Goal: Complete application form: Complete application form

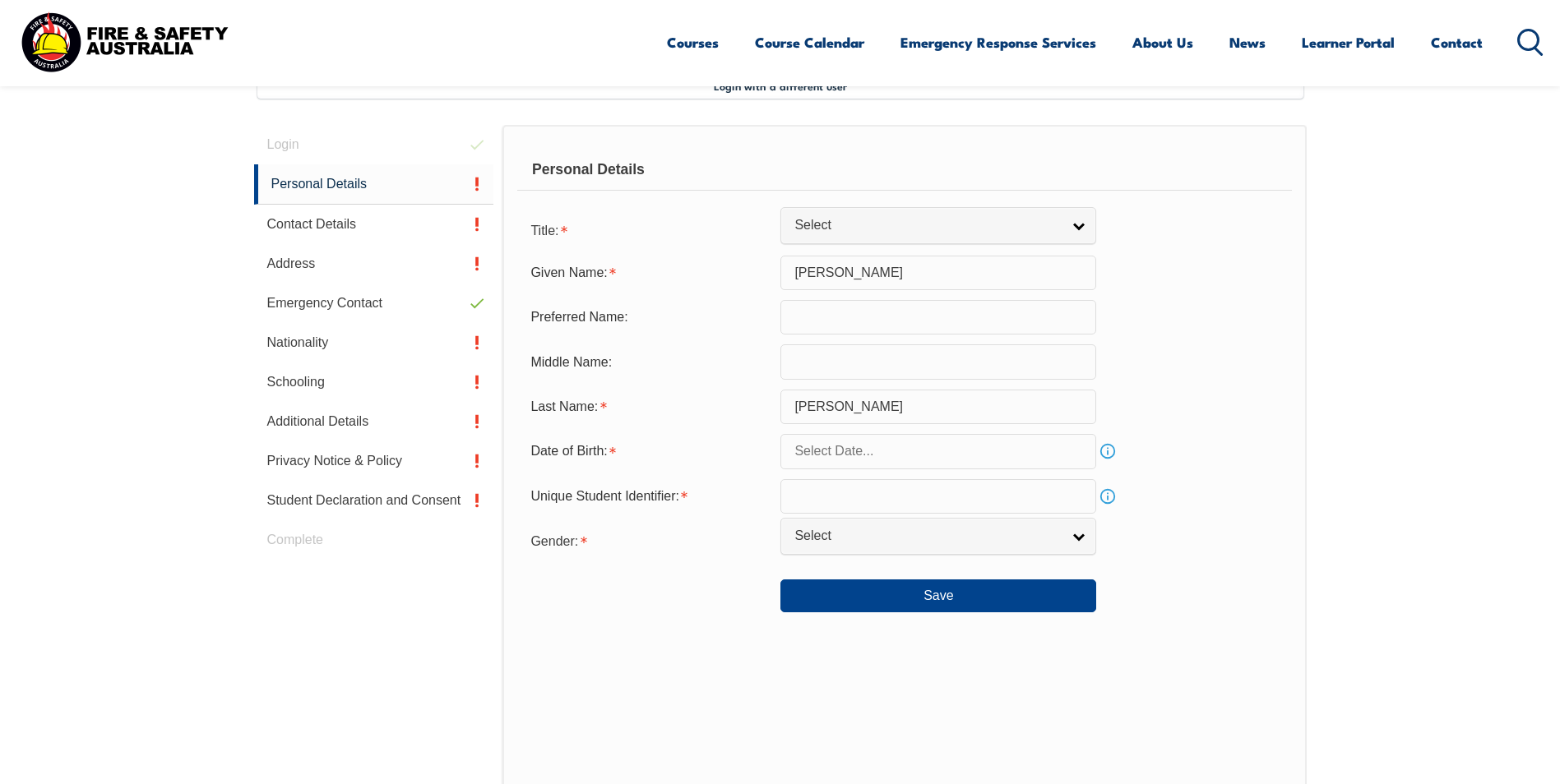
scroll to position [448, 0]
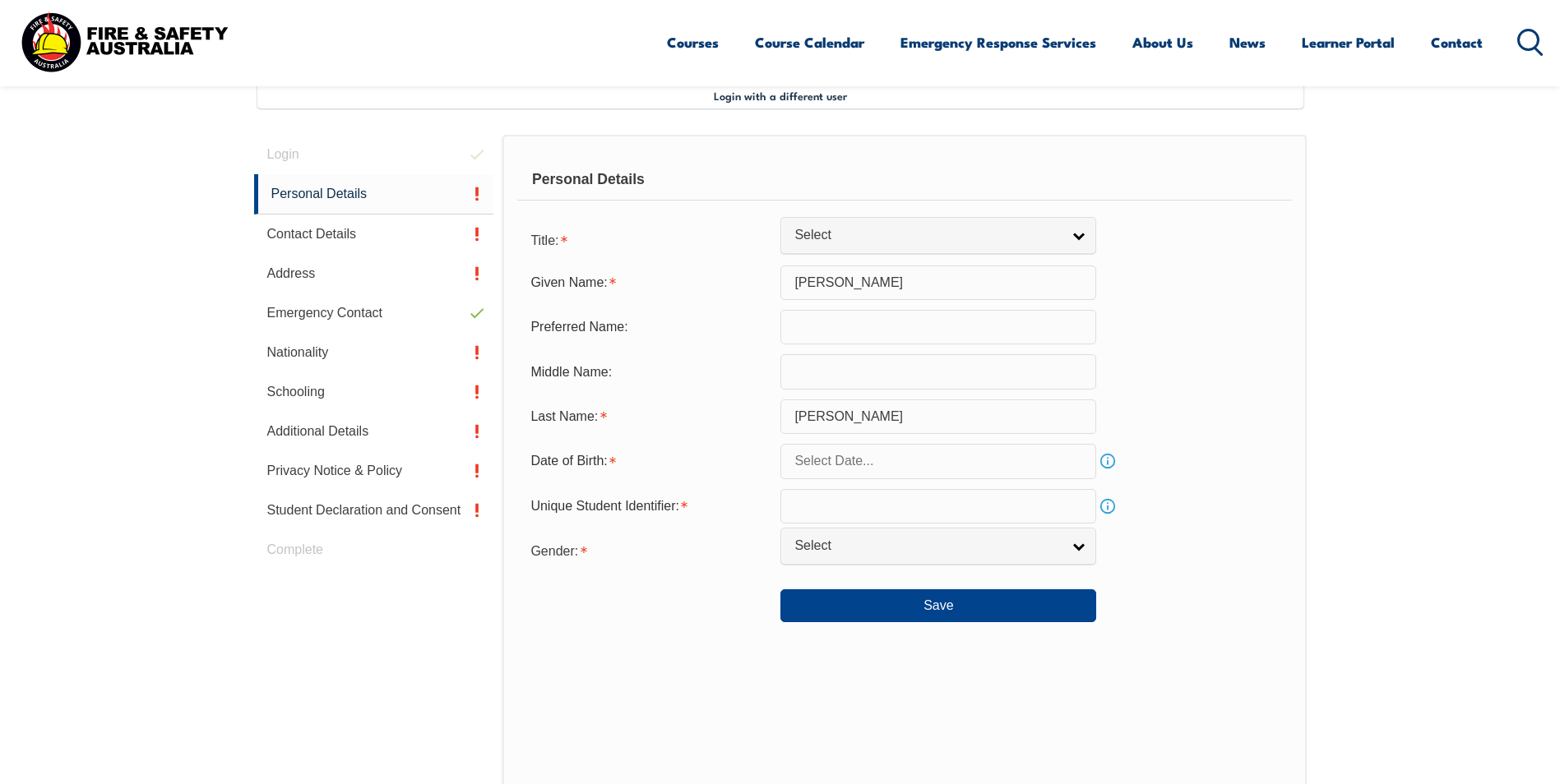
click at [1004, 466] on input "text" at bounding box center [938, 461] width 316 height 35
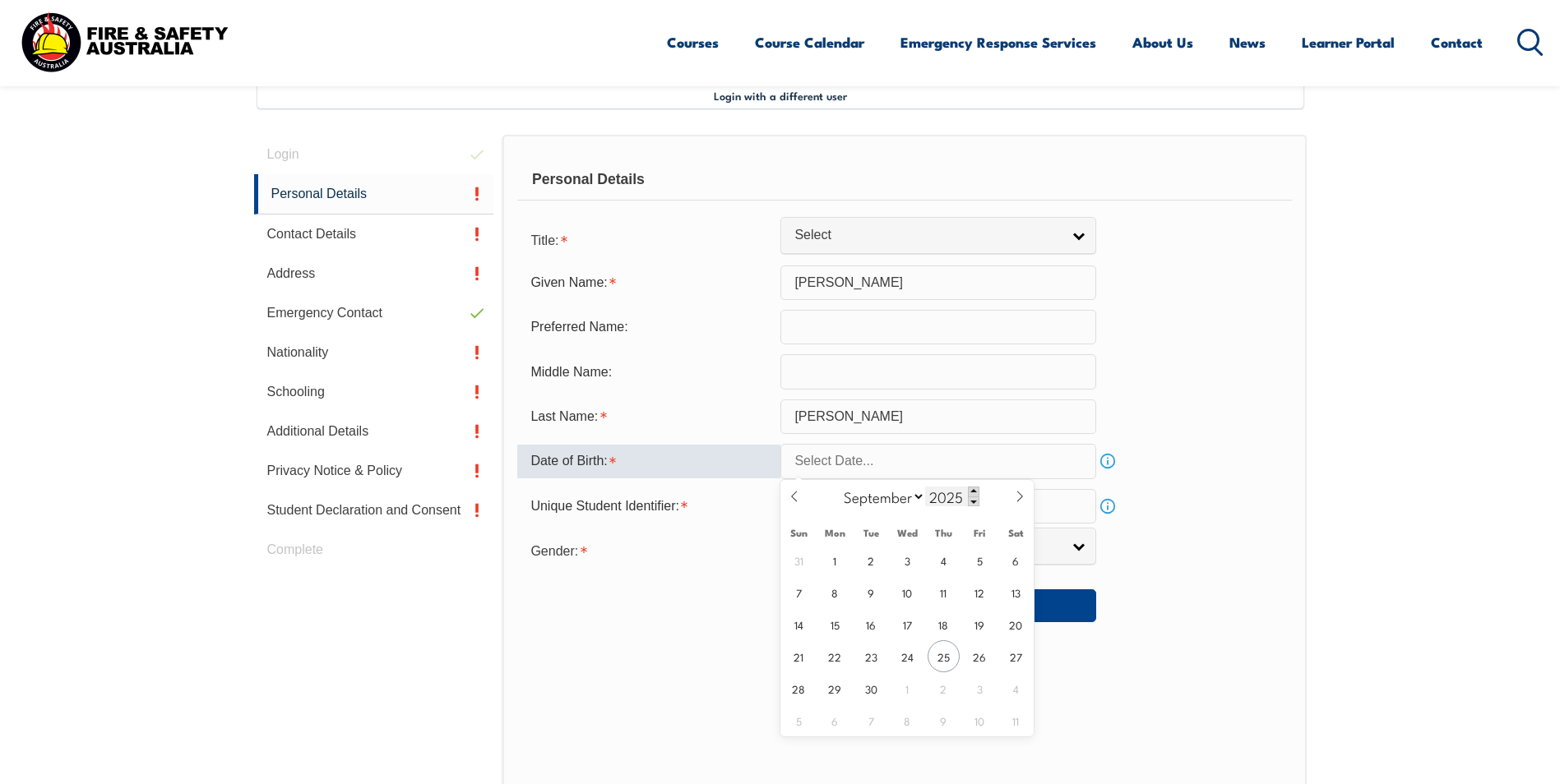
click at [974, 491] on span at bounding box center [973, 491] width 12 height 10
click at [971, 498] on span at bounding box center [973, 501] width 12 height 10
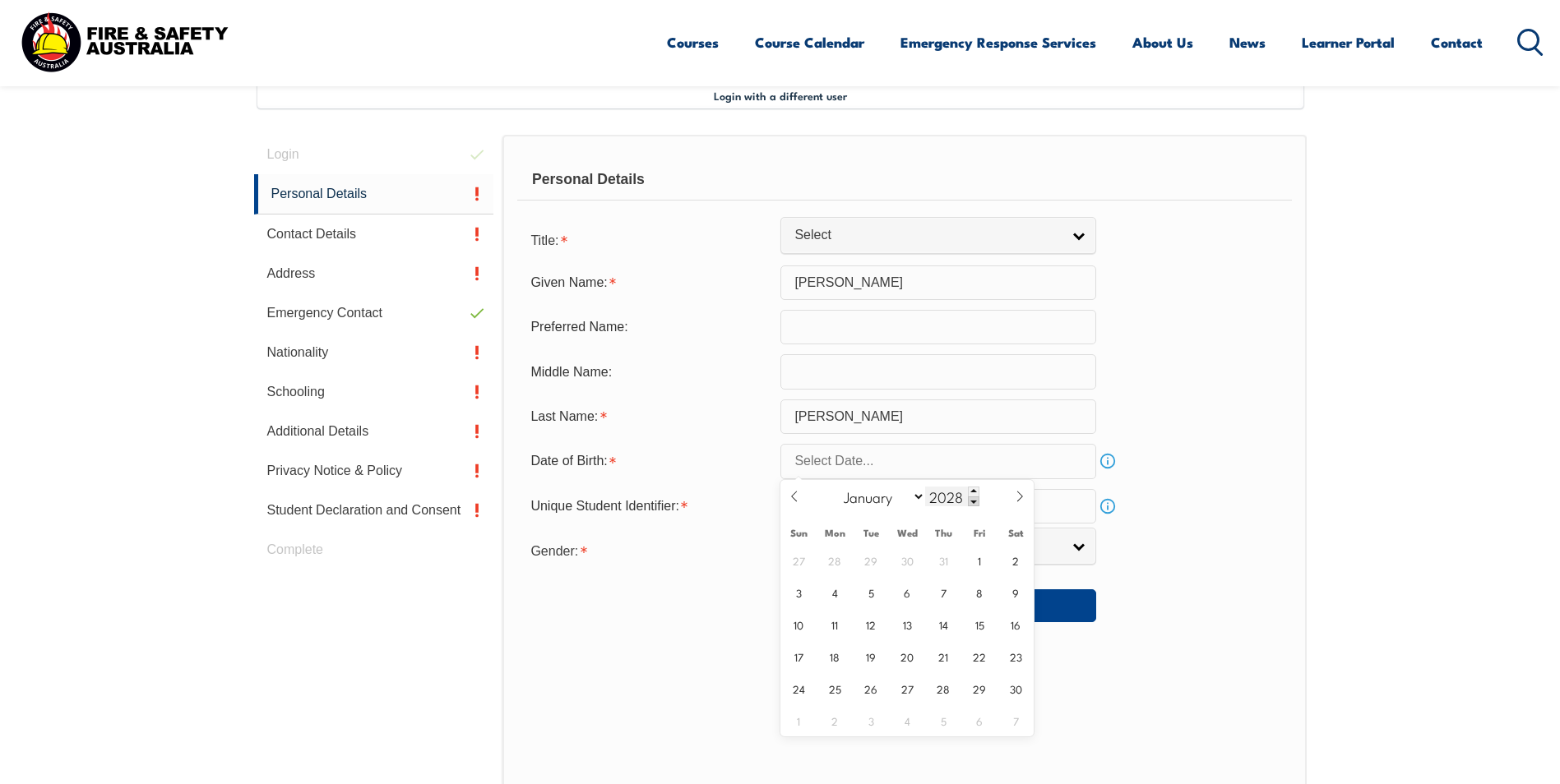
click at [971, 499] on span at bounding box center [973, 501] width 12 height 10
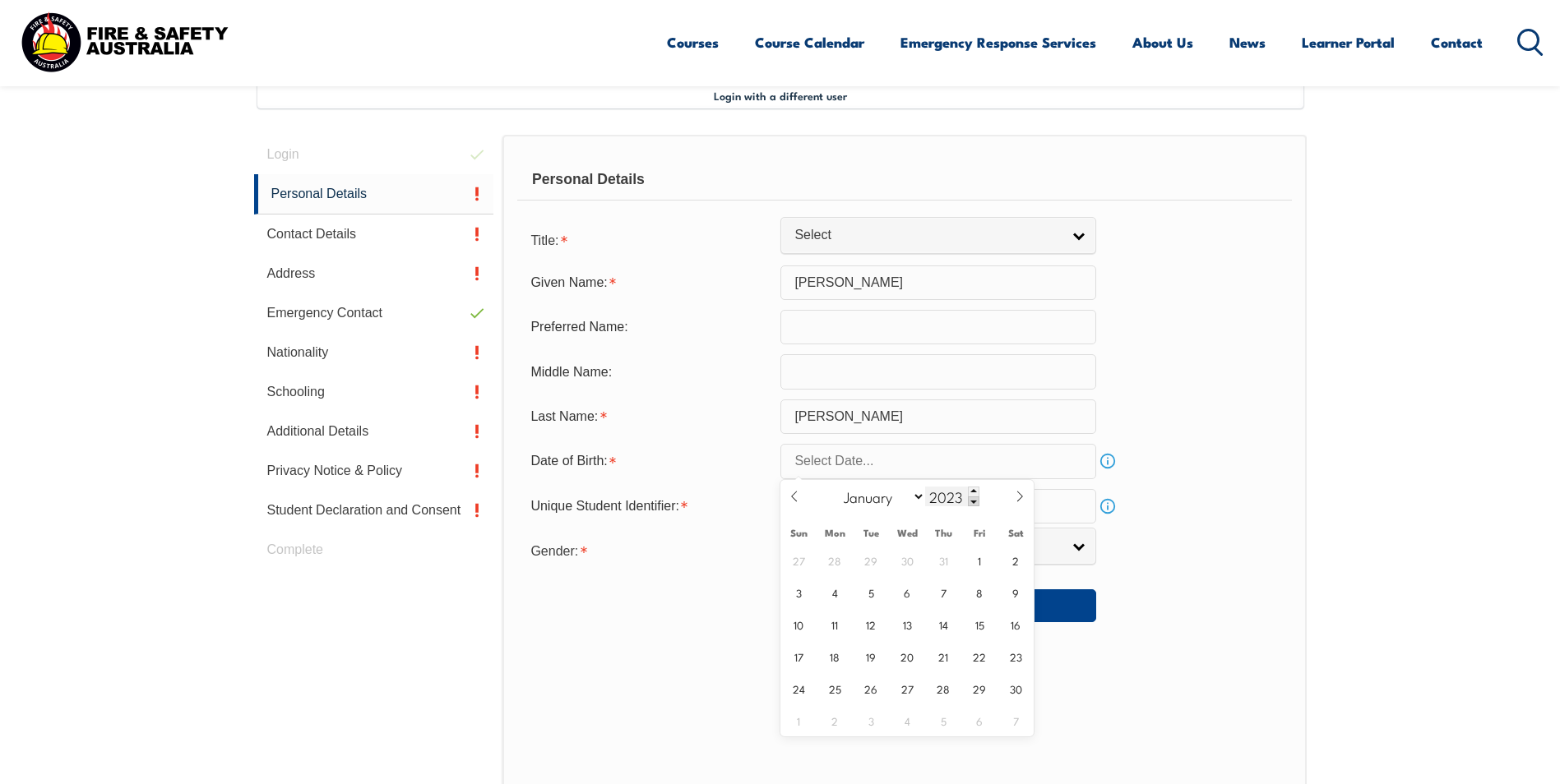
click at [971, 499] on span at bounding box center [973, 501] width 12 height 10
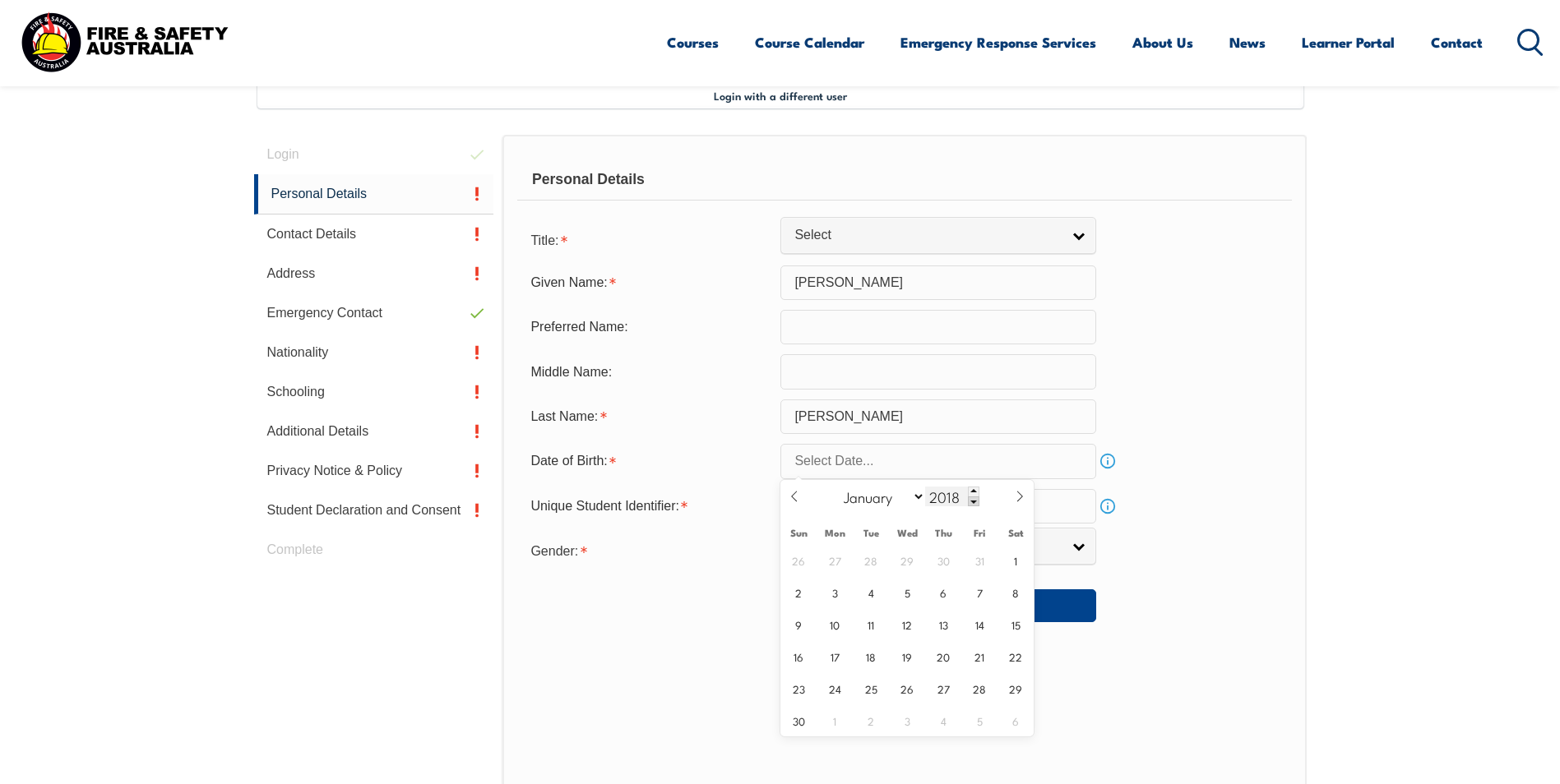
click at [971, 499] on span at bounding box center [973, 501] width 12 height 10
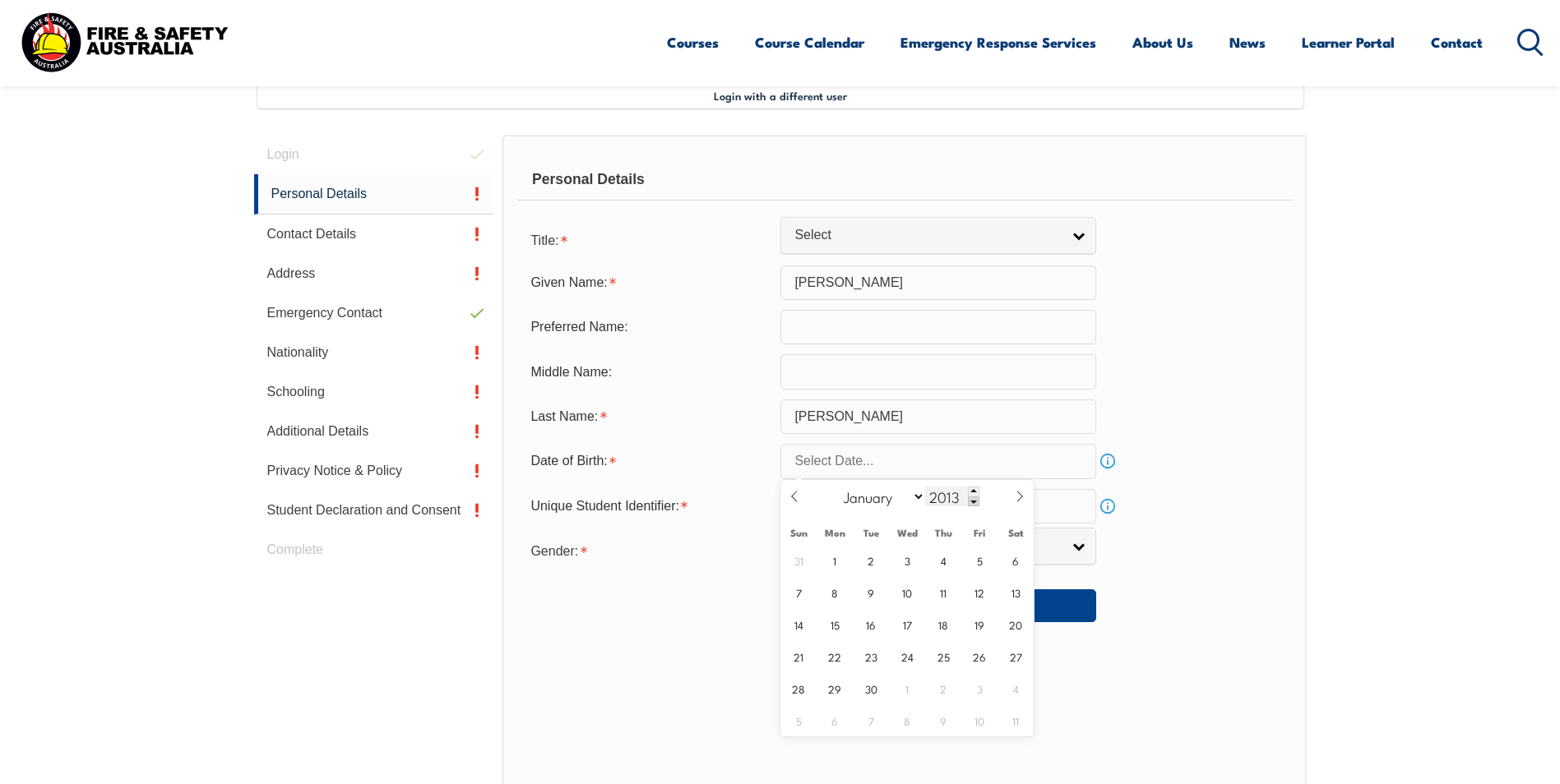
click at [971, 499] on span at bounding box center [973, 501] width 12 height 10
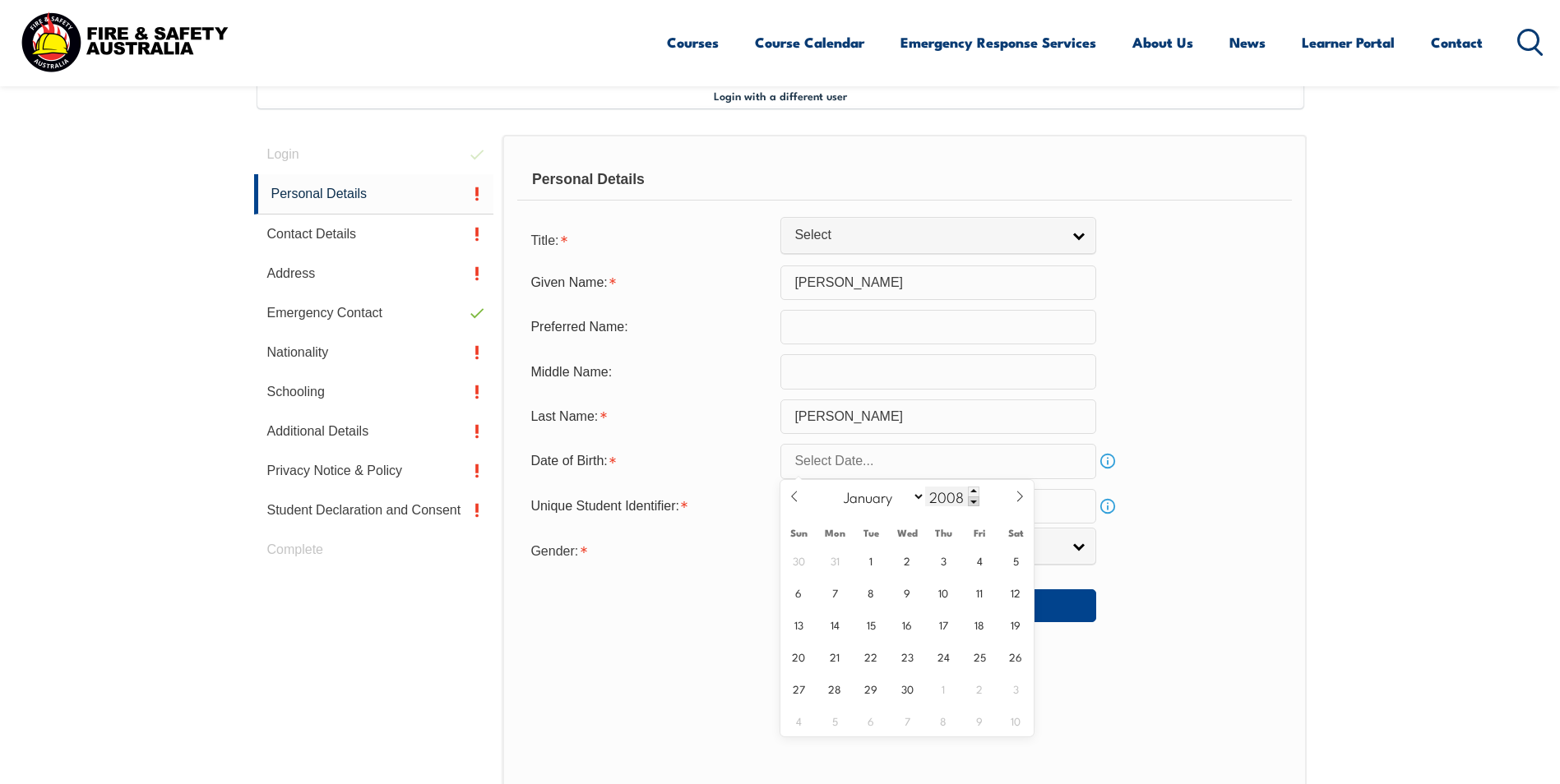
click at [971, 499] on span at bounding box center [973, 501] width 12 height 10
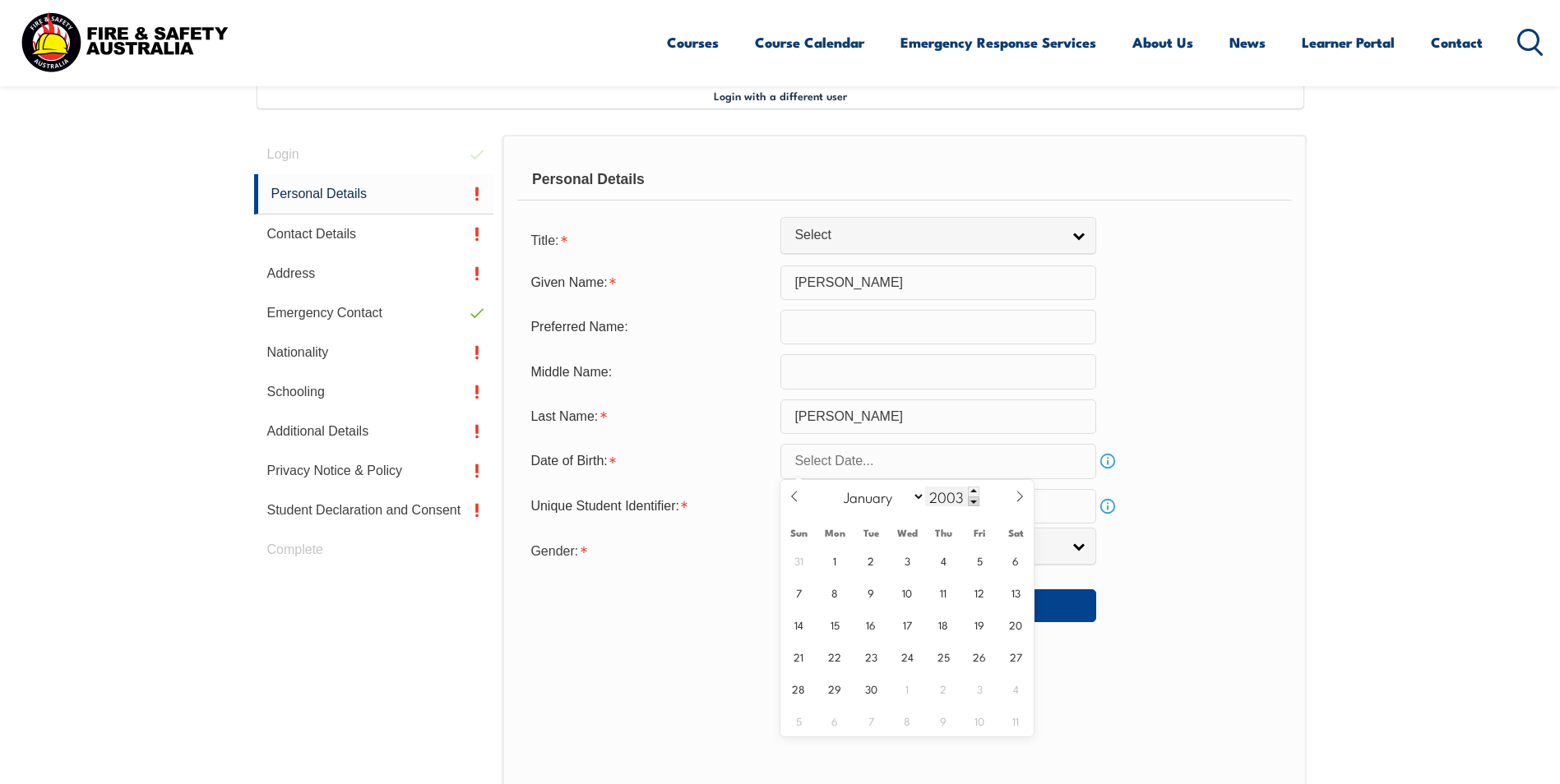
click at [971, 499] on span at bounding box center [973, 501] width 12 height 10
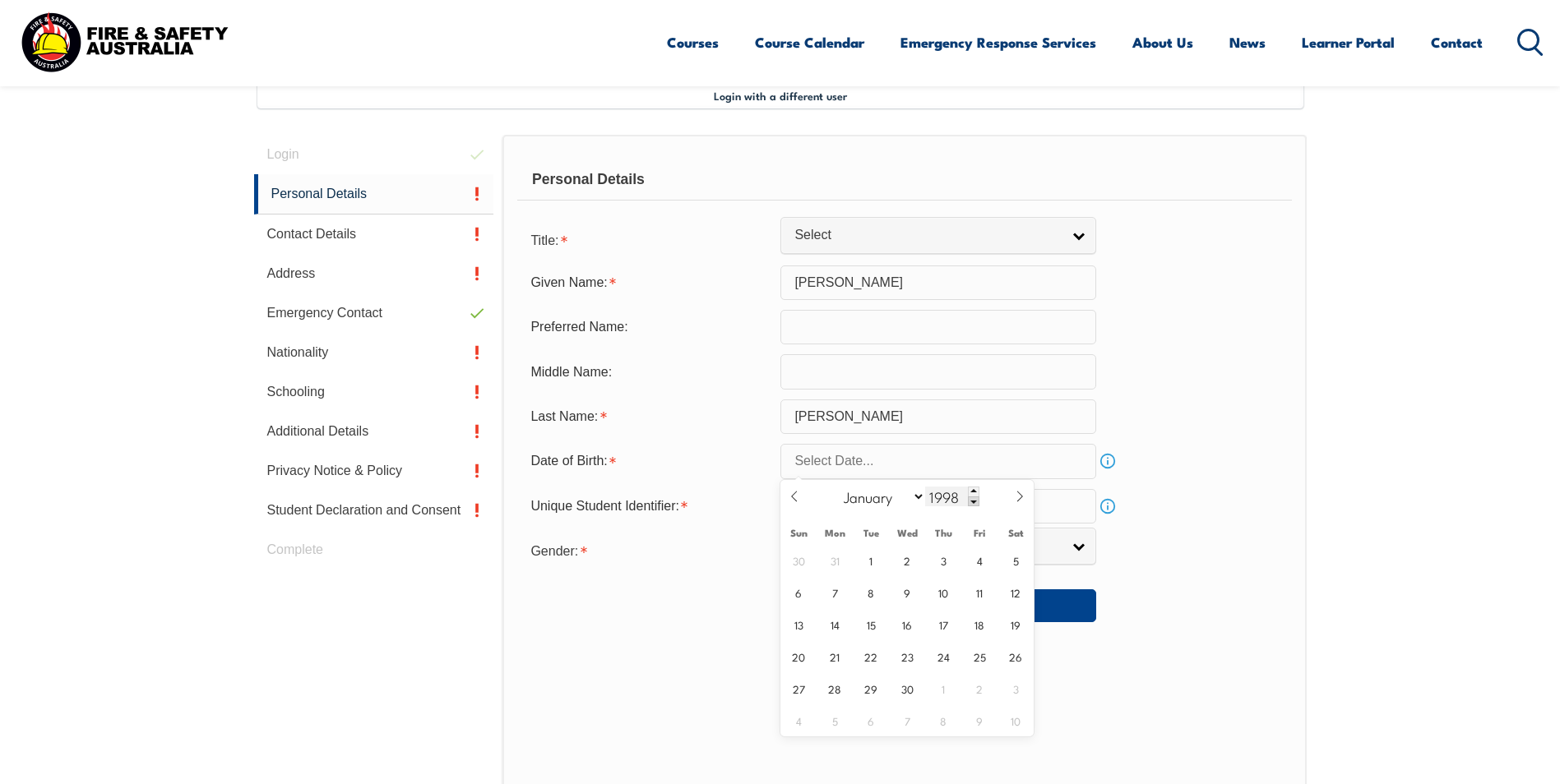
click at [971, 499] on span at bounding box center [973, 501] width 12 height 10
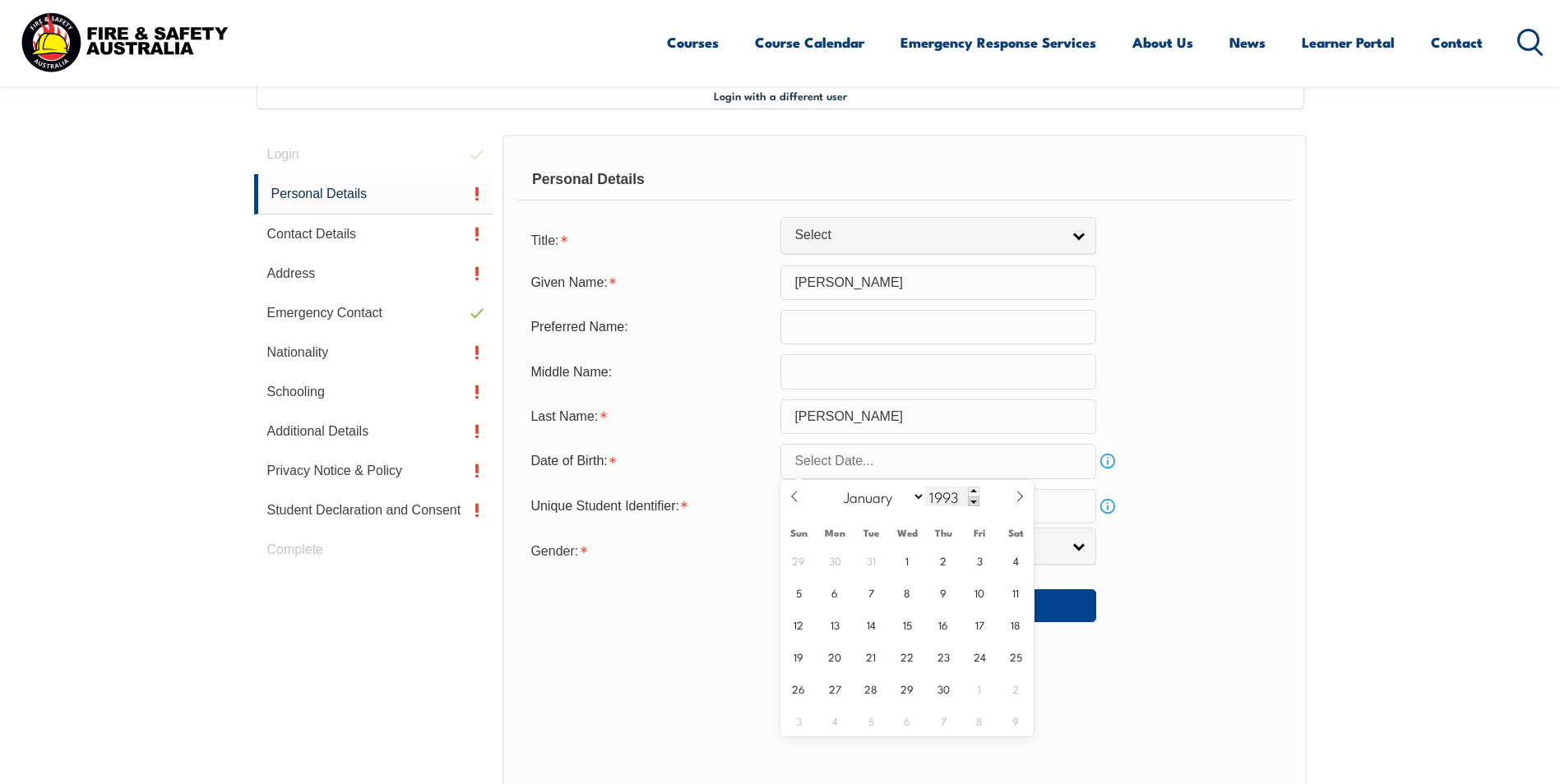
click at [971, 499] on span at bounding box center [973, 501] width 12 height 10
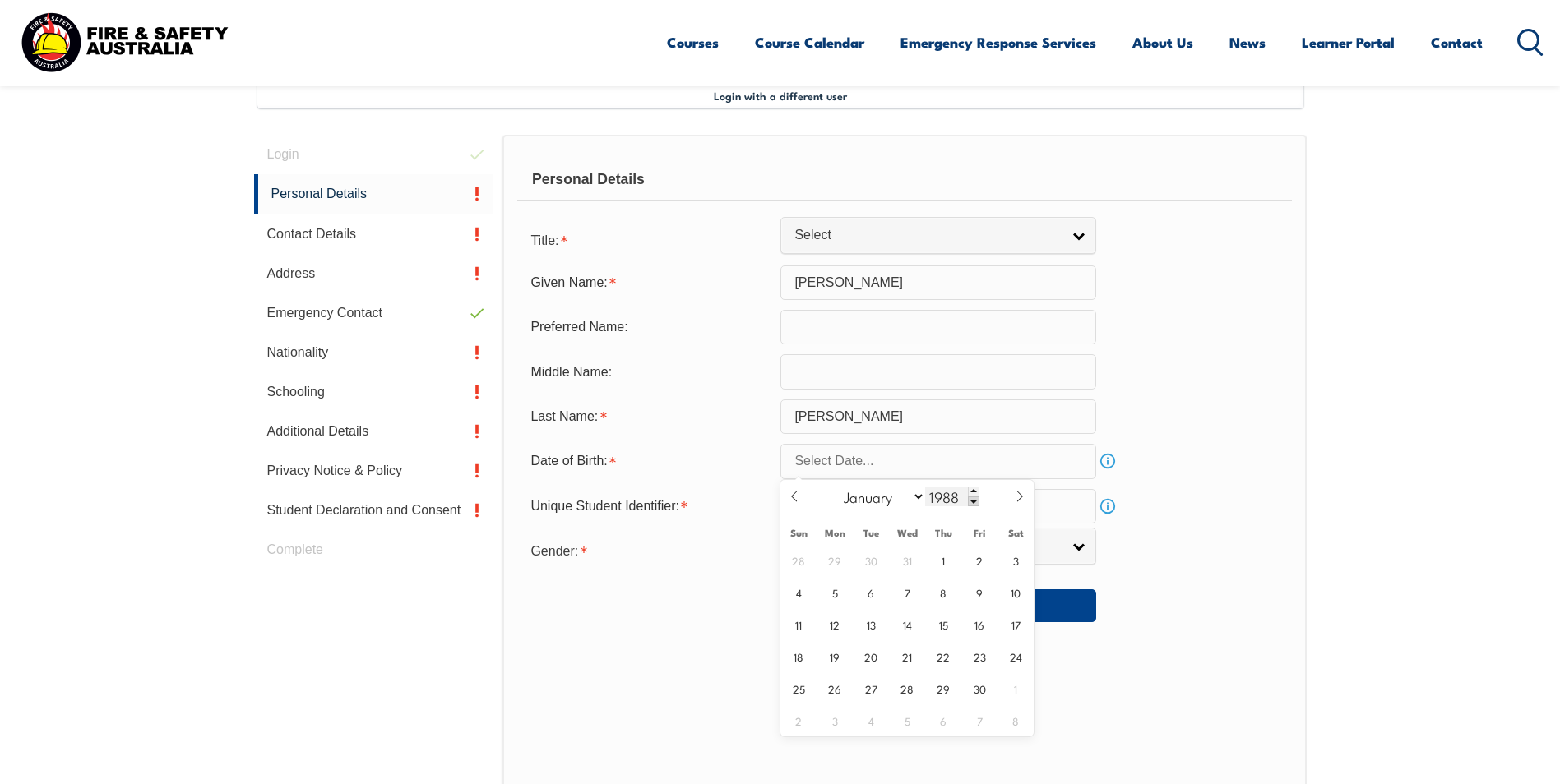
click at [971, 499] on span at bounding box center [973, 501] width 12 height 10
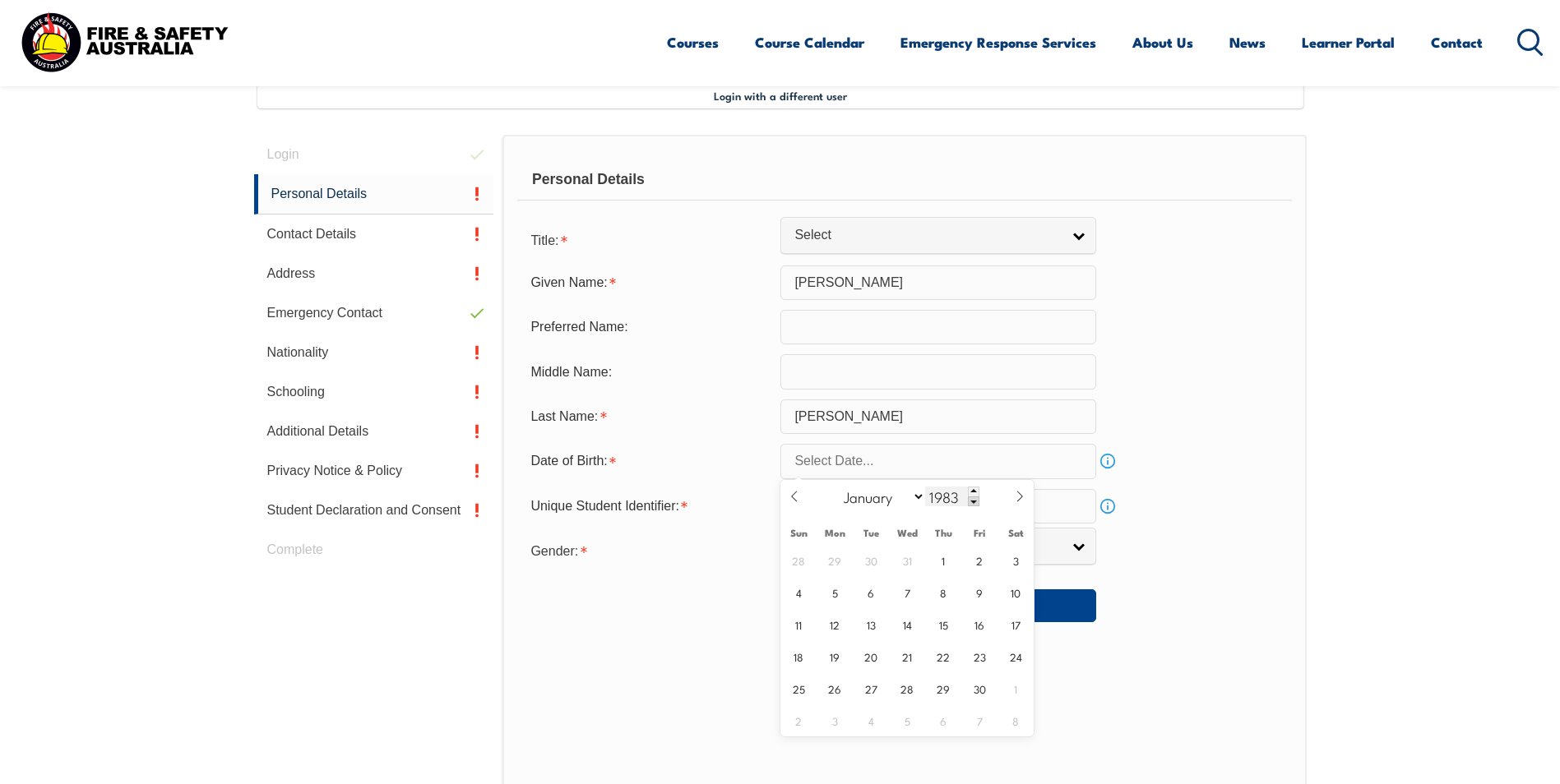
click at [971, 499] on span at bounding box center [973, 501] width 12 height 10
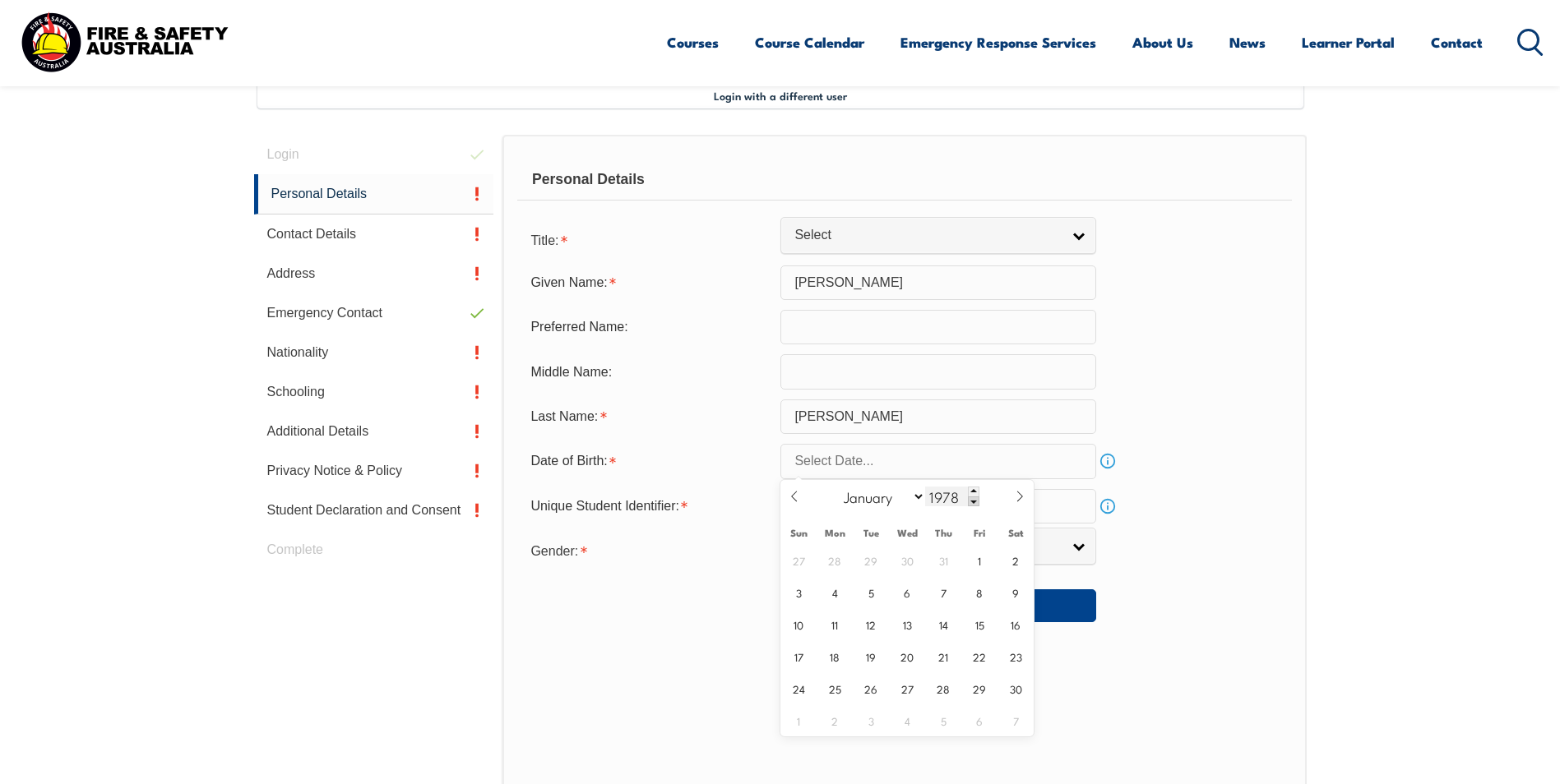
click at [971, 499] on span at bounding box center [973, 501] width 12 height 10
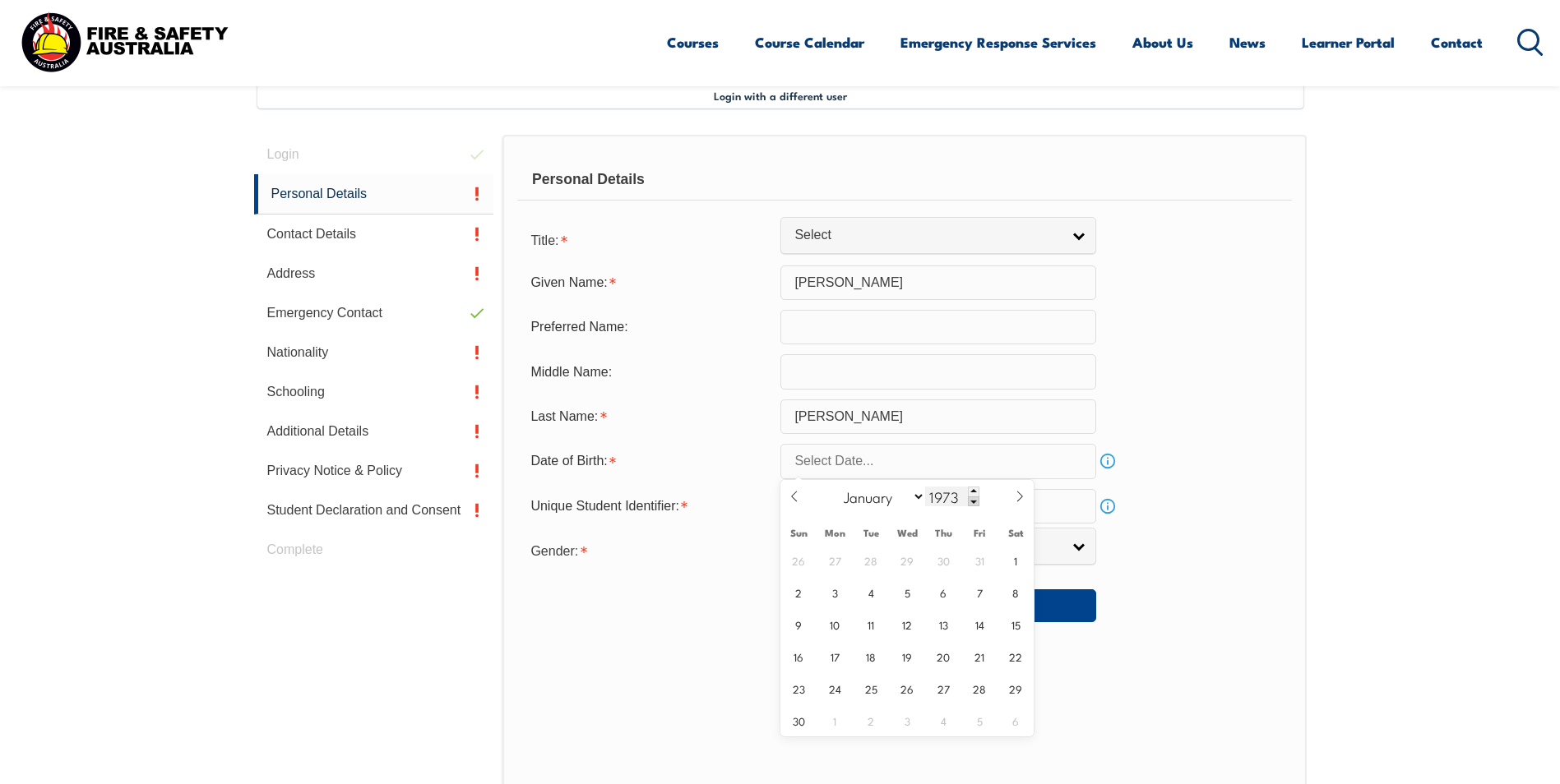
click at [971, 499] on span at bounding box center [973, 501] width 12 height 10
type input "1972"
click at [918, 497] on select "January February March April May June July August September October November De…" at bounding box center [880, 497] width 89 height 21
select select "11"
click at [836, 486] on select "January February March April May June July August September October November De…" at bounding box center [880, 497] width 89 height 21
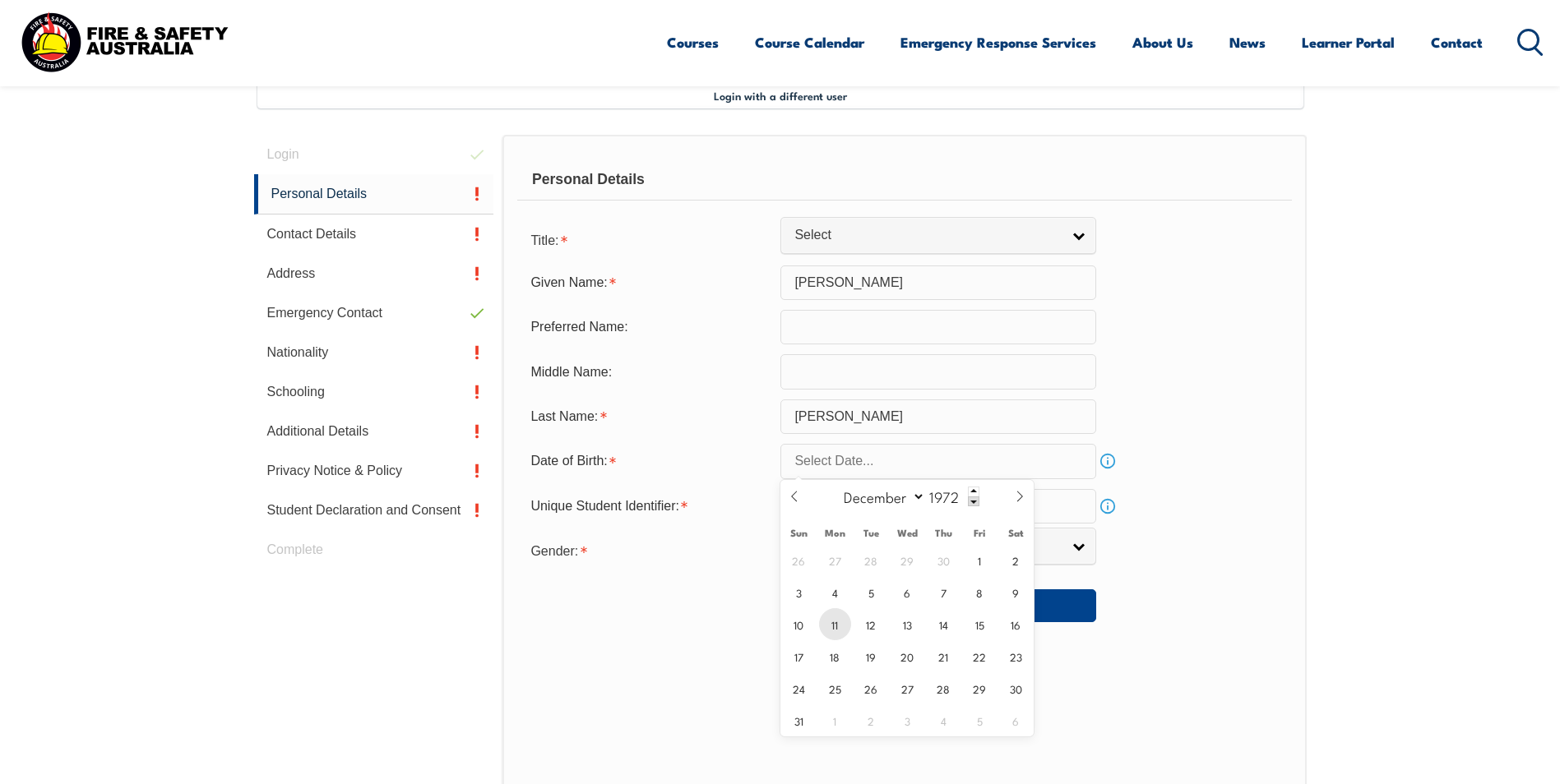
click at [835, 625] on span "11" at bounding box center [835, 624] width 32 height 32
type input "December 11, 1972"
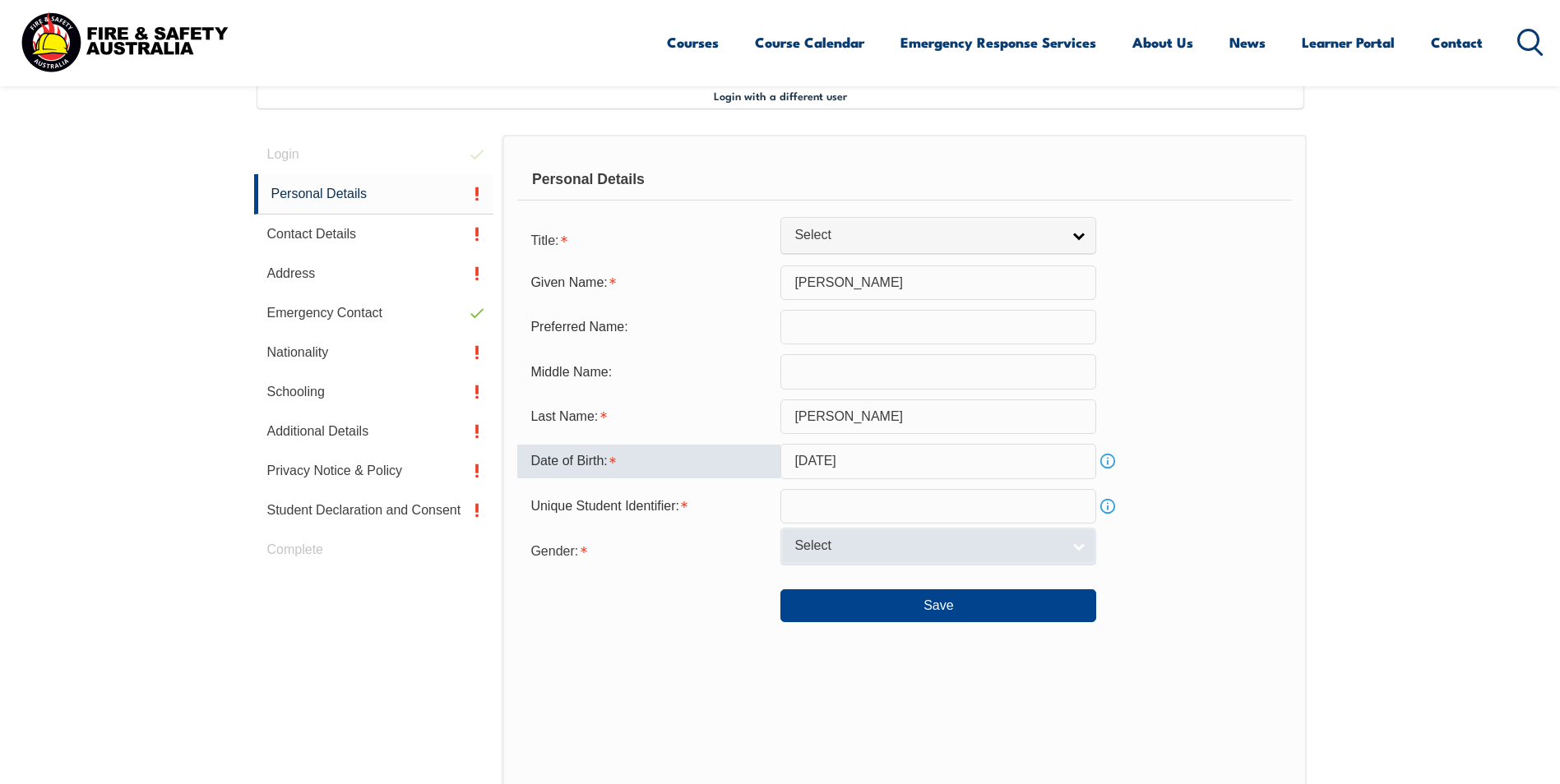
click at [850, 541] on span "Select" at bounding box center [927, 546] width 267 height 17
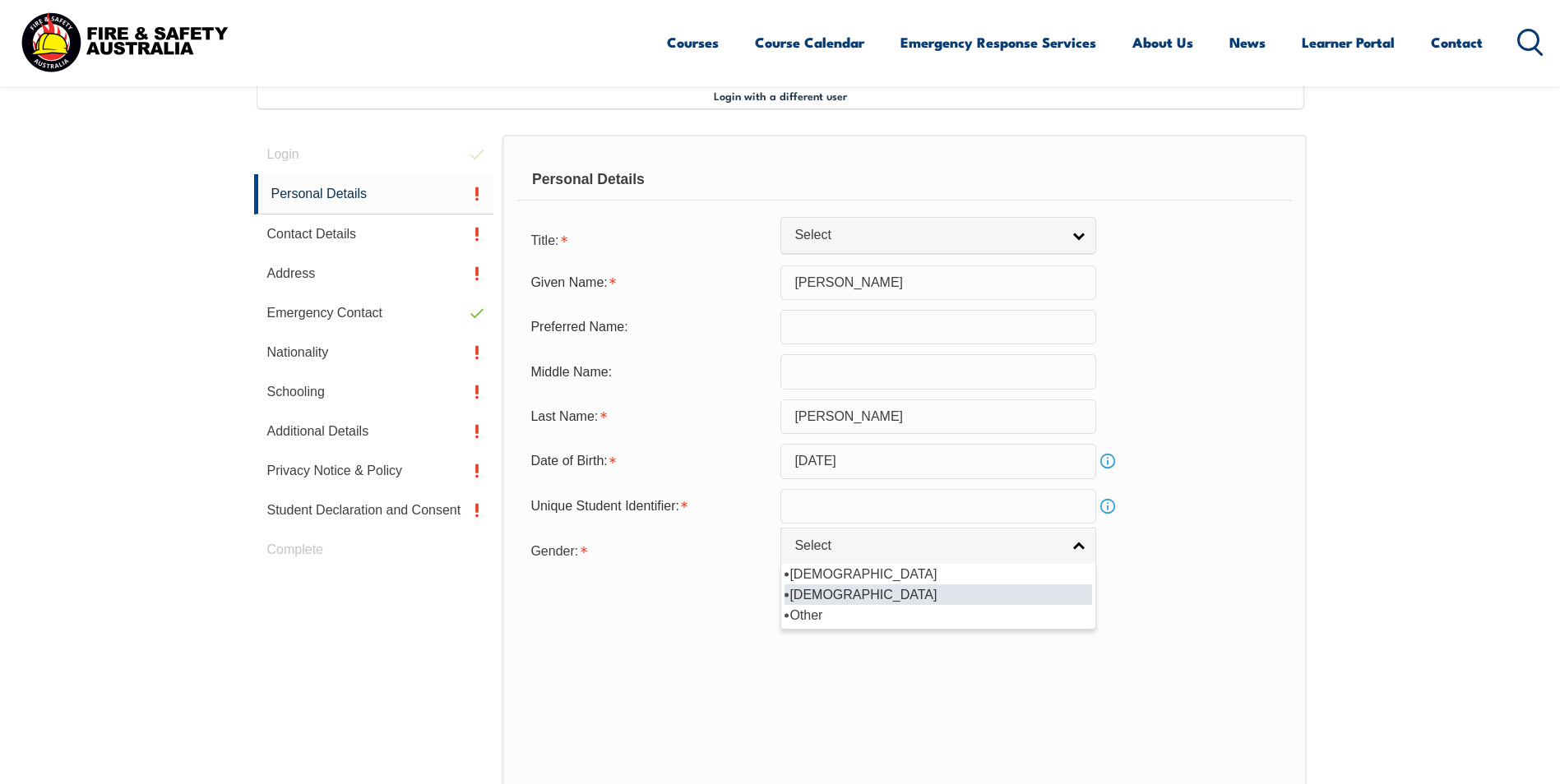
click at [830, 591] on li "Female" at bounding box center [938, 594] width 308 height 21
select select "F"
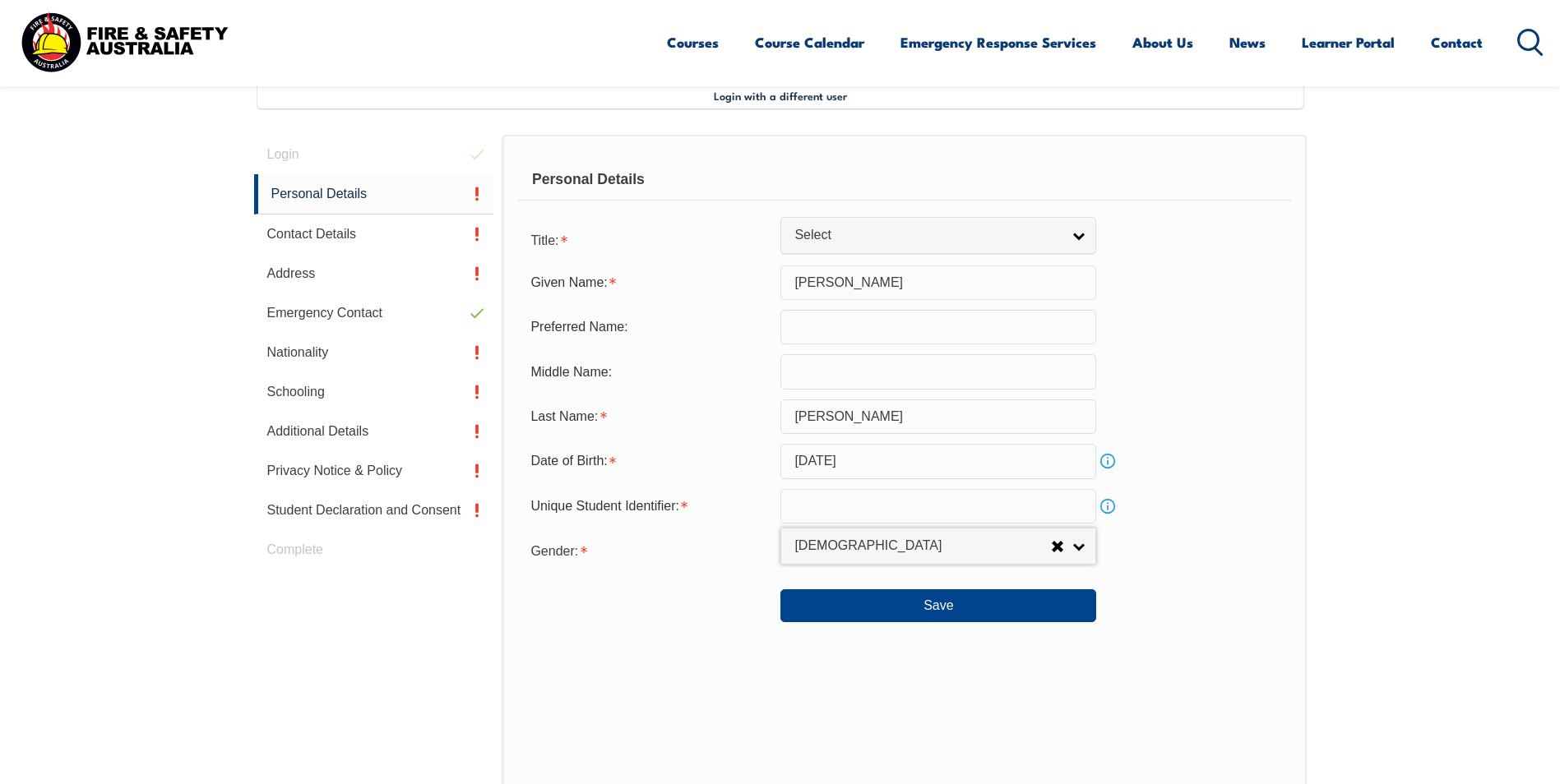
click at [819, 501] on input "text" at bounding box center [938, 506] width 316 height 35
click at [1108, 504] on link "Info" at bounding box center [1108, 507] width 23 height 23
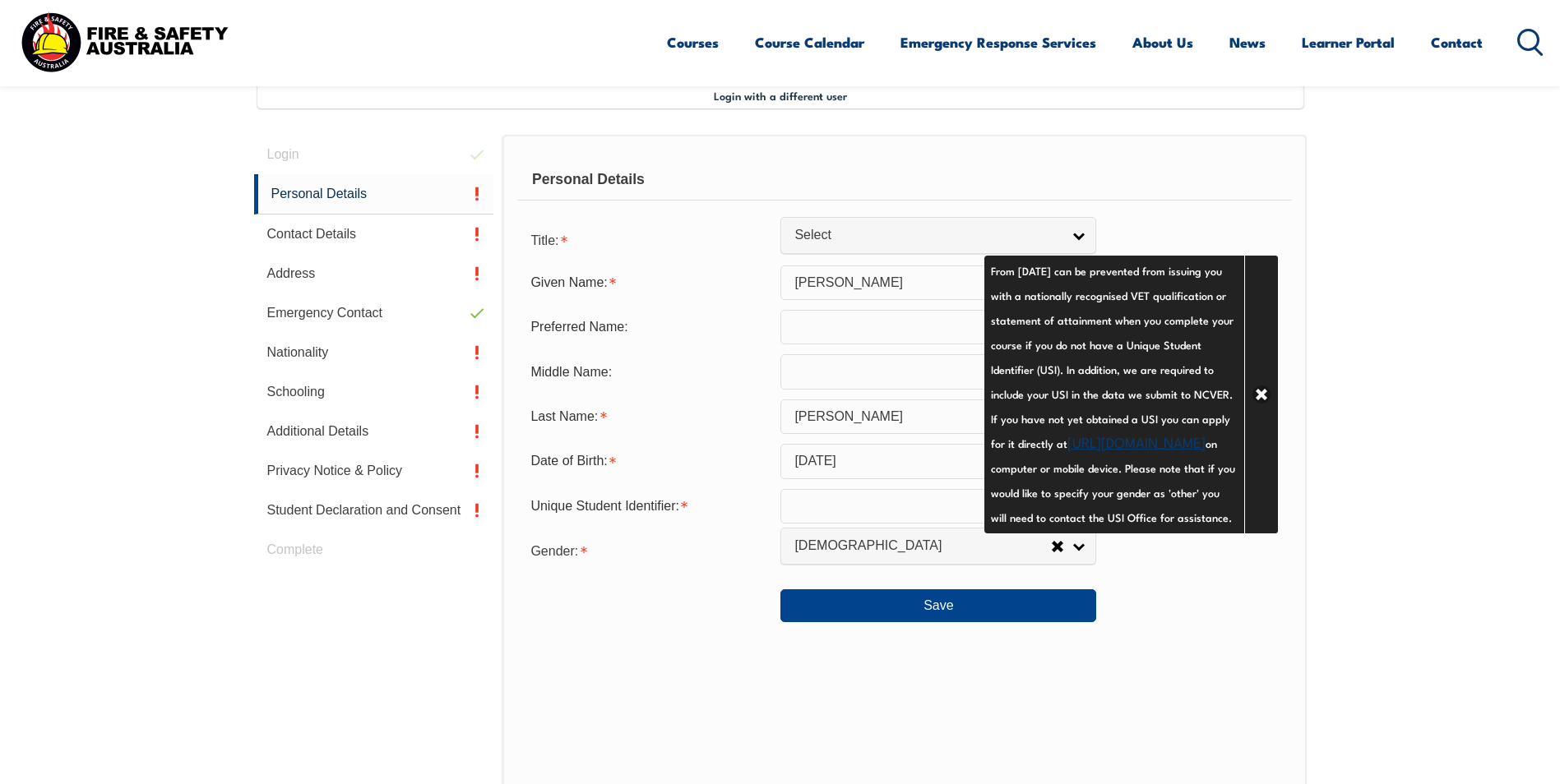
click at [1067, 451] on link "https://www.usi.gov.au/your-usi/create-usi" at bounding box center [1136, 442] width 138 height 20
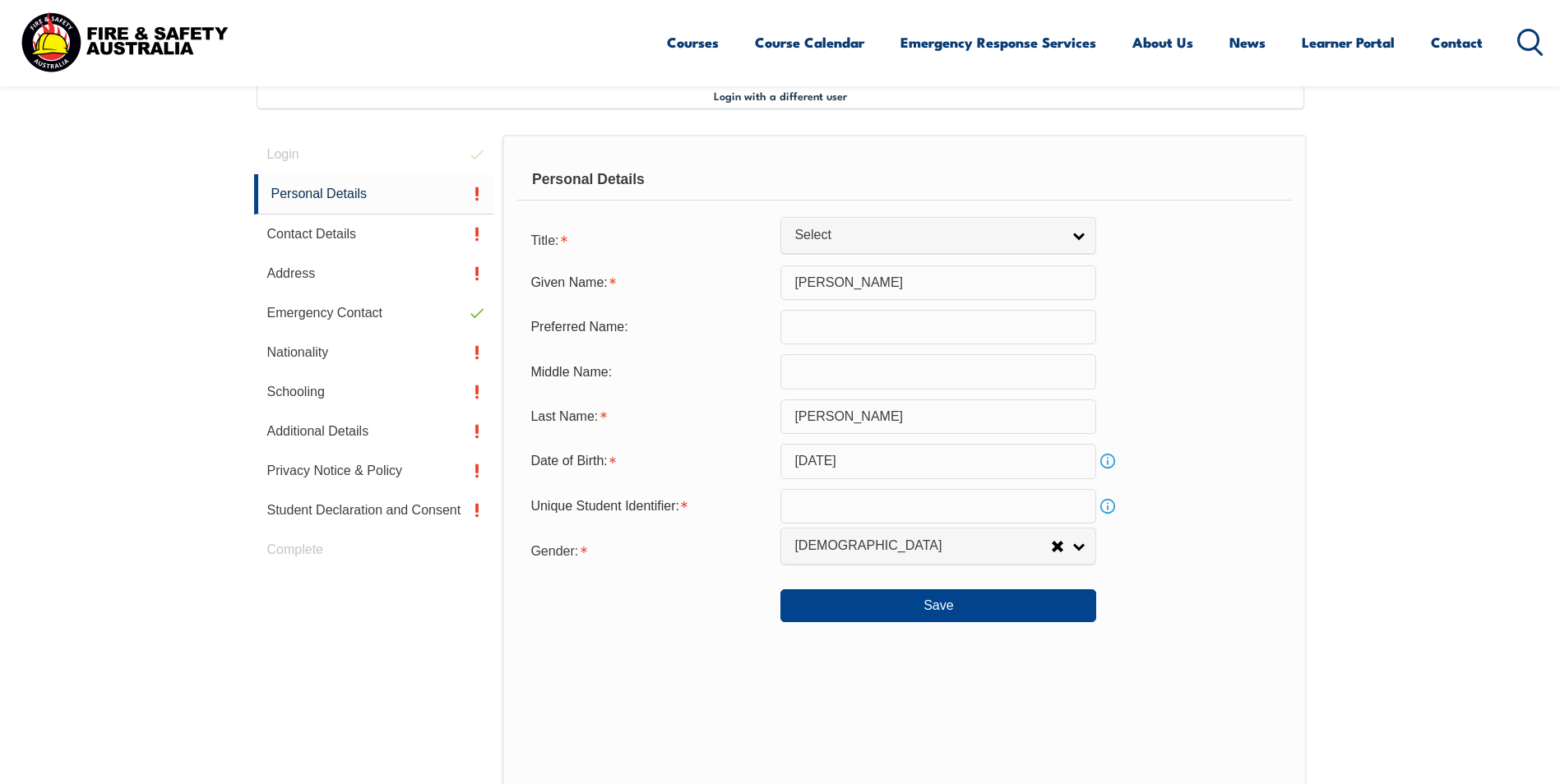
click at [909, 504] on input "text" at bounding box center [938, 506] width 316 height 35
type input "LXA5NLZUGV"
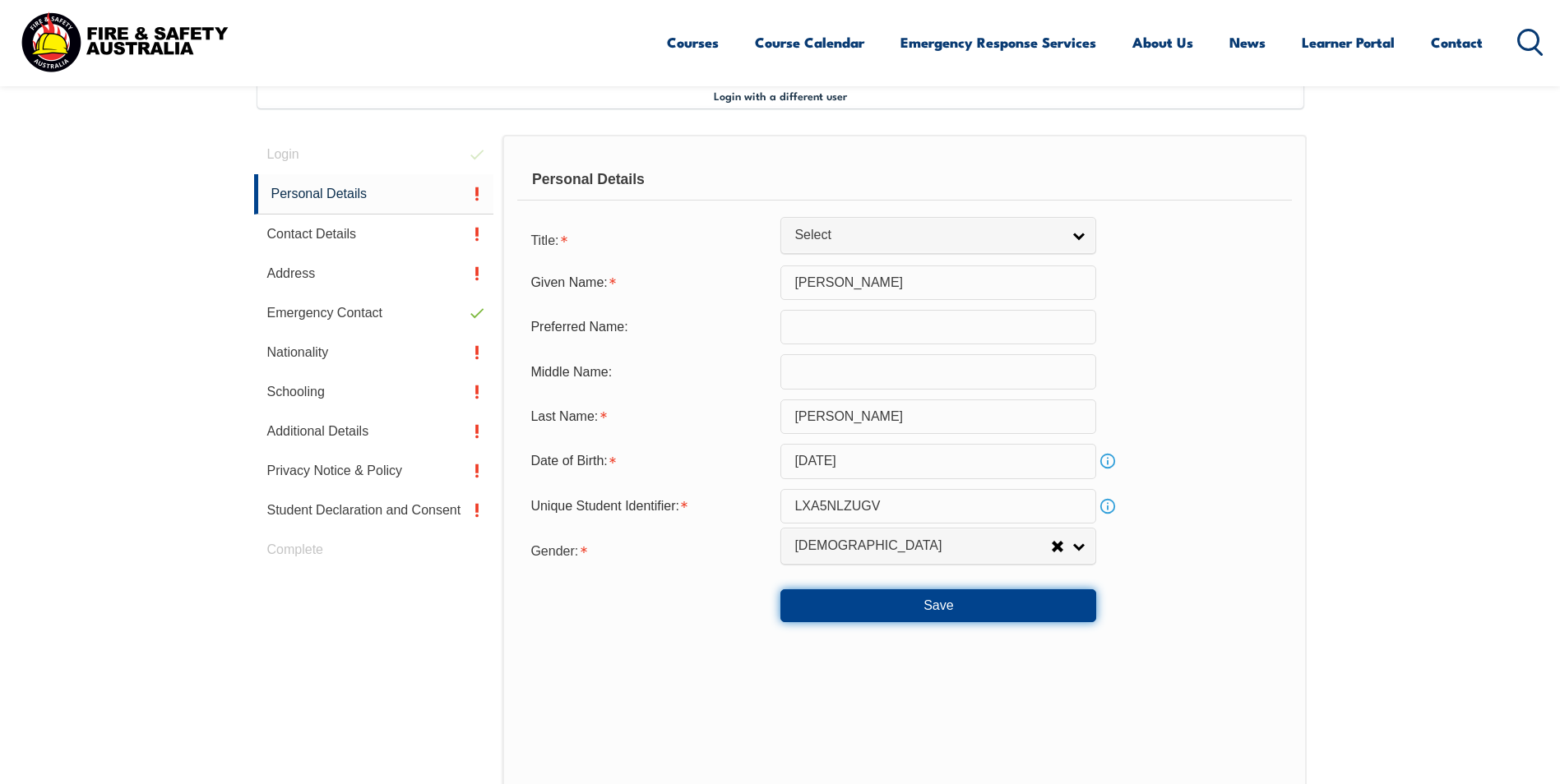
click at [876, 616] on button "Save" at bounding box center [938, 606] width 316 height 33
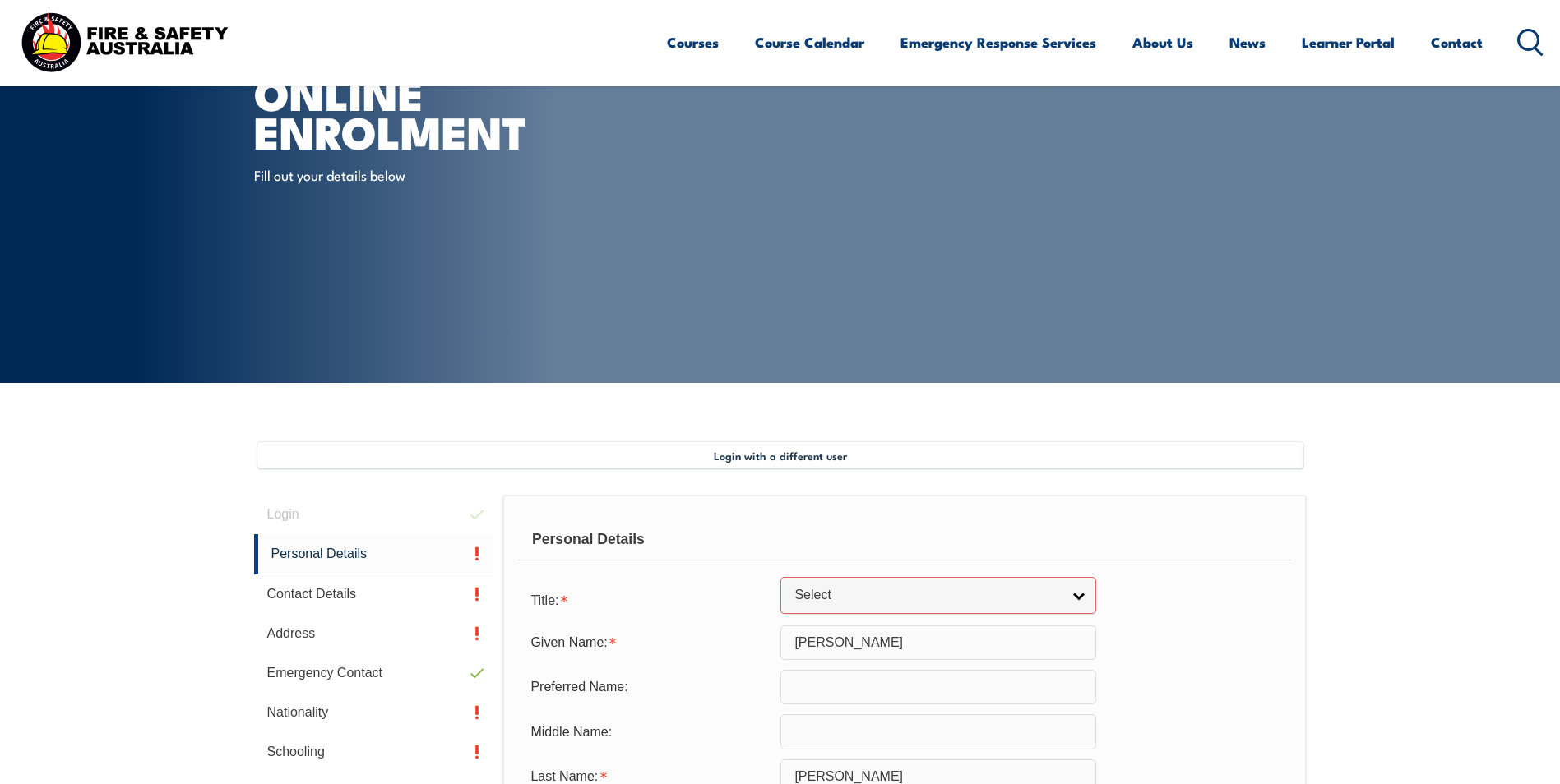
scroll to position [252, 0]
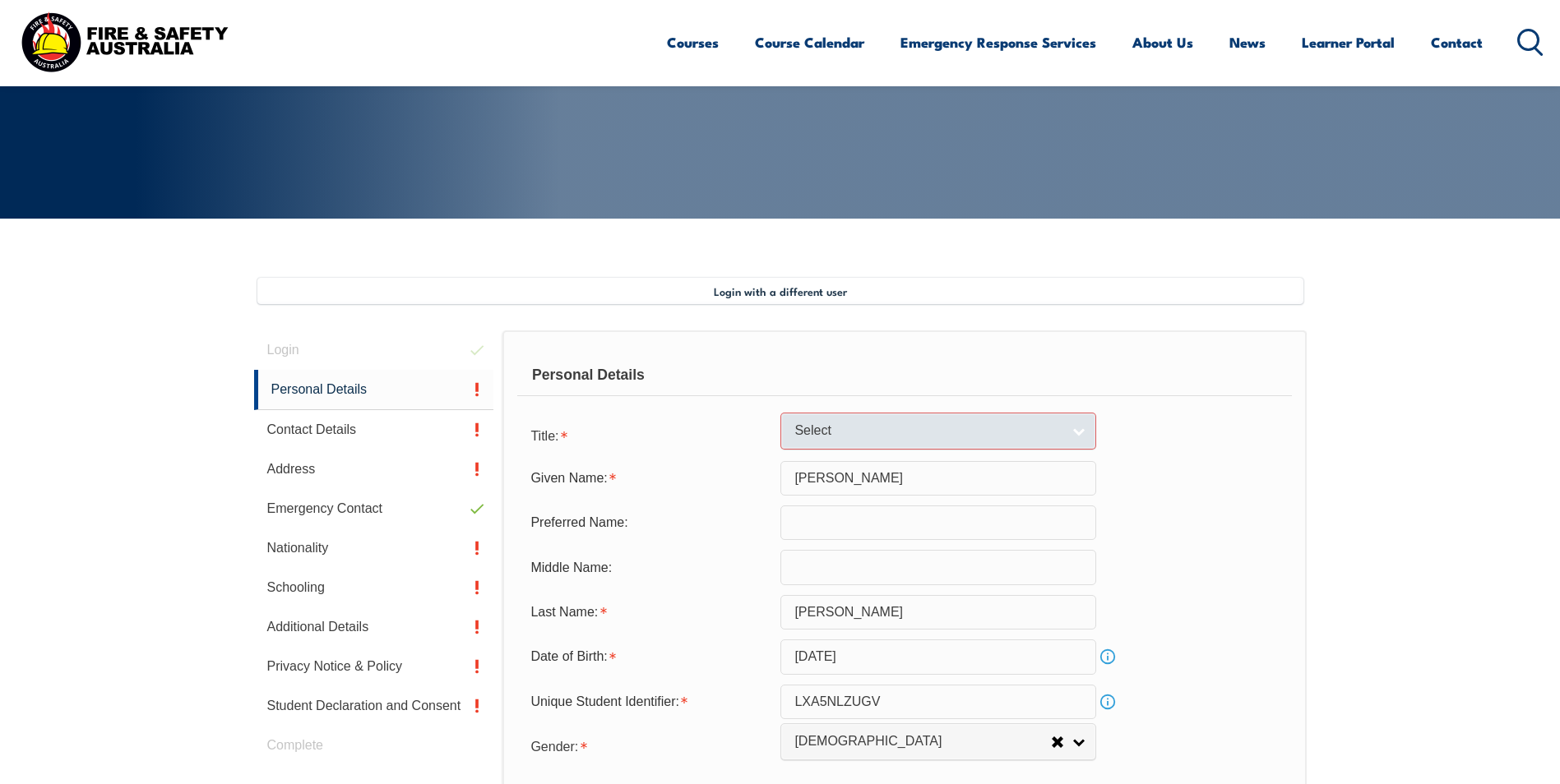
click at [1080, 433] on link "Select" at bounding box center [938, 431] width 316 height 37
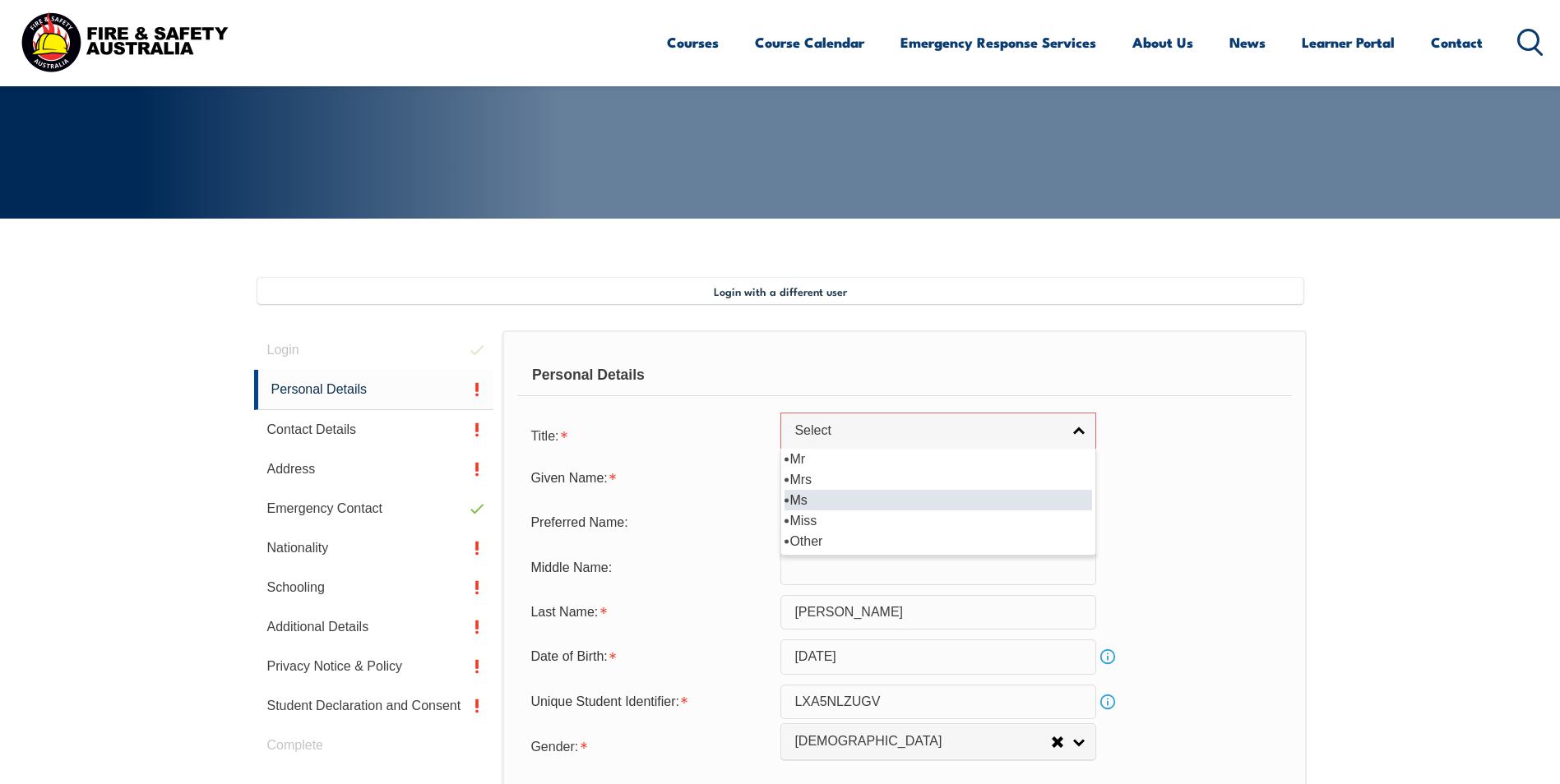
click at [849, 497] on li "Ms" at bounding box center [938, 499] width 308 height 21
select select "Ms"
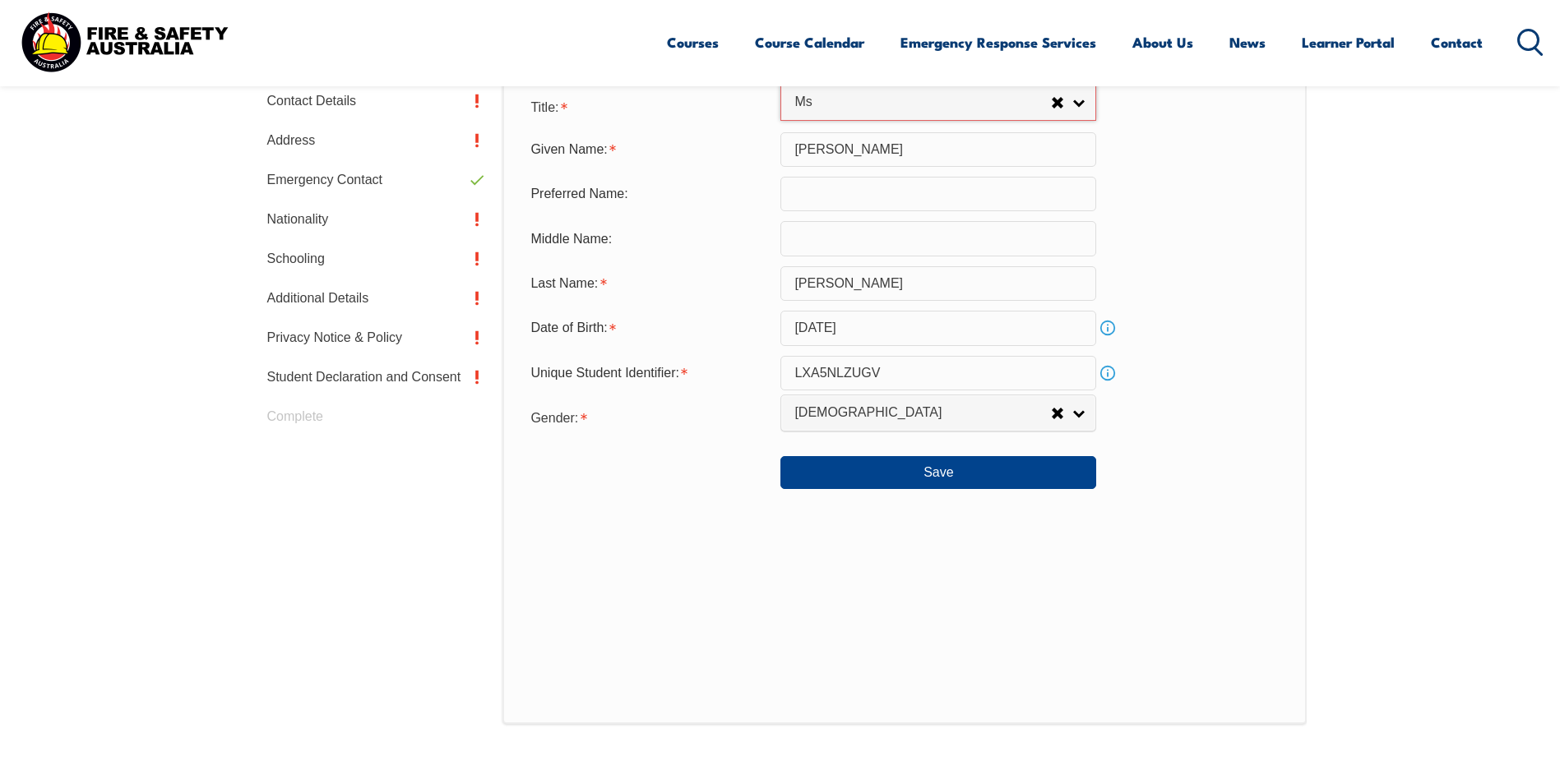
scroll to position [664, 0]
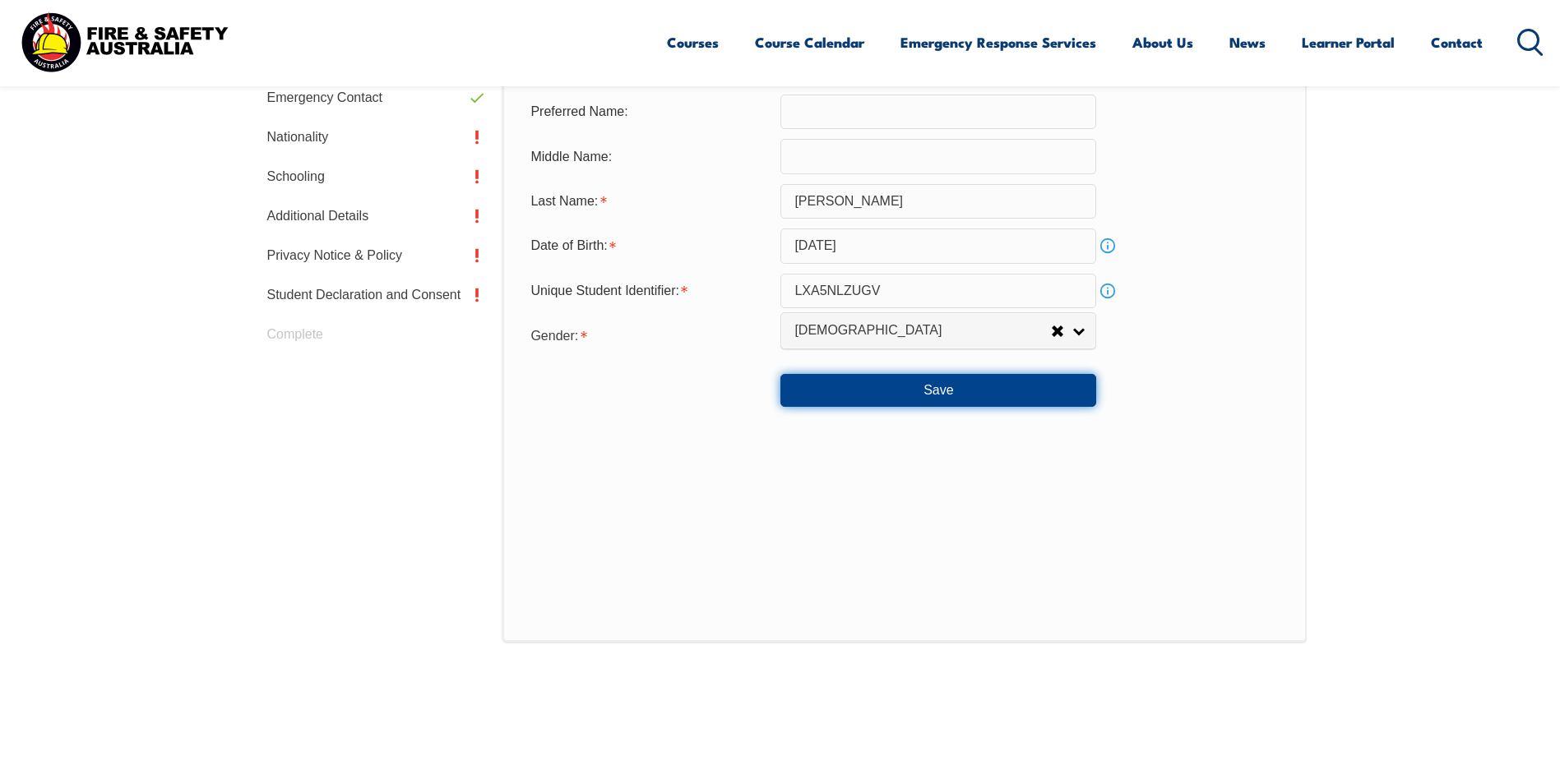
click at [889, 392] on button "Save" at bounding box center [938, 390] width 316 height 33
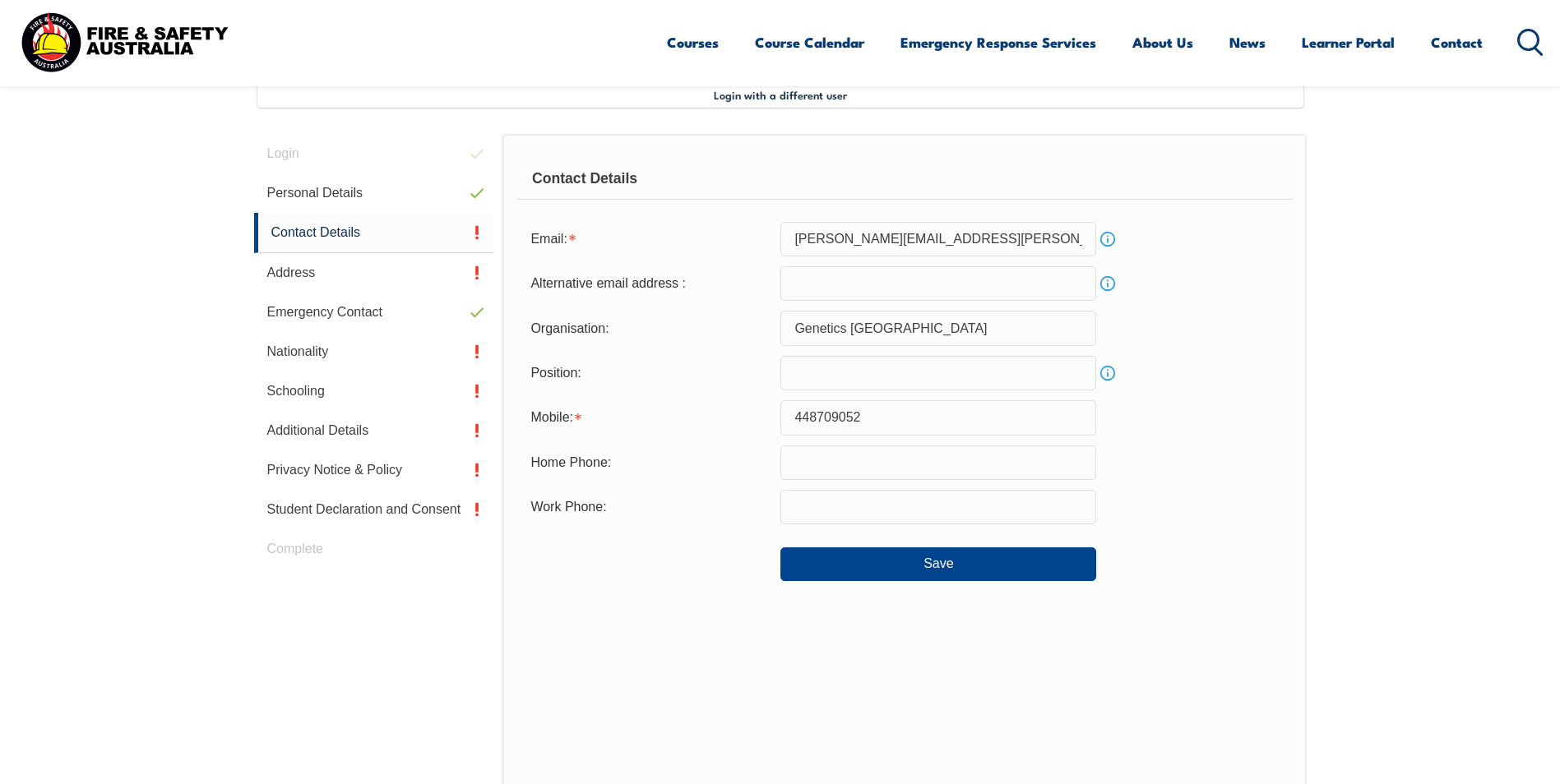
scroll to position [448, 0]
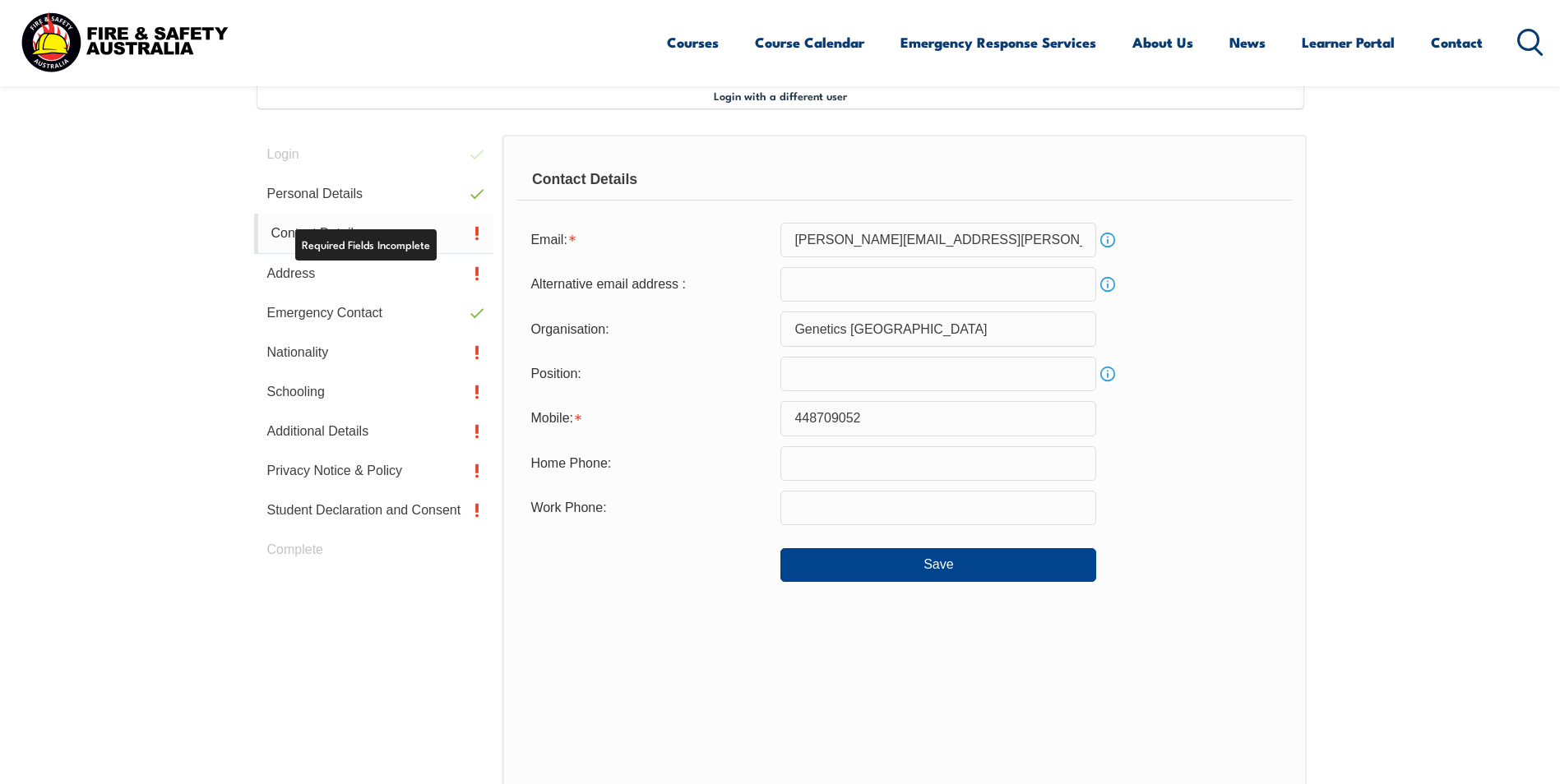
click at [445, 235] on link "Contact Details" at bounding box center [374, 234] width 240 height 40
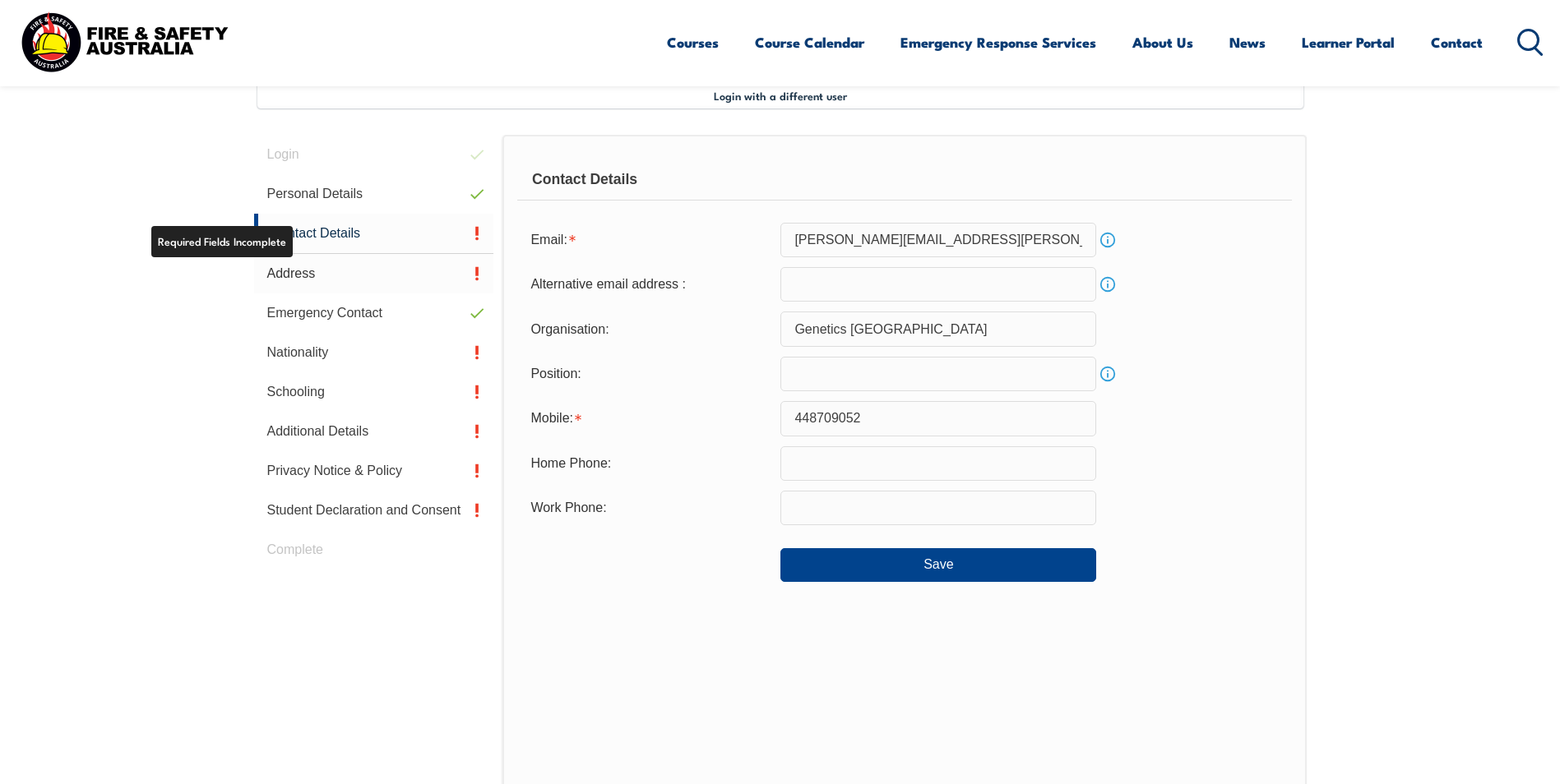
click at [286, 275] on link "Address" at bounding box center [374, 274] width 240 height 39
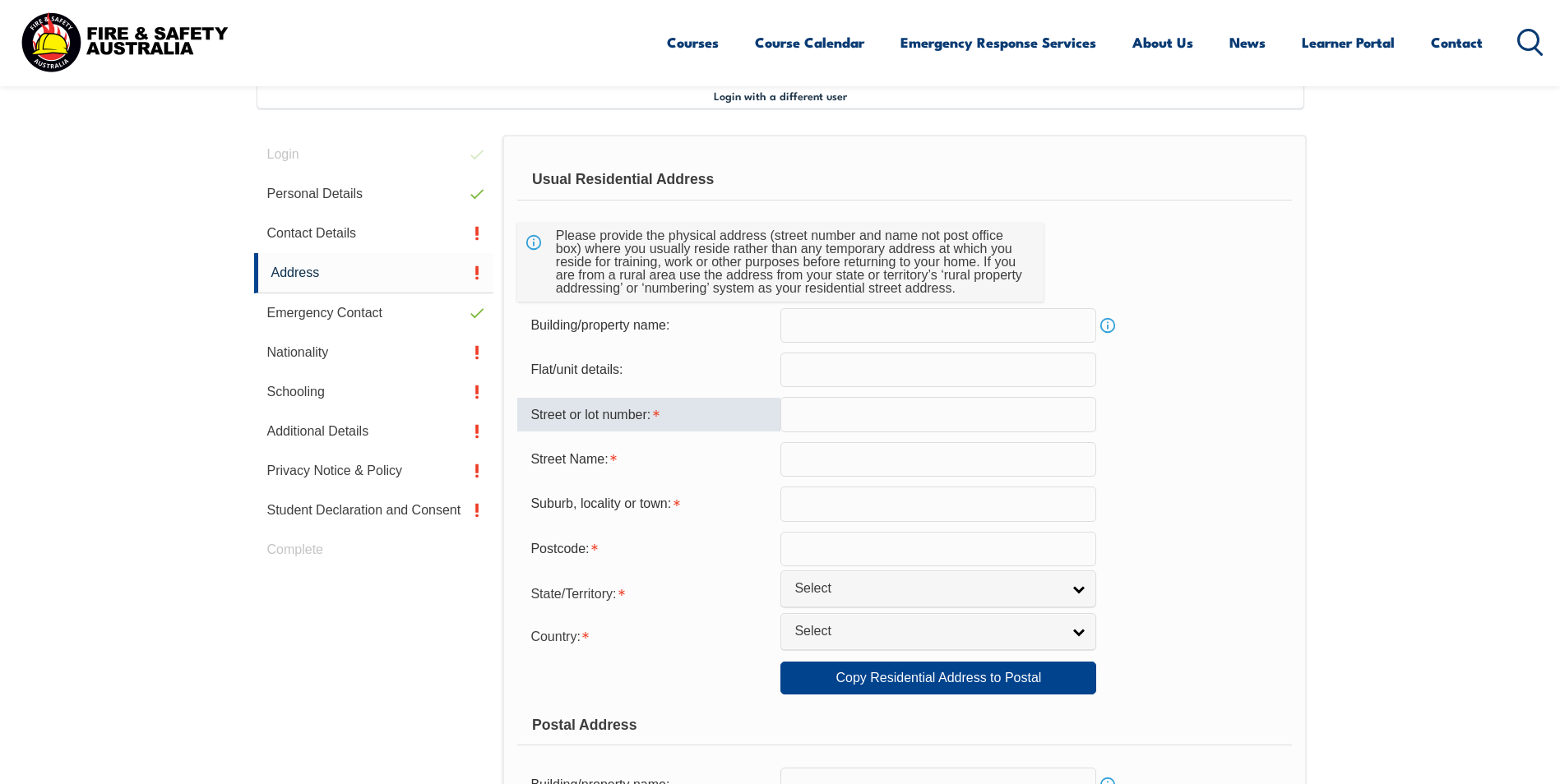
click at [818, 415] on input "text" at bounding box center [938, 414] width 316 height 35
type input "26"
type input "Dawson Street"
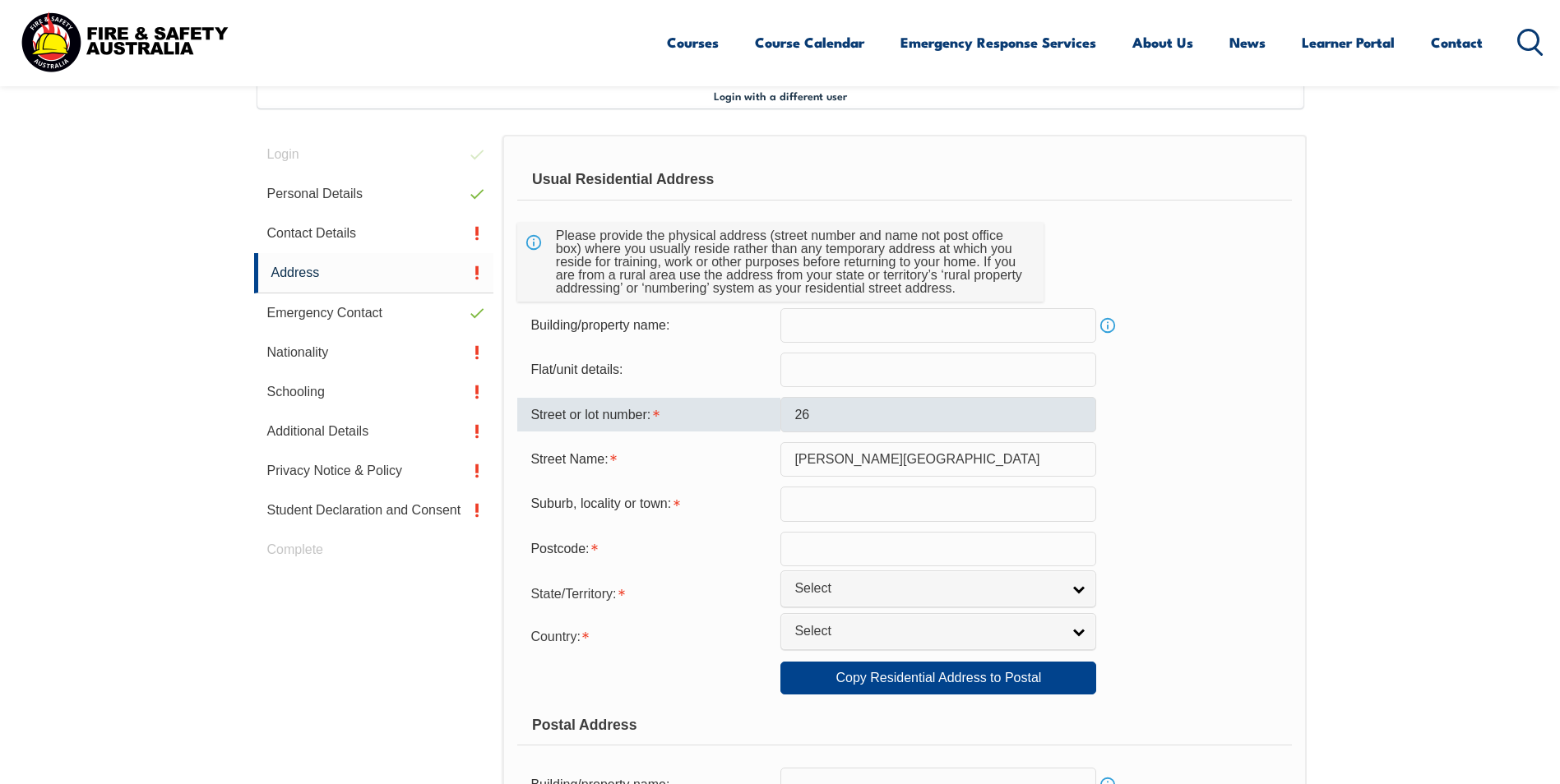
type input "Camperdown"
type input "3260"
select select "1101"
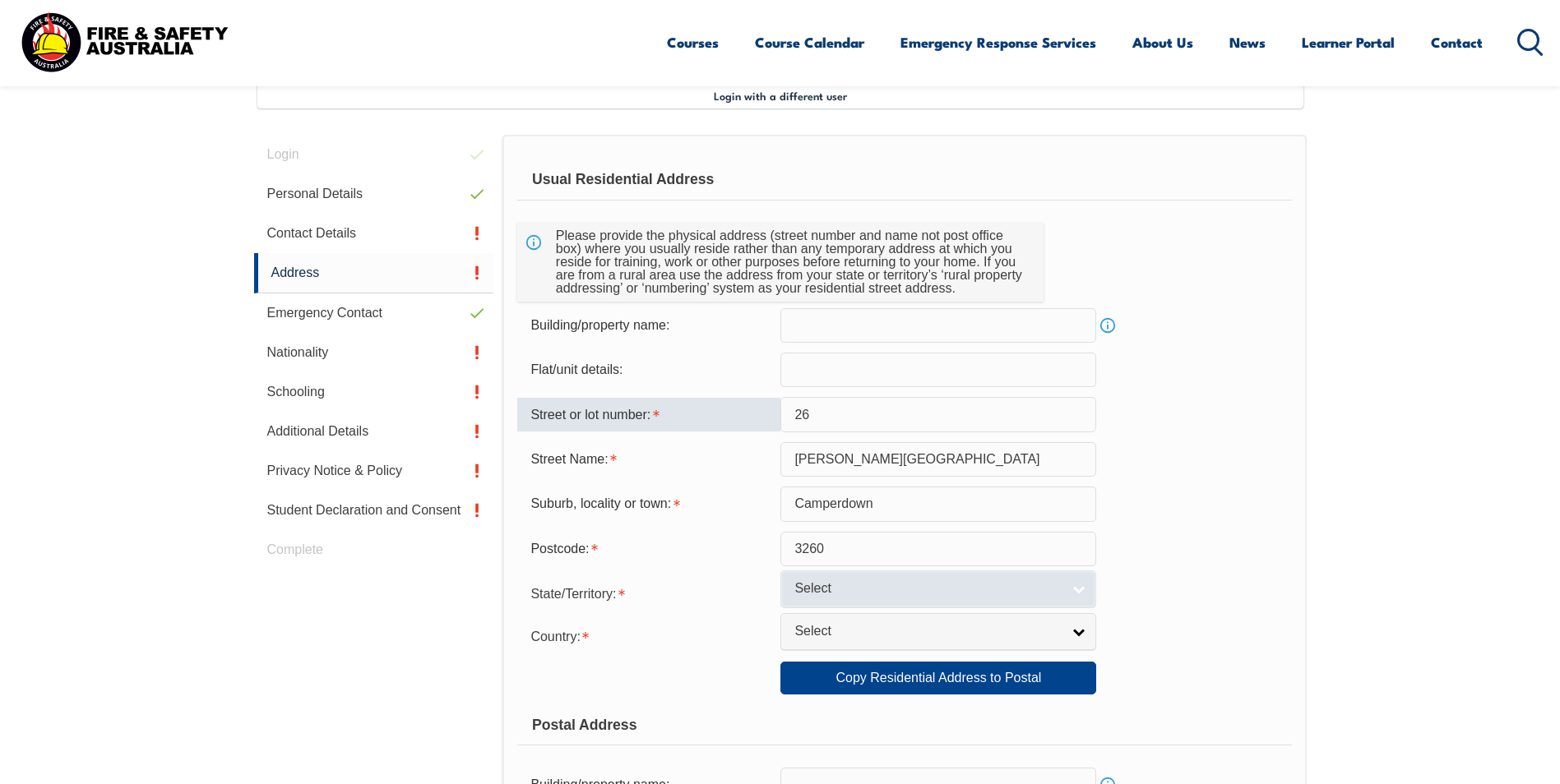
type input "26"
click at [1076, 594] on link "Select" at bounding box center [938, 588] width 316 height 37
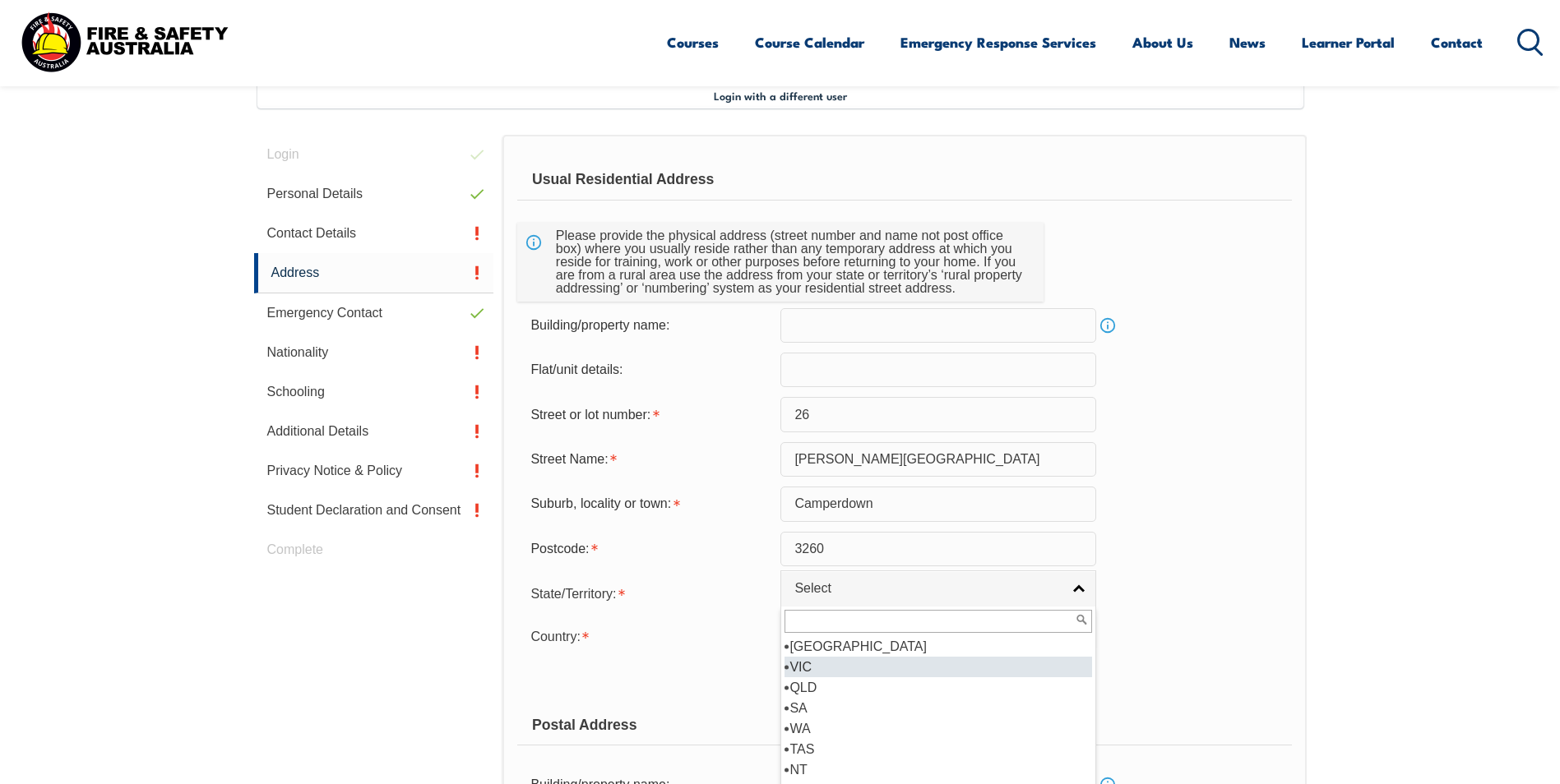
click at [810, 664] on li "VIC" at bounding box center [938, 666] width 308 height 21
select select "VIC"
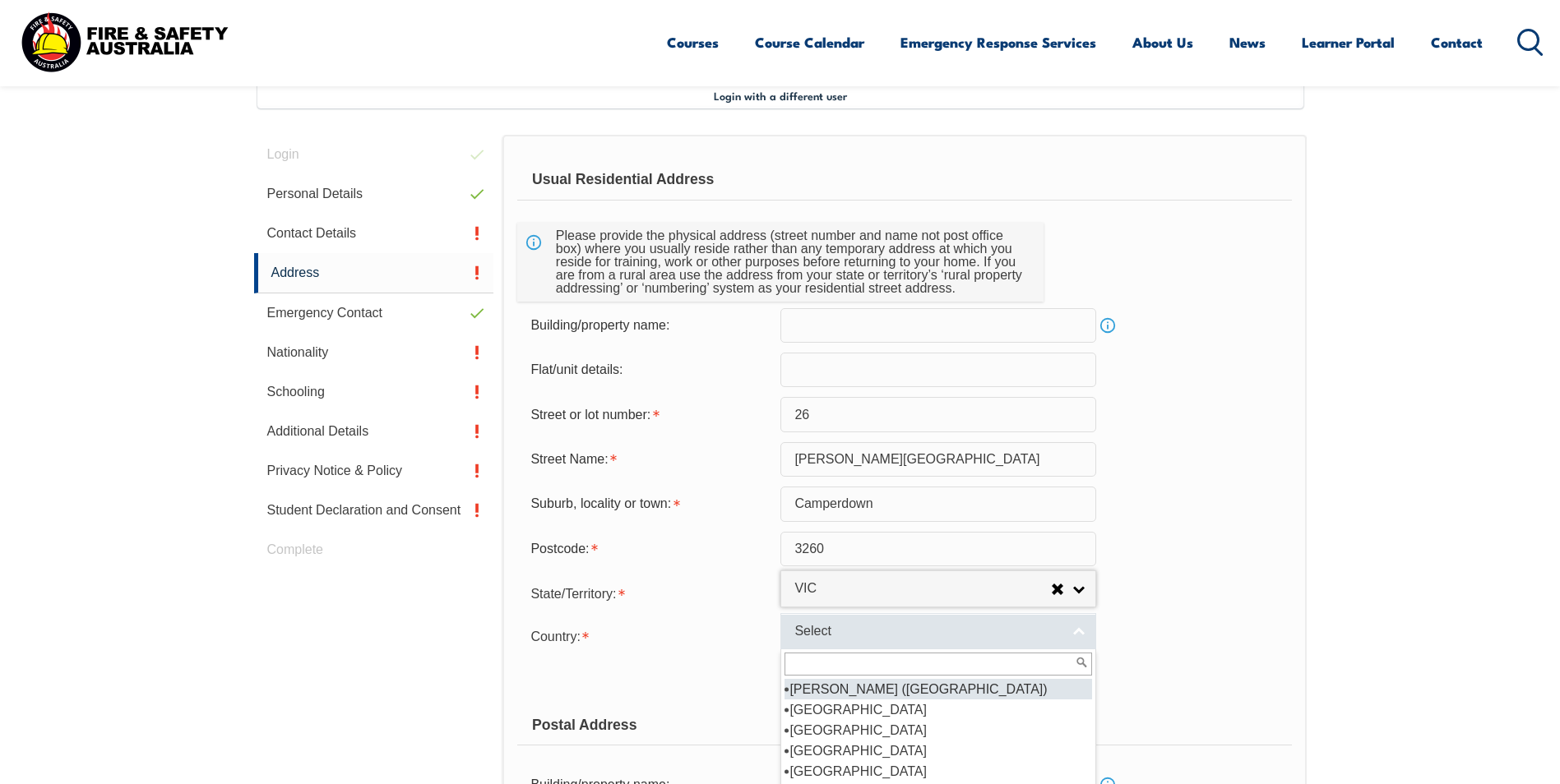
click at [1080, 630] on link "Select" at bounding box center [938, 631] width 316 height 37
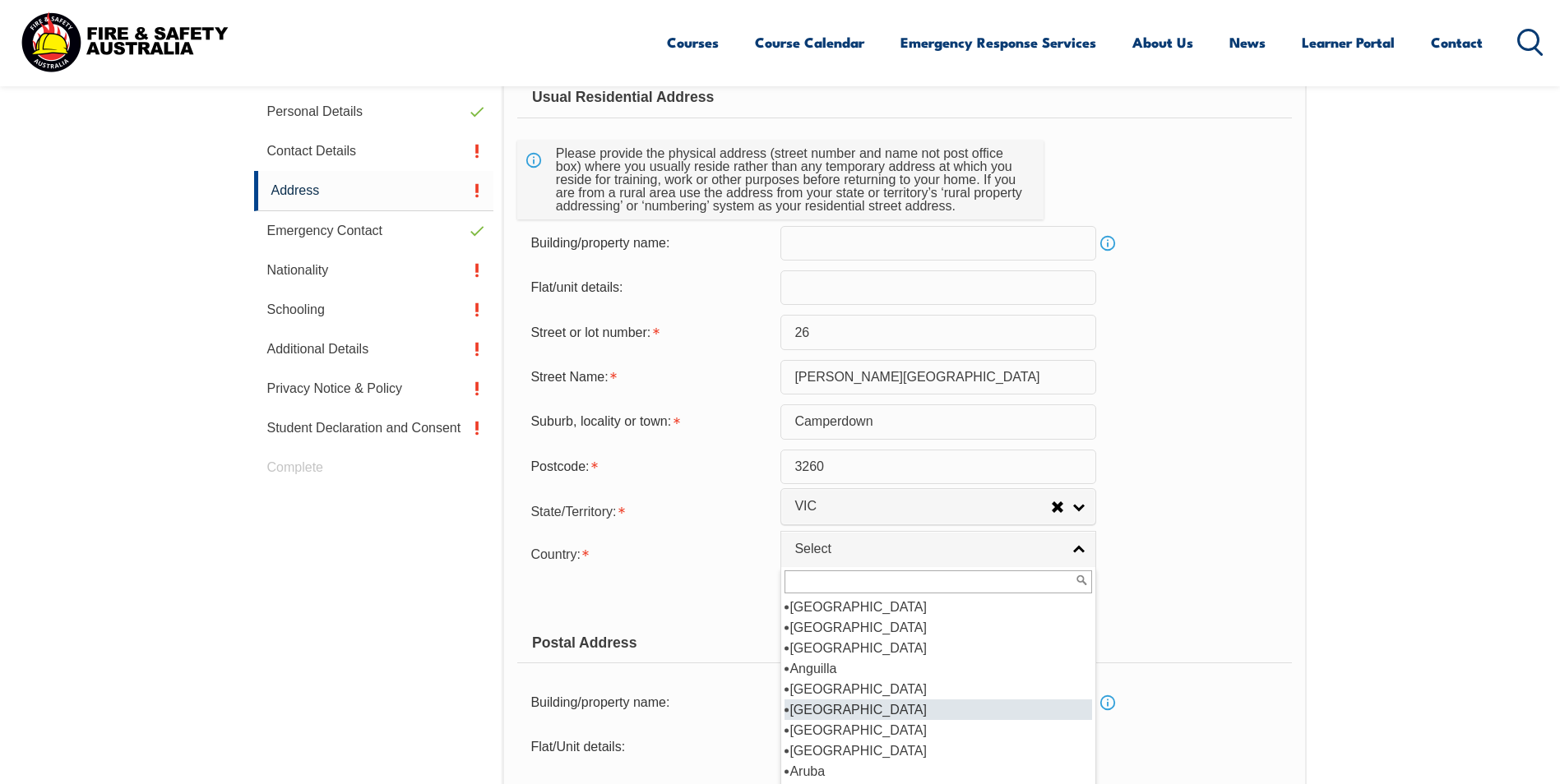
scroll to position [164, 0]
click at [843, 710] on li "Australia" at bounding box center [938, 709] width 308 height 21
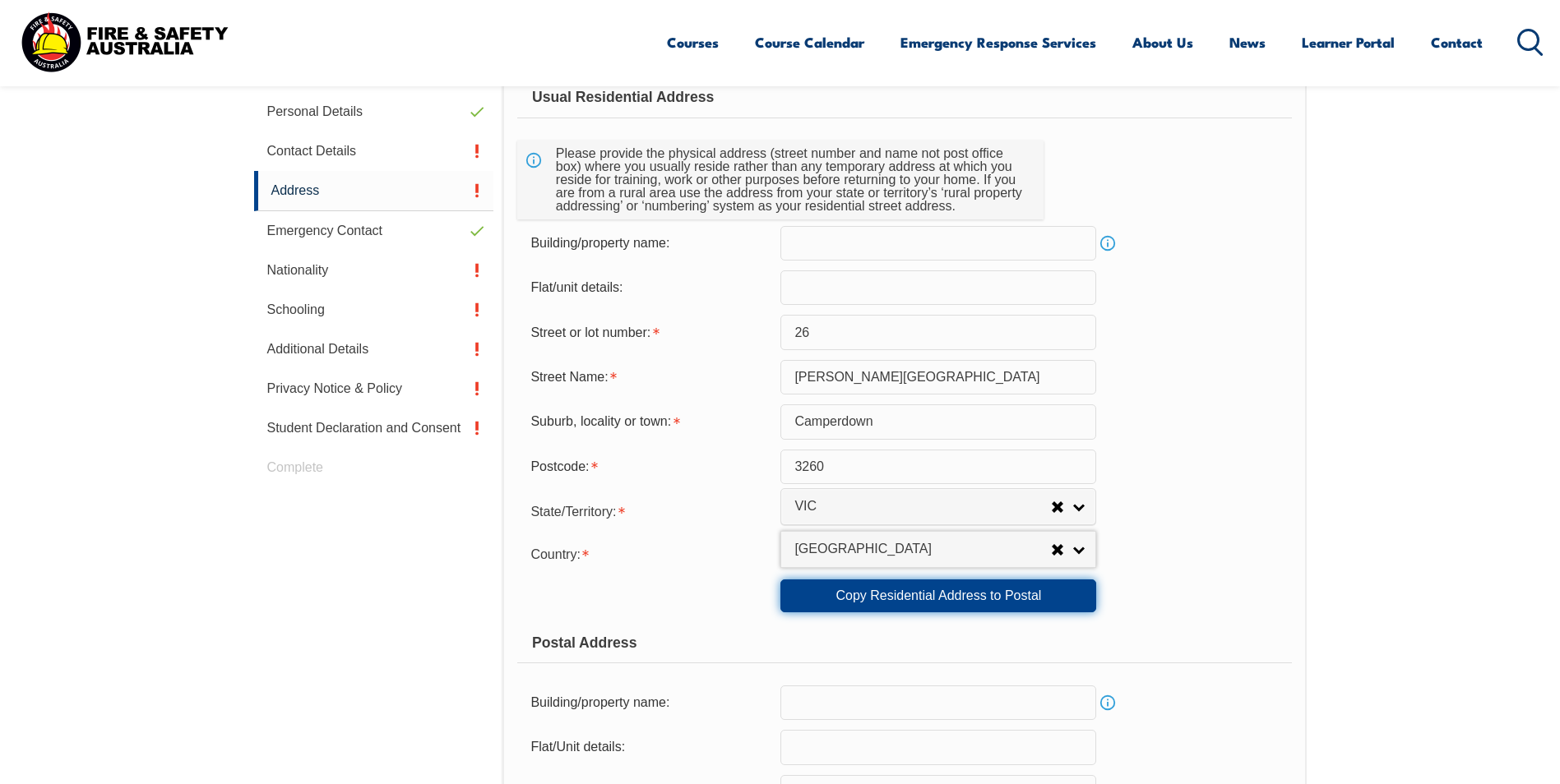
click at [863, 600] on link "Copy Residential Address to Postal" at bounding box center [938, 596] width 316 height 33
type input "26"
type input "Dawson Street"
type input "Camperdown"
select select "VIC"
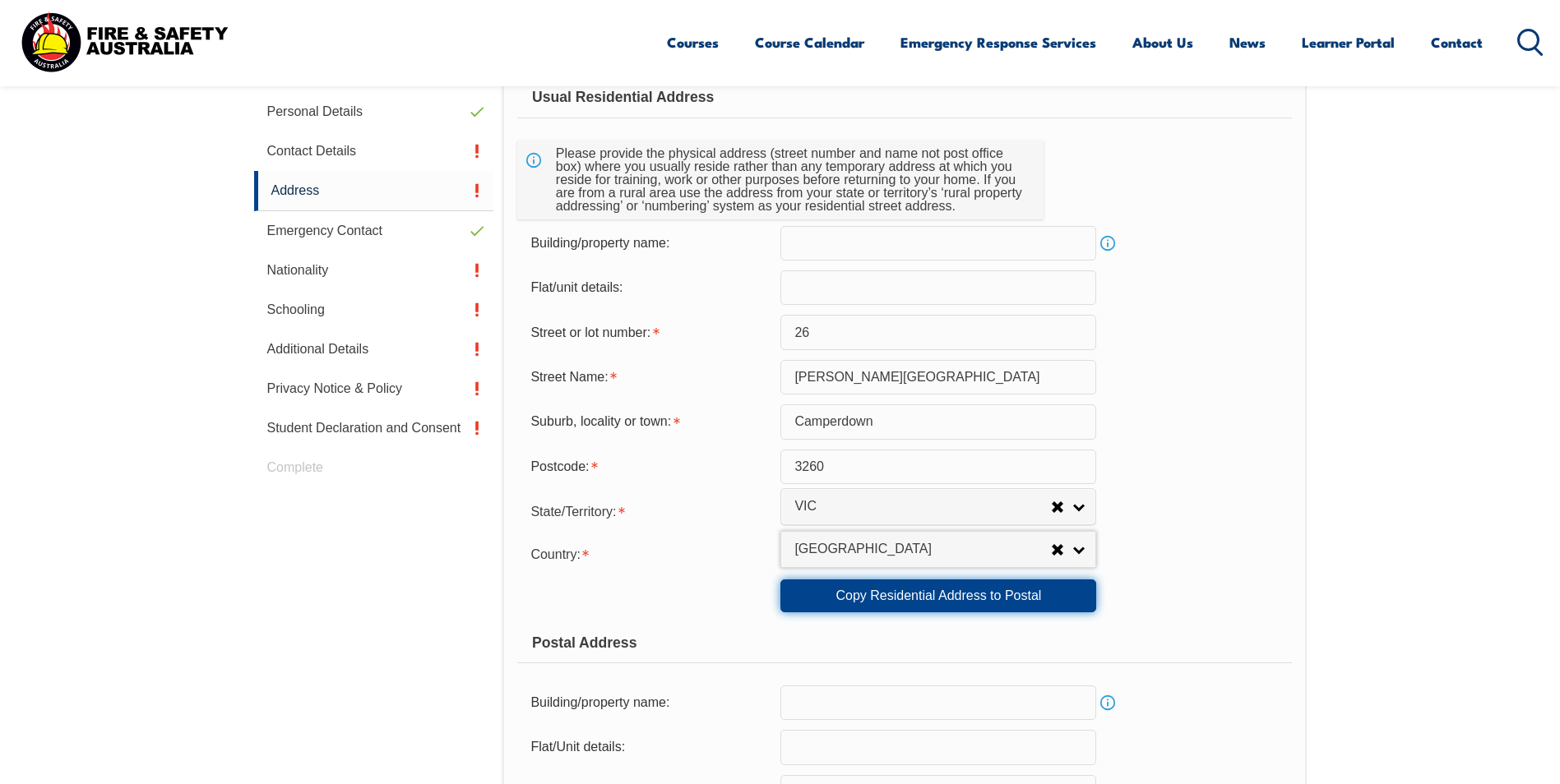
type input "3260"
select select "1101"
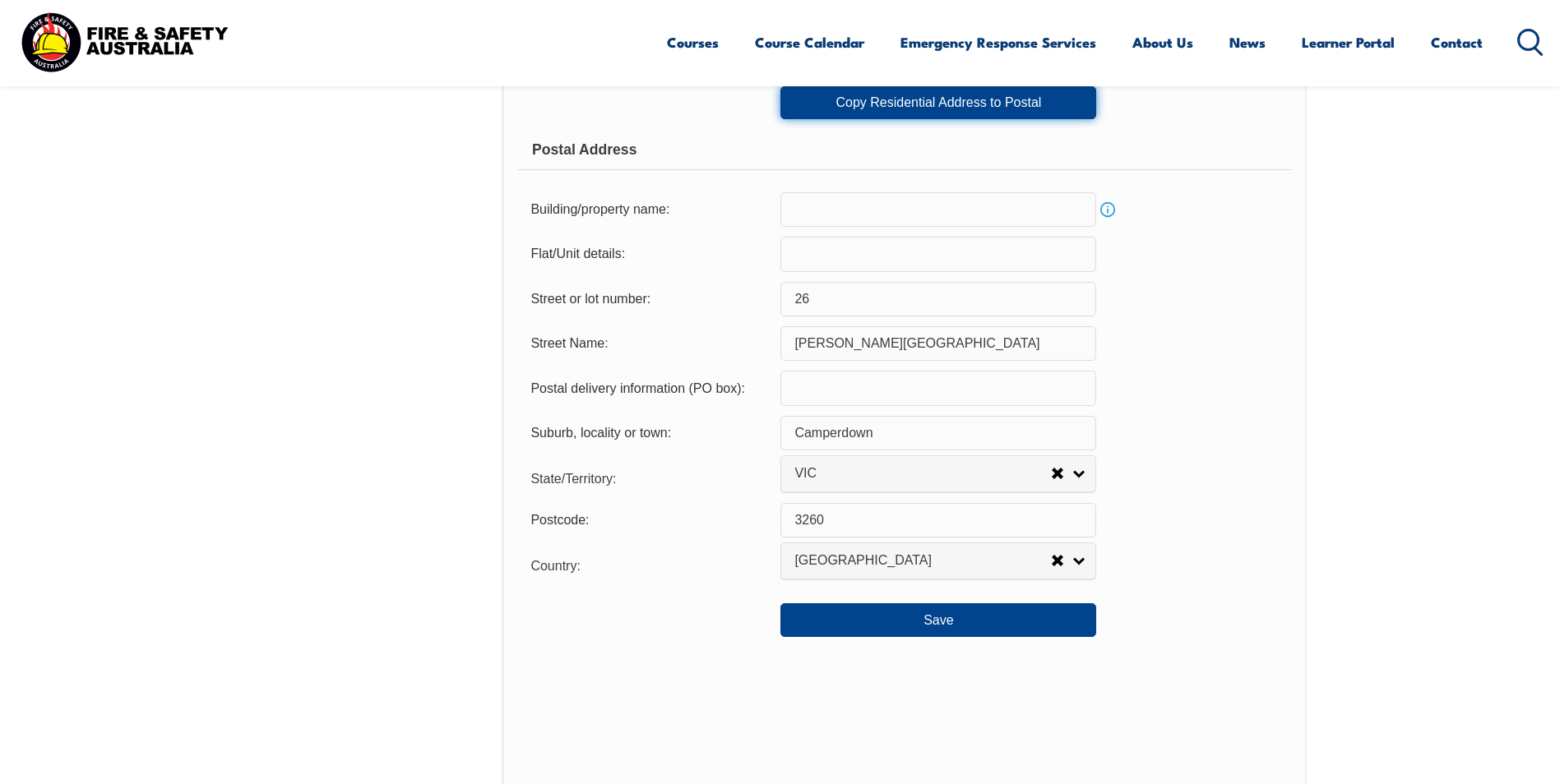
scroll to position [1105, 0]
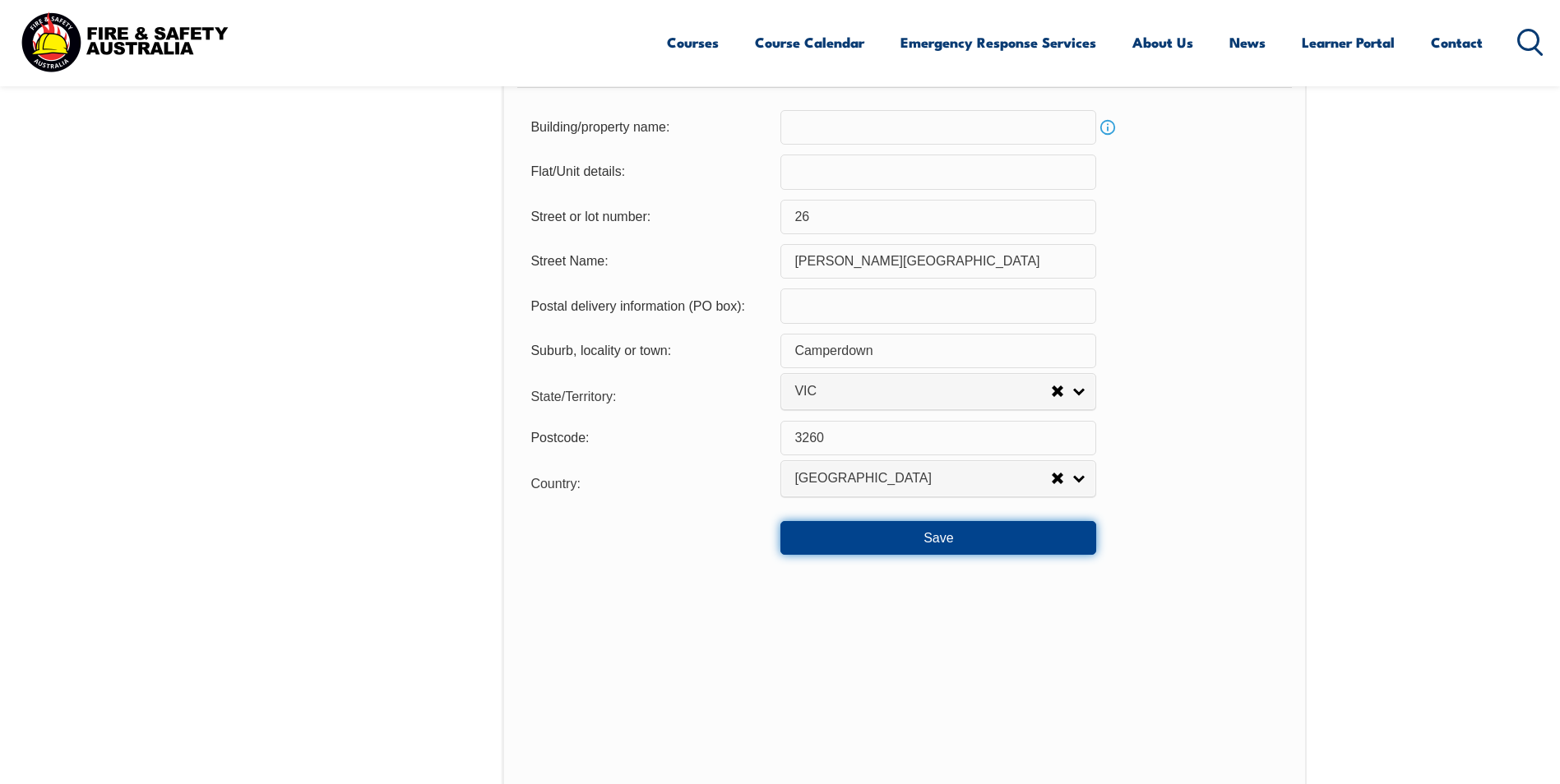
click at [872, 532] on button "Save" at bounding box center [938, 537] width 316 height 33
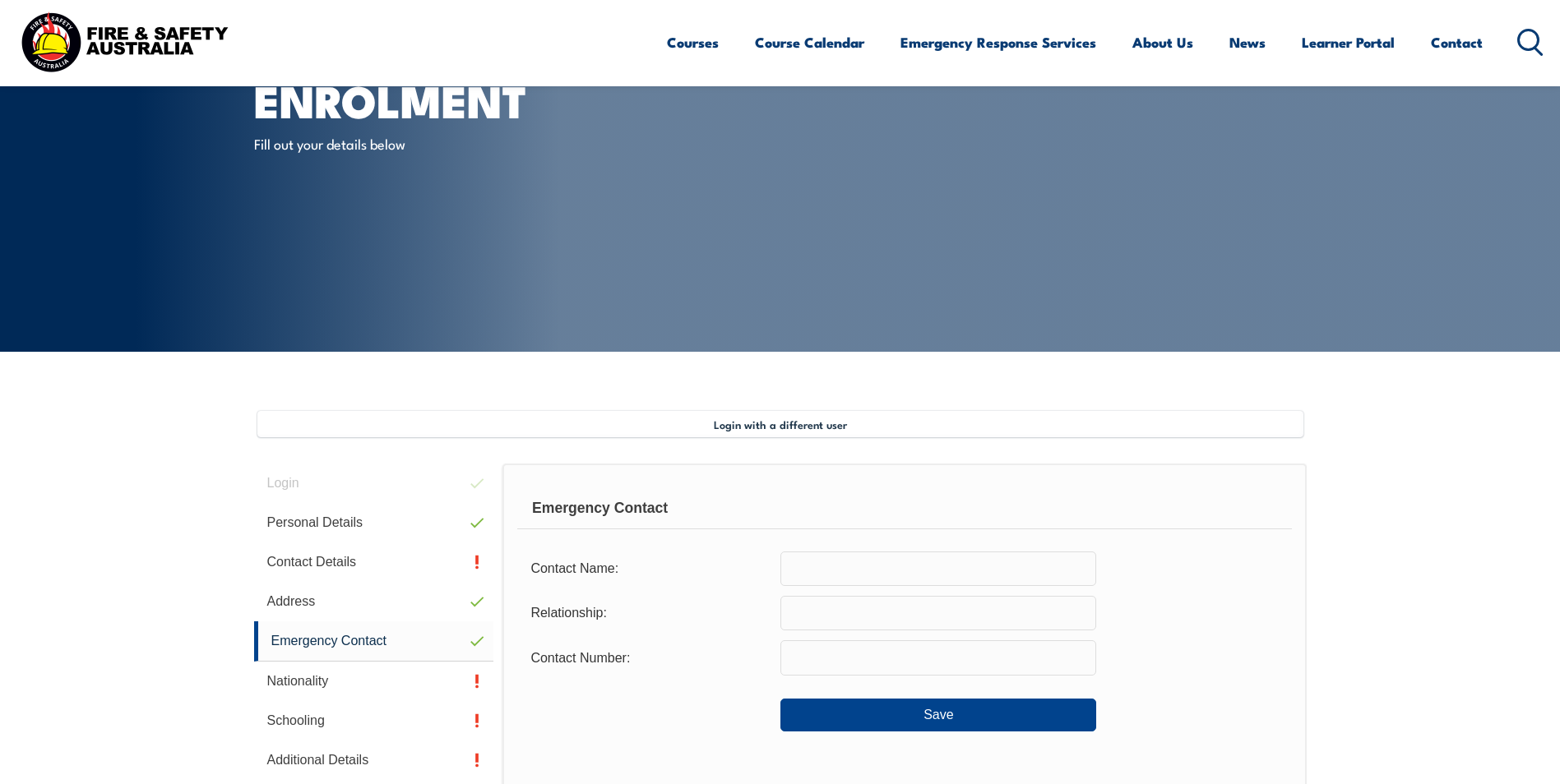
scroll to position [284, 0]
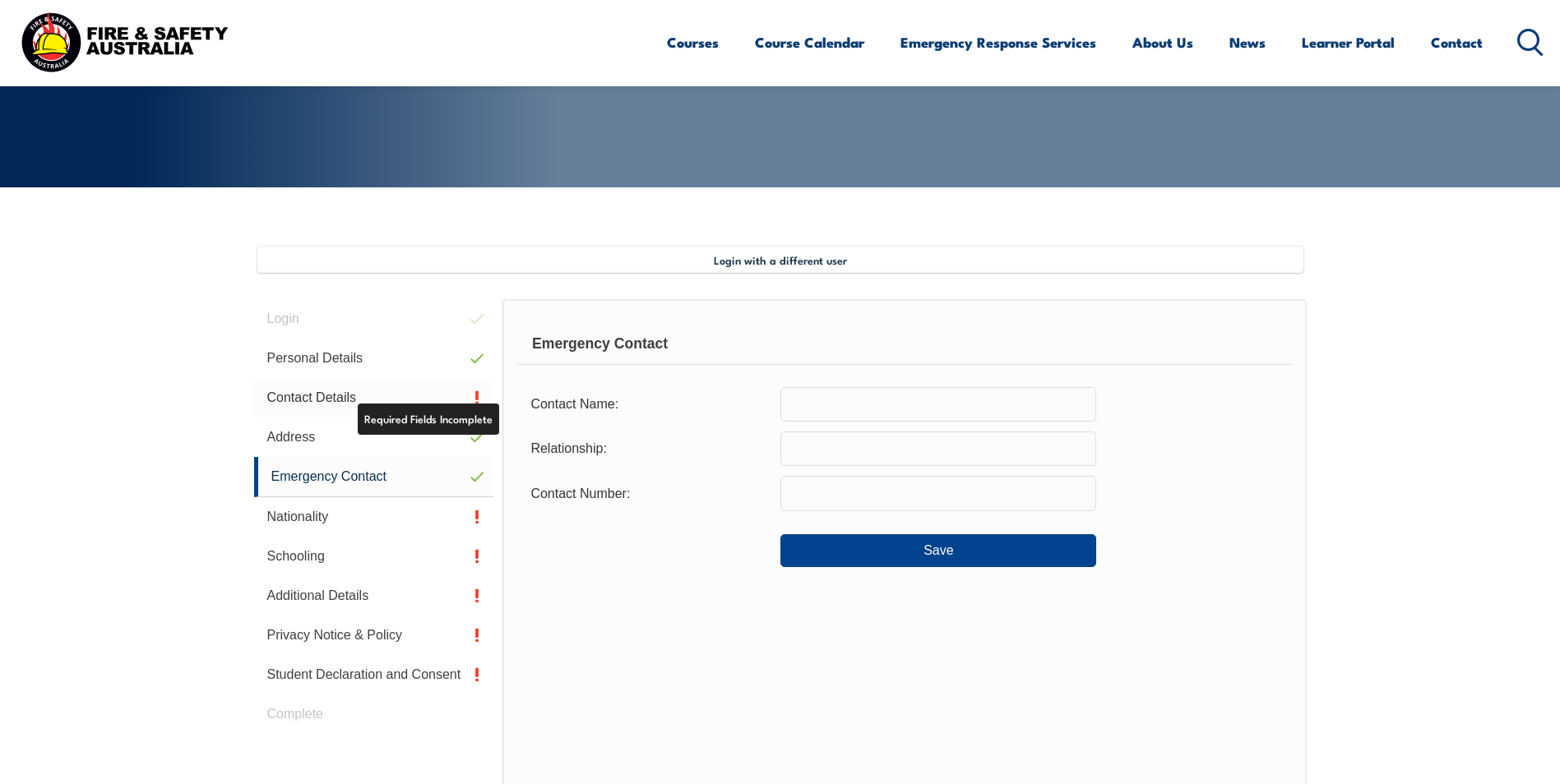
click at [325, 389] on link "Contact Details" at bounding box center [374, 398] width 240 height 39
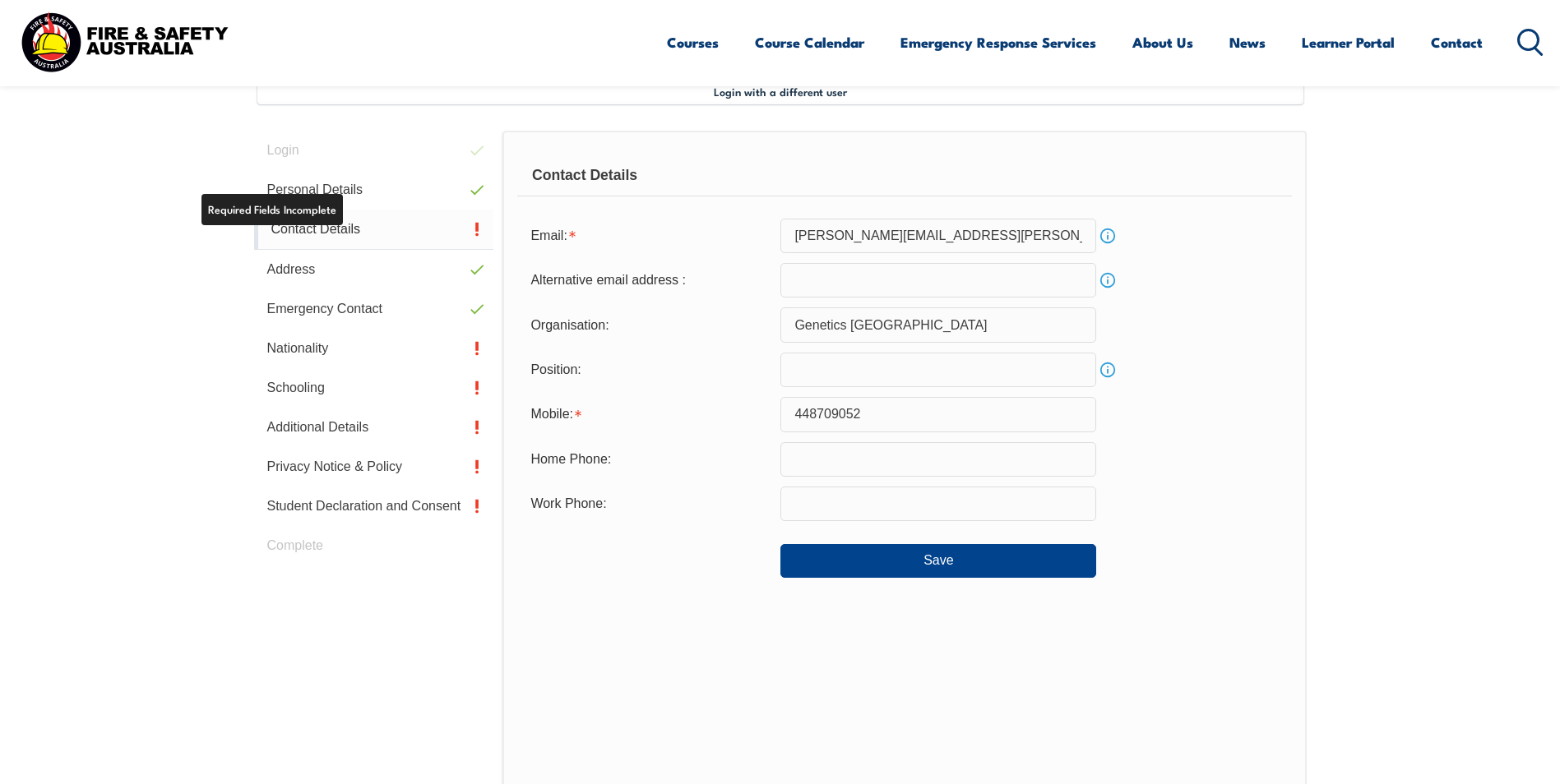
scroll to position [448, 0]
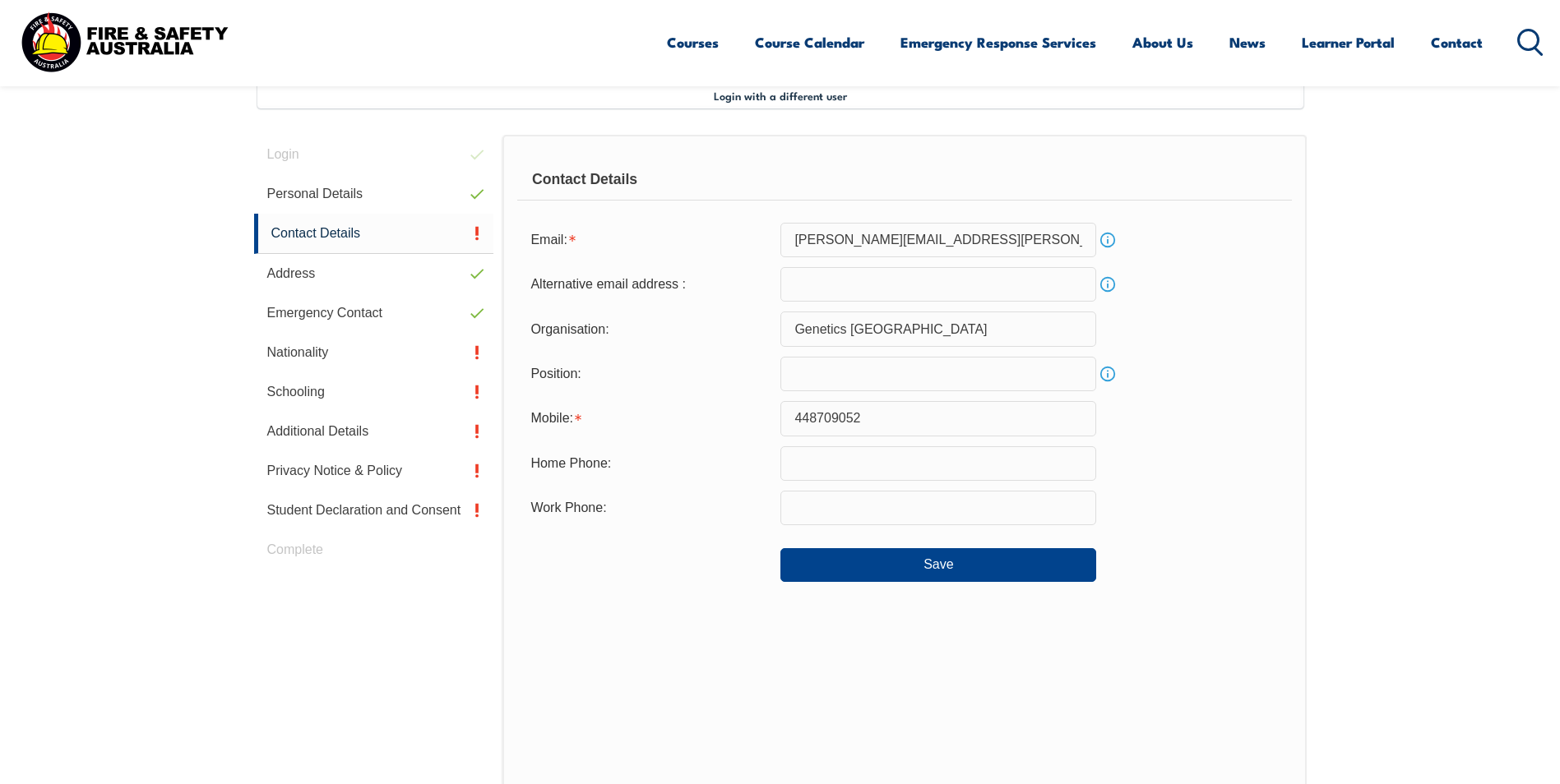
click at [814, 283] on input "email" at bounding box center [938, 284] width 316 height 35
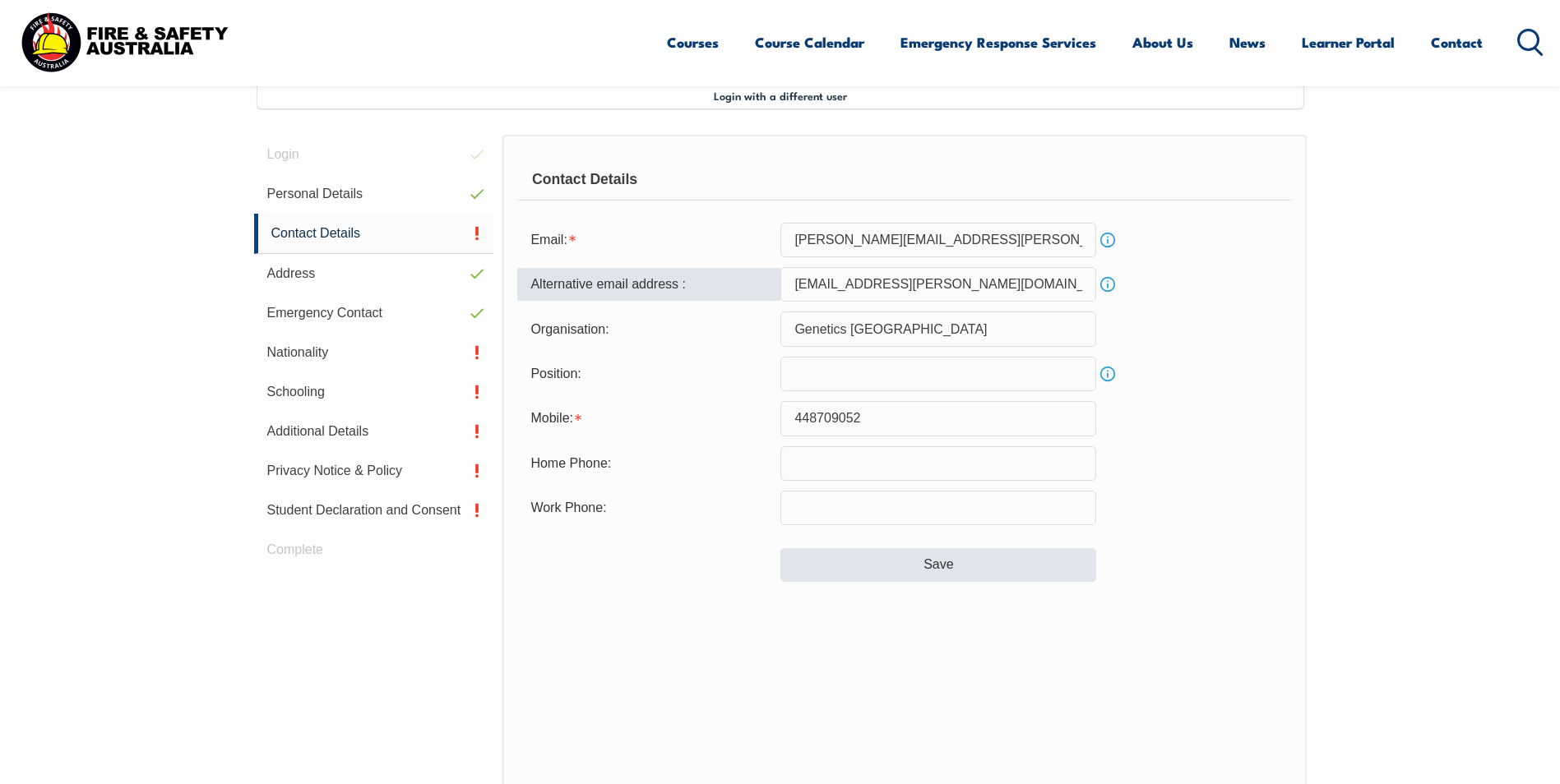
type input "darls.pearson@yahoo.com.au"
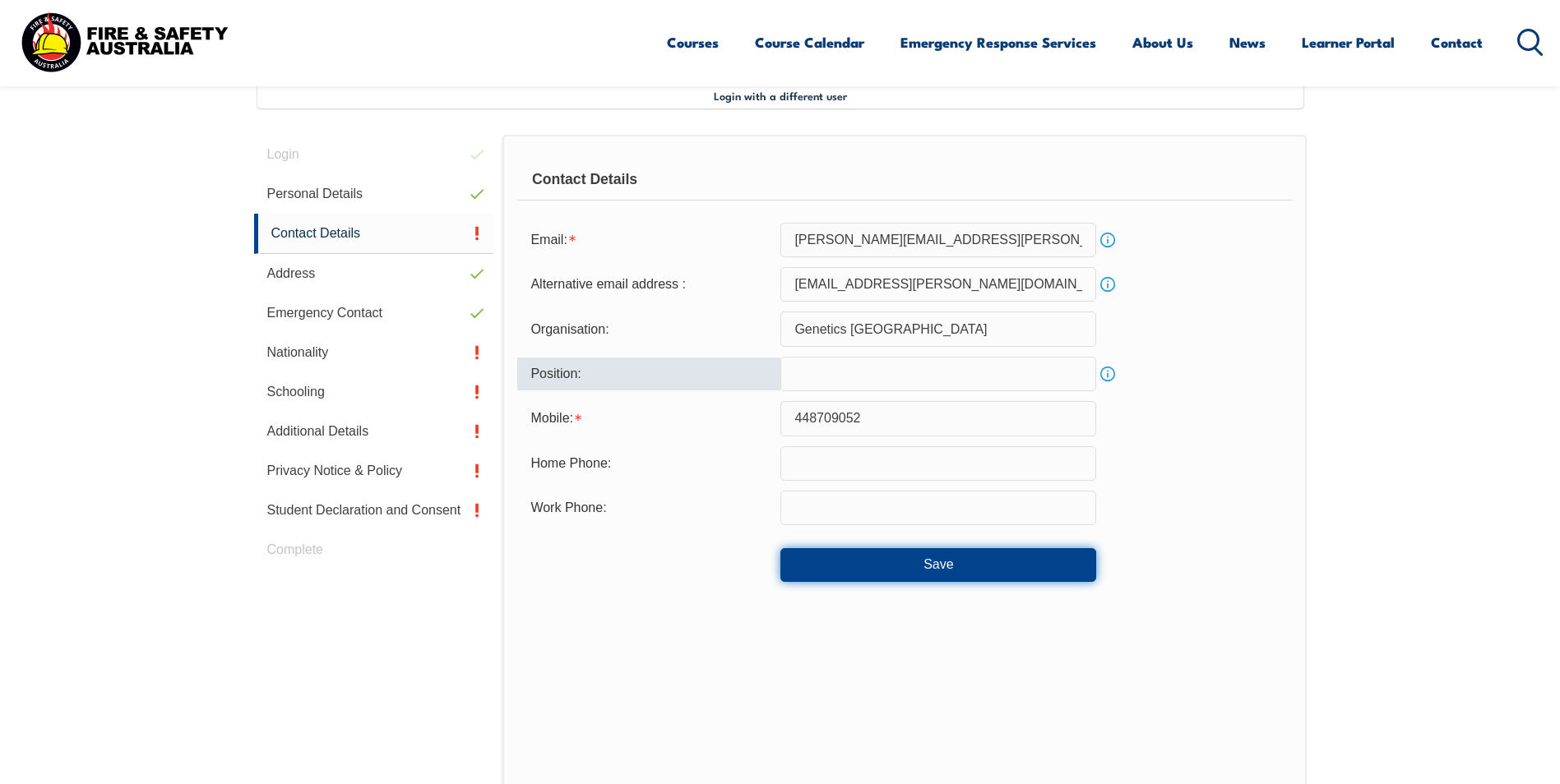
click at [884, 569] on button "Save" at bounding box center [938, 565] width 316 height 33
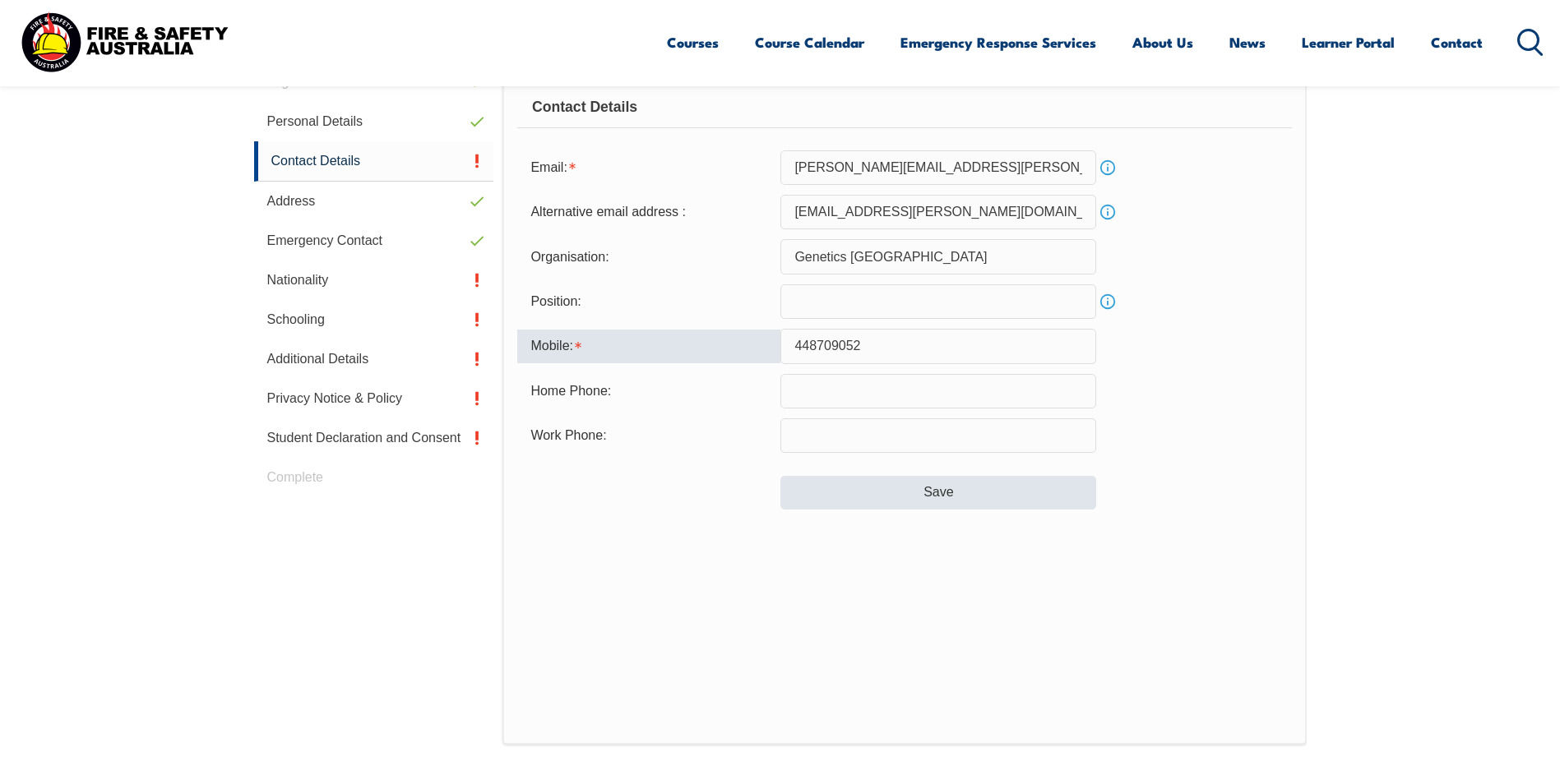
scroll to position [438, 0]
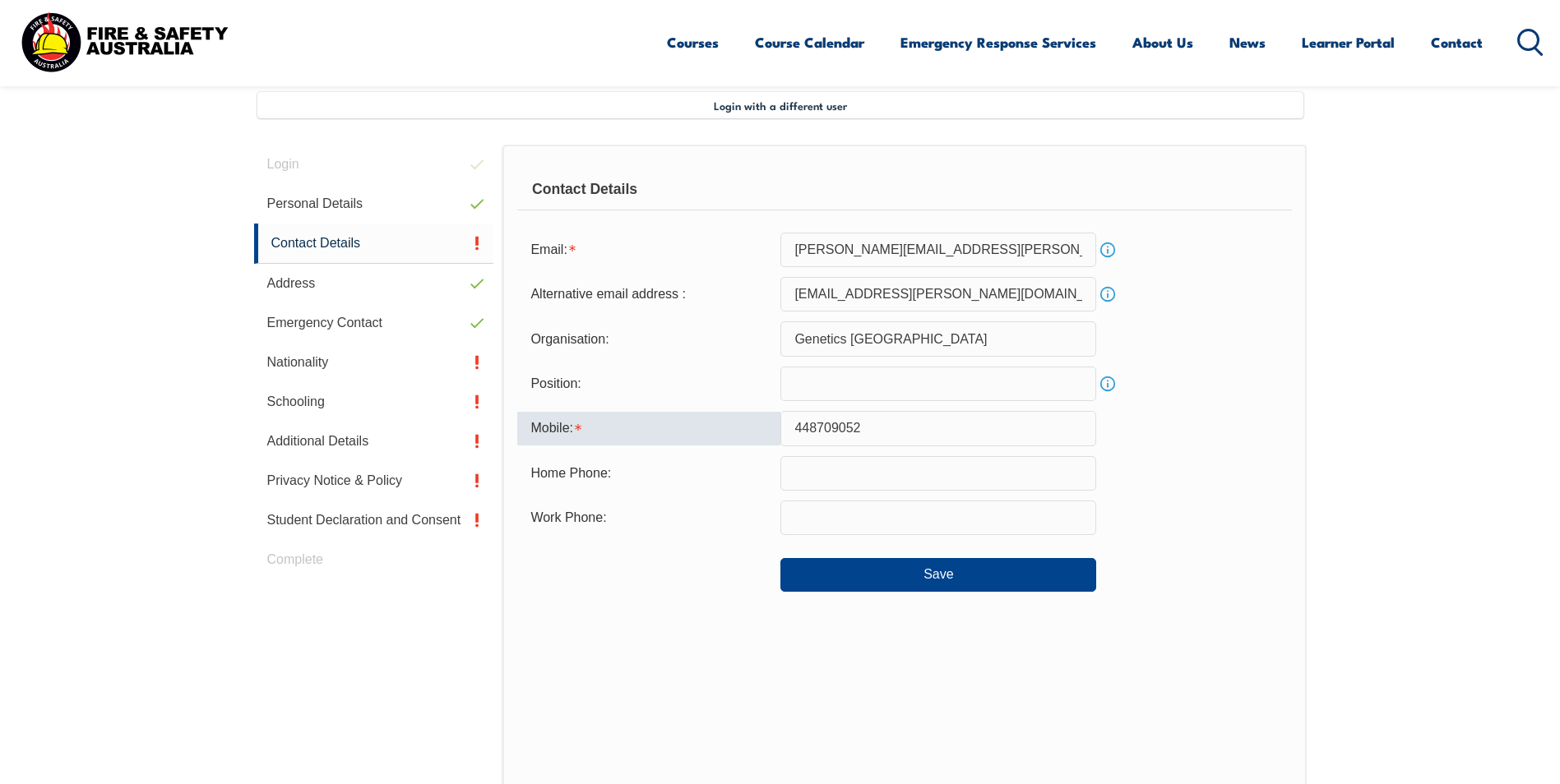
click at [792, 425] on input "448709052" at bounding box center [938, 428] width 316 height 35
type input "0448709052"
click at [875, 581] on button "Save" at bounding box center [938, 574] width 316 height 33
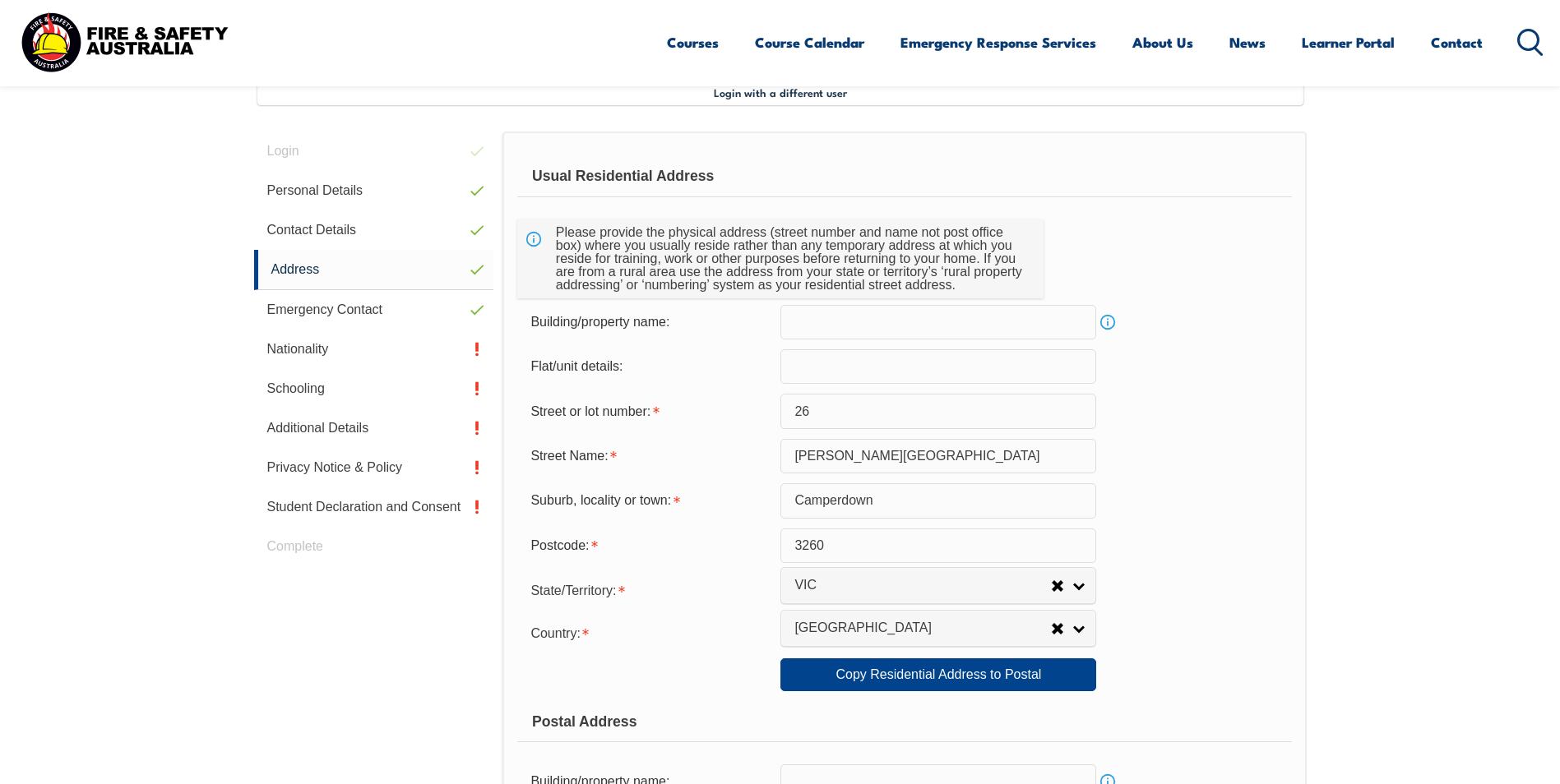
scroll to position [448, 0]
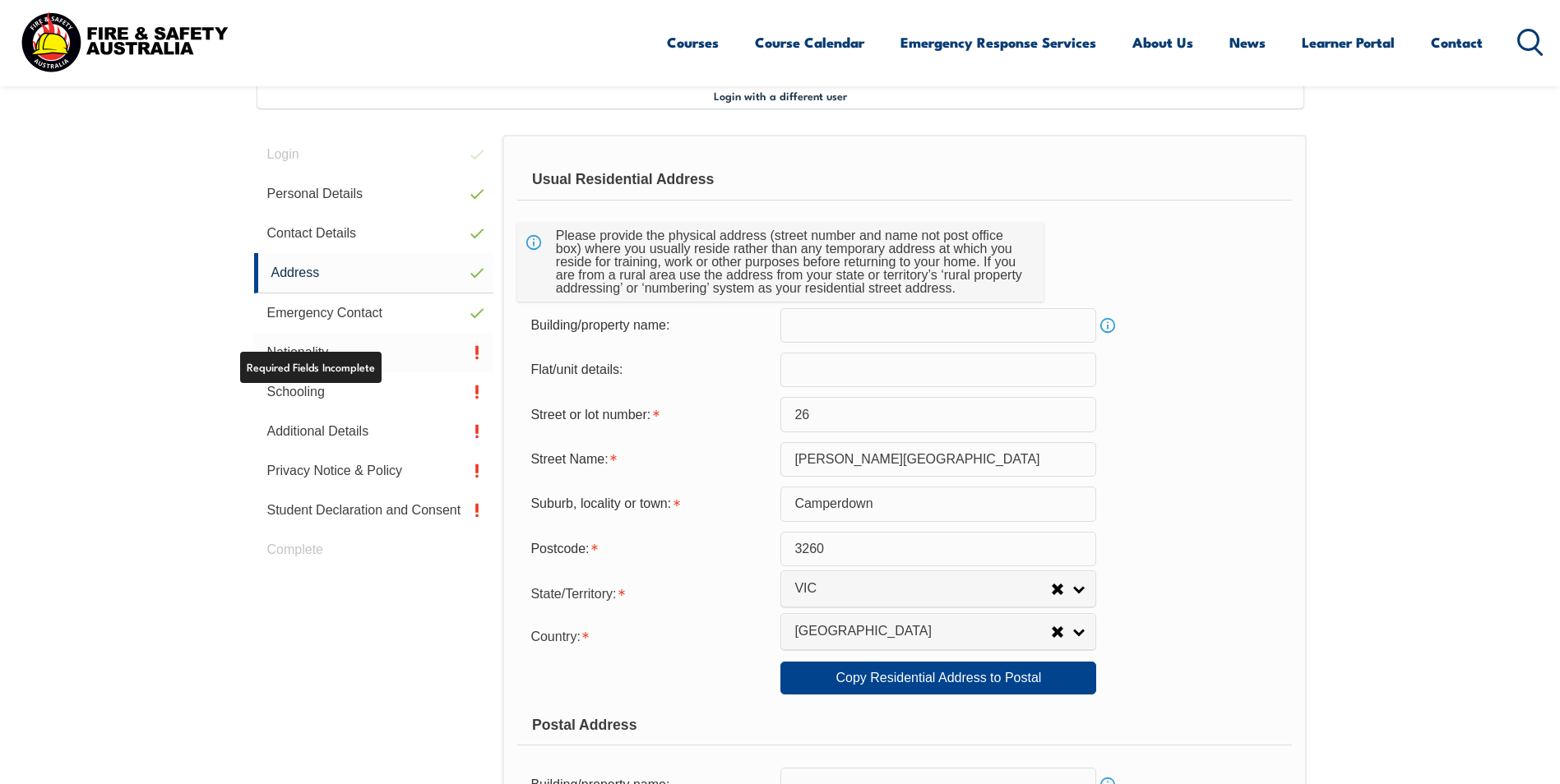
click at [331, 357] on link "Nationality" at bounding box center [374, 352] width 240 height 39
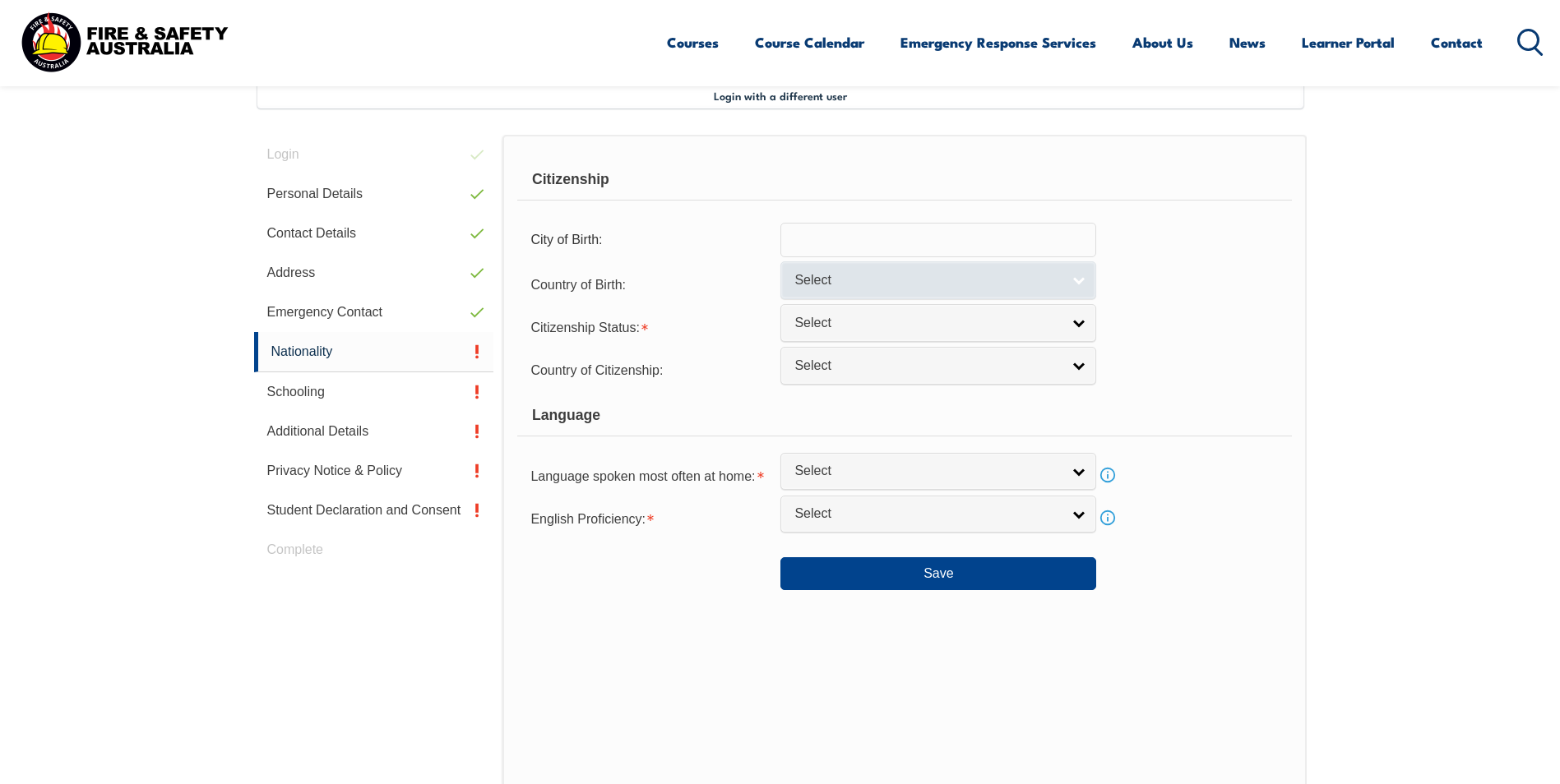
click at [1083, 280] on link "Select" at bounding box center [938, 279] width 316 height 37
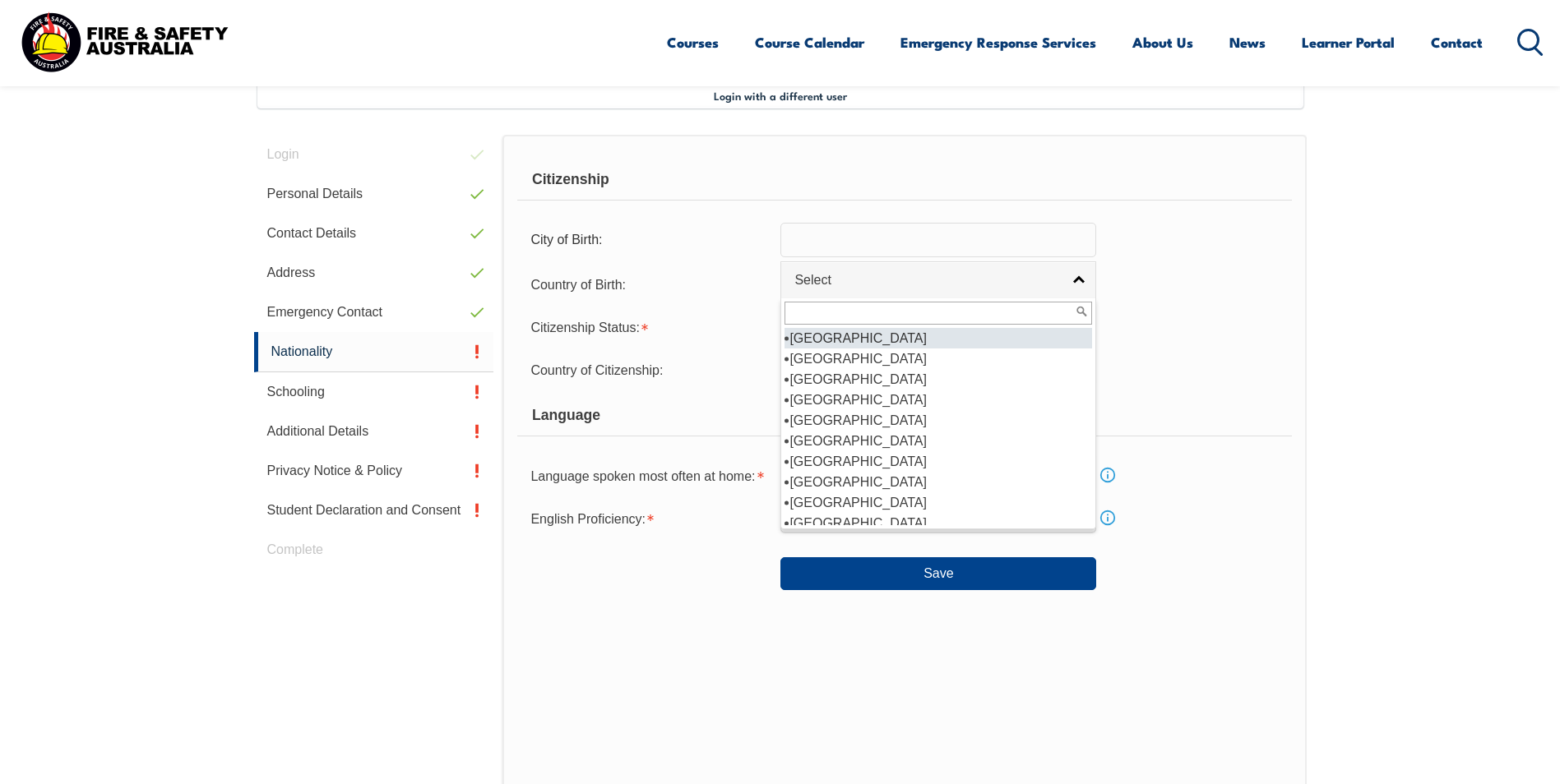
scroll to position [246, 0]
click at [789, 360] on li "Australia" at bounding box center [938, 359] width 308 height 21
select select "1101"
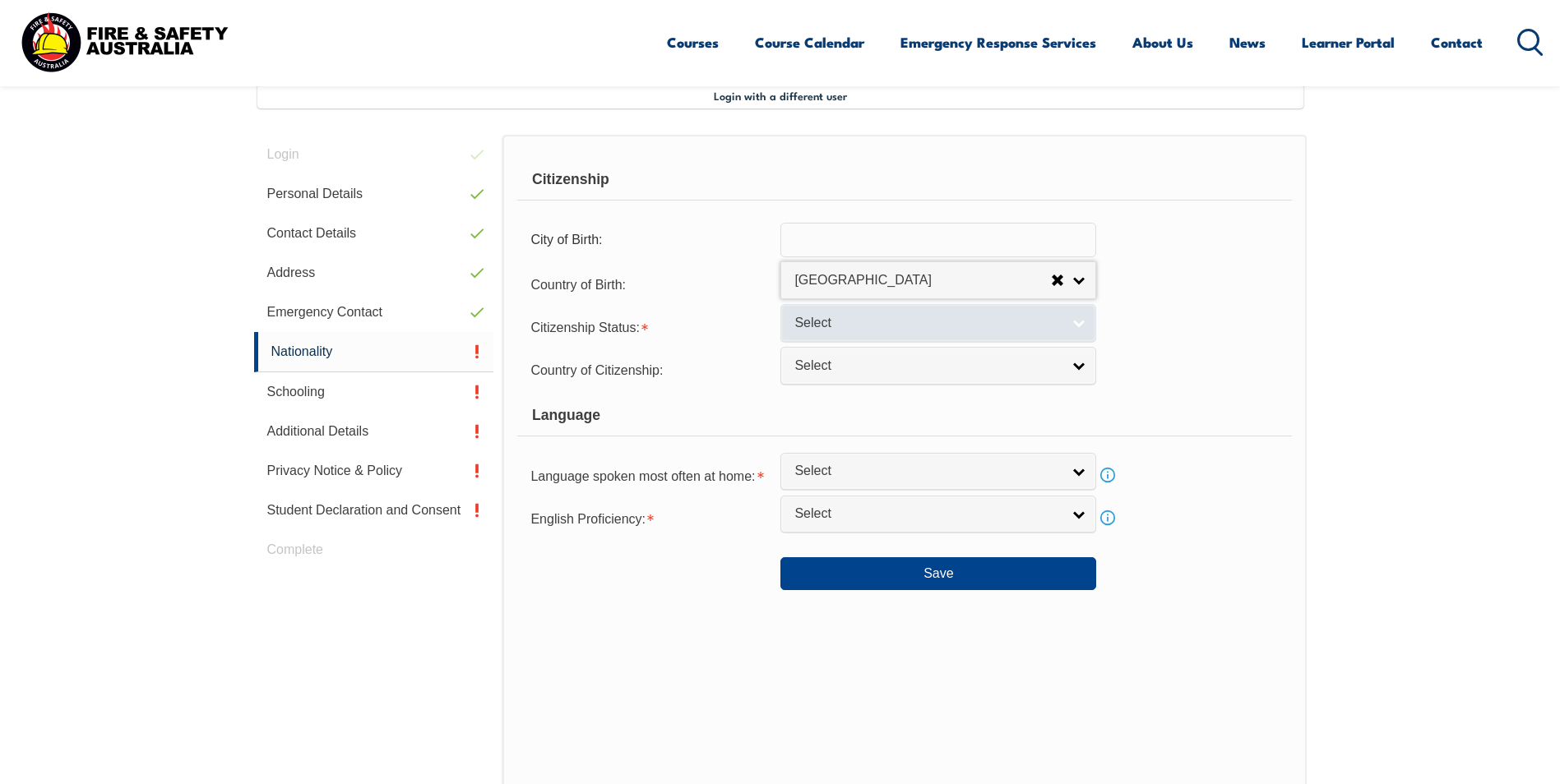
click at [1083, 324] on link "Select" at bounding box center [938, 322] width 316 height 37
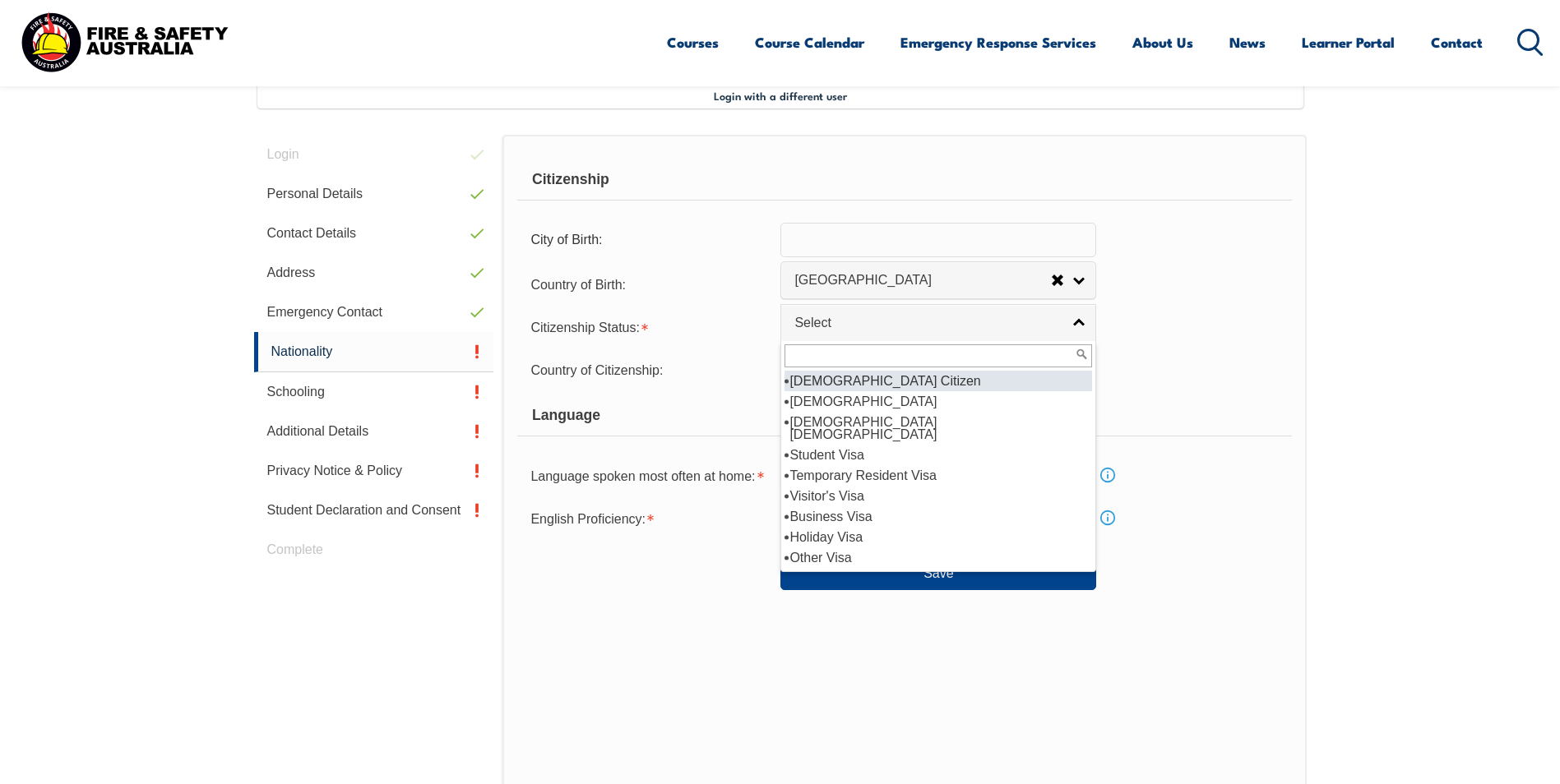
click at [957, 382] on li "Australian Citizen" at bounding box center [938, 381] width 308 height 21
select select "1"
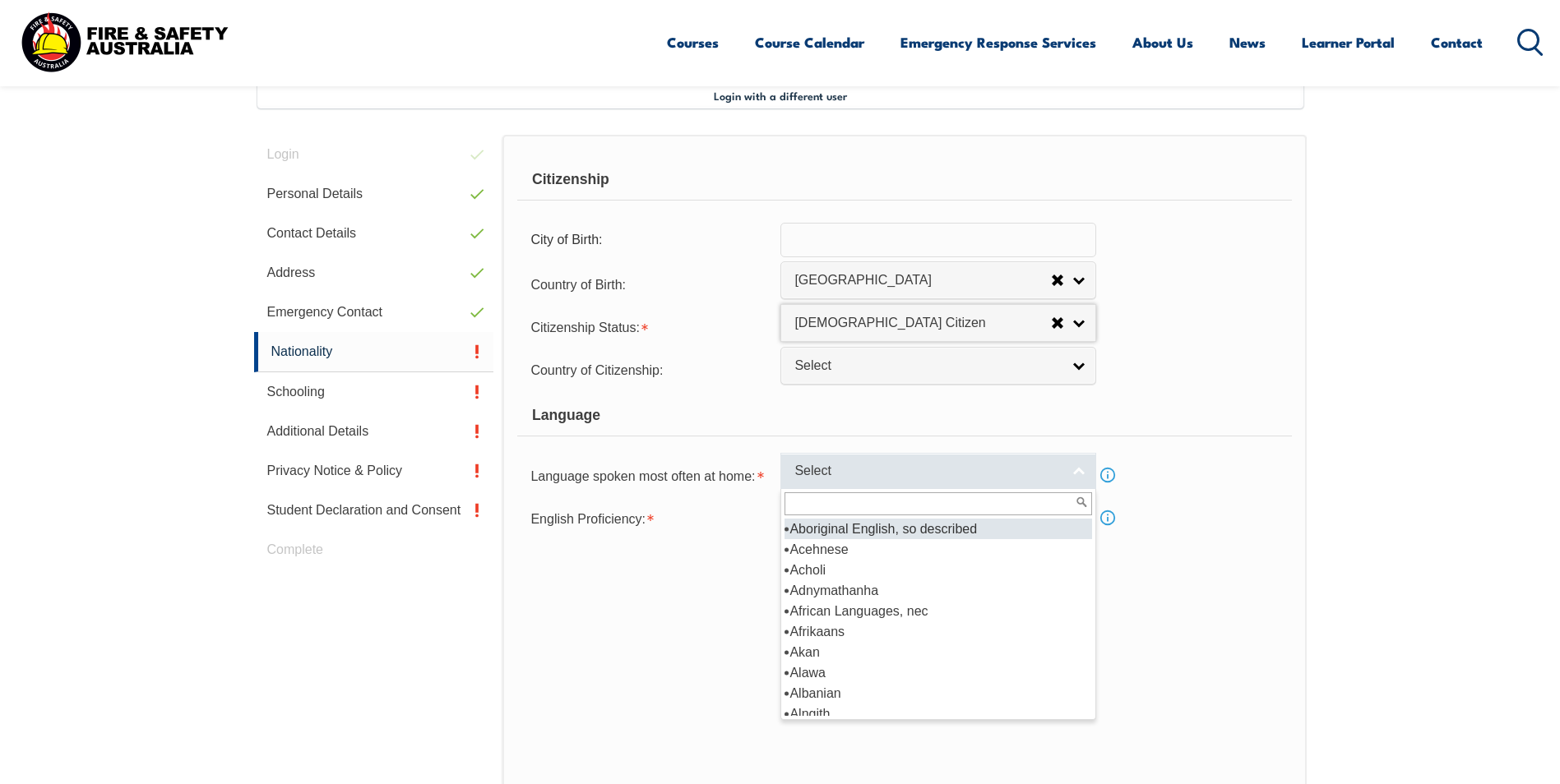
click at [1082, 478] on link "Select" at bounding box center [938, 471] width 316 height 37
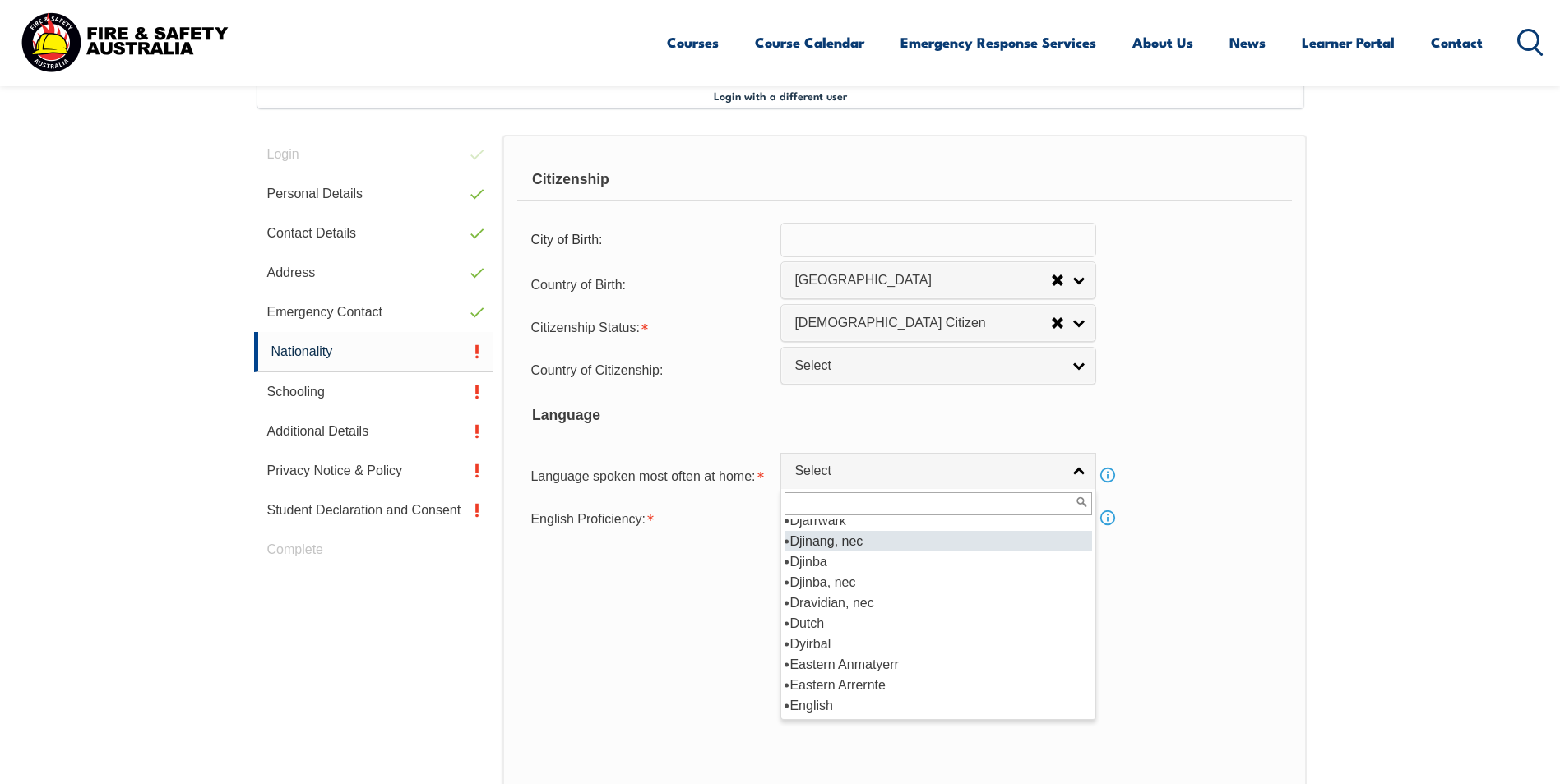
scroll to position [1972, 0]
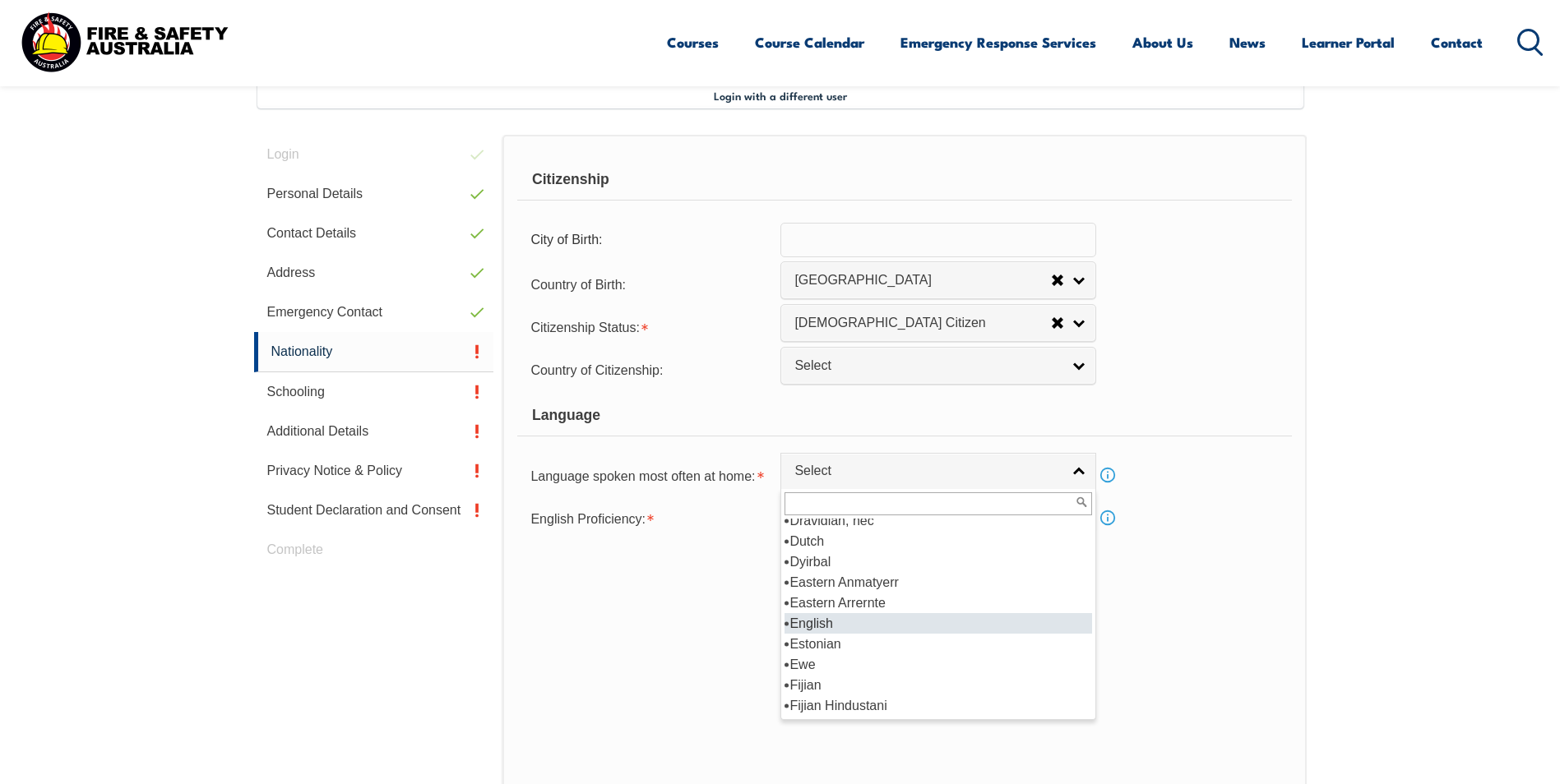
click at [837, 620] on li "English" at bounding box center [938, 623] width 308 height 21
select select "1201"
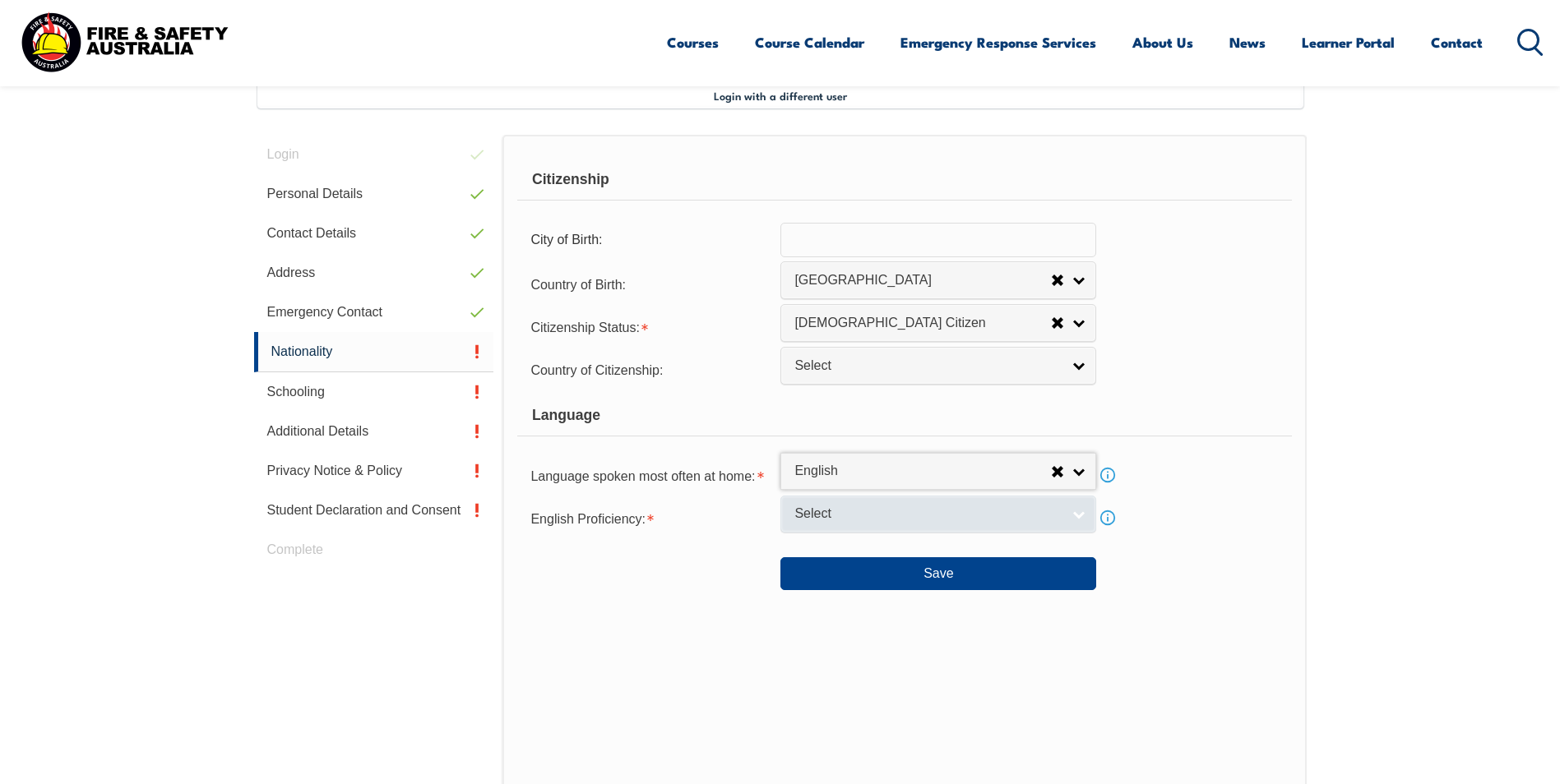
click at [1082, 508] on link "Select" at bounding box center [938, 514] width 316 height 37
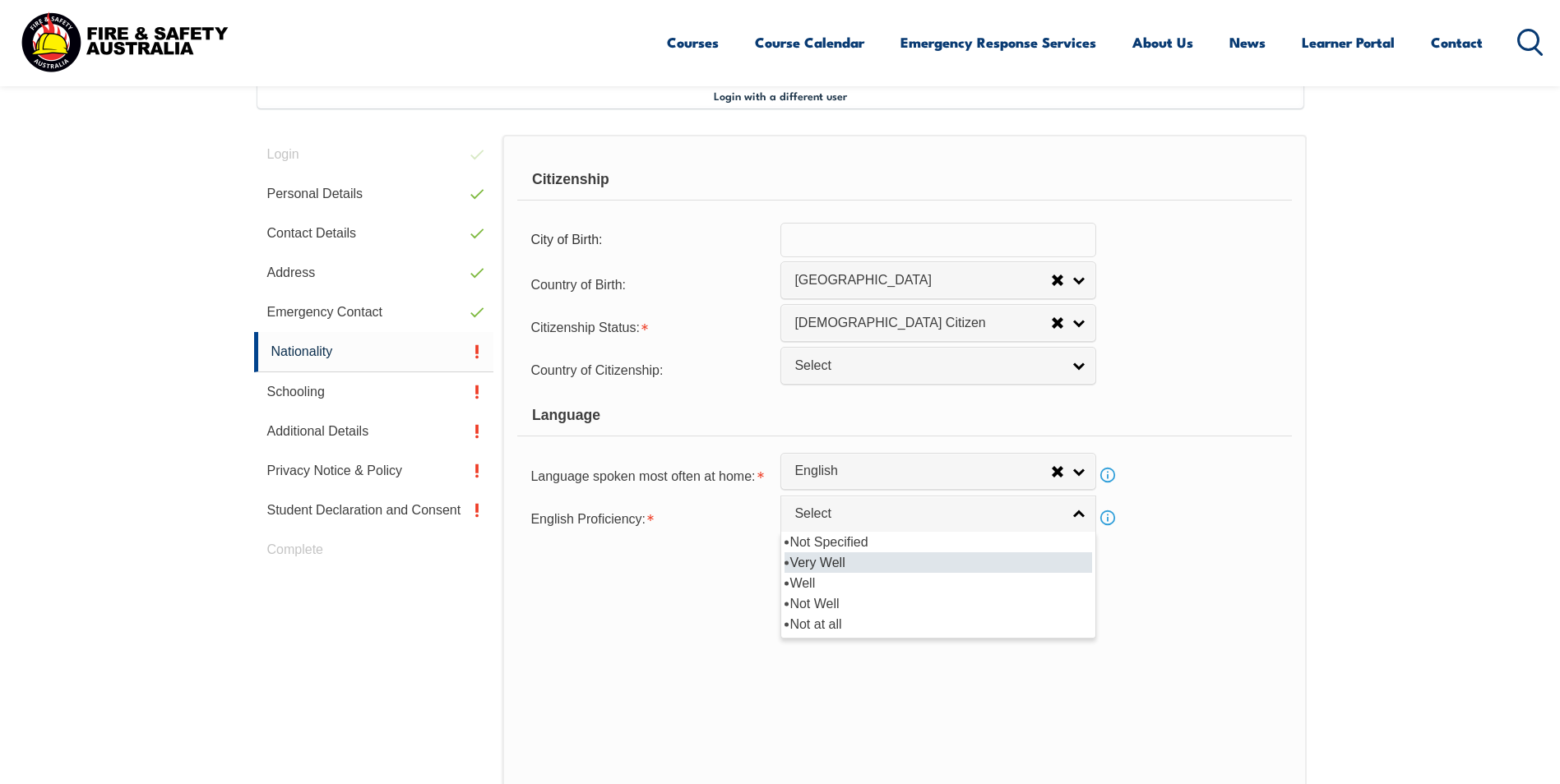
click at [935, 559] on li "Very Well" at bounding box center [938, 562] width 308 height 21
select select "1"
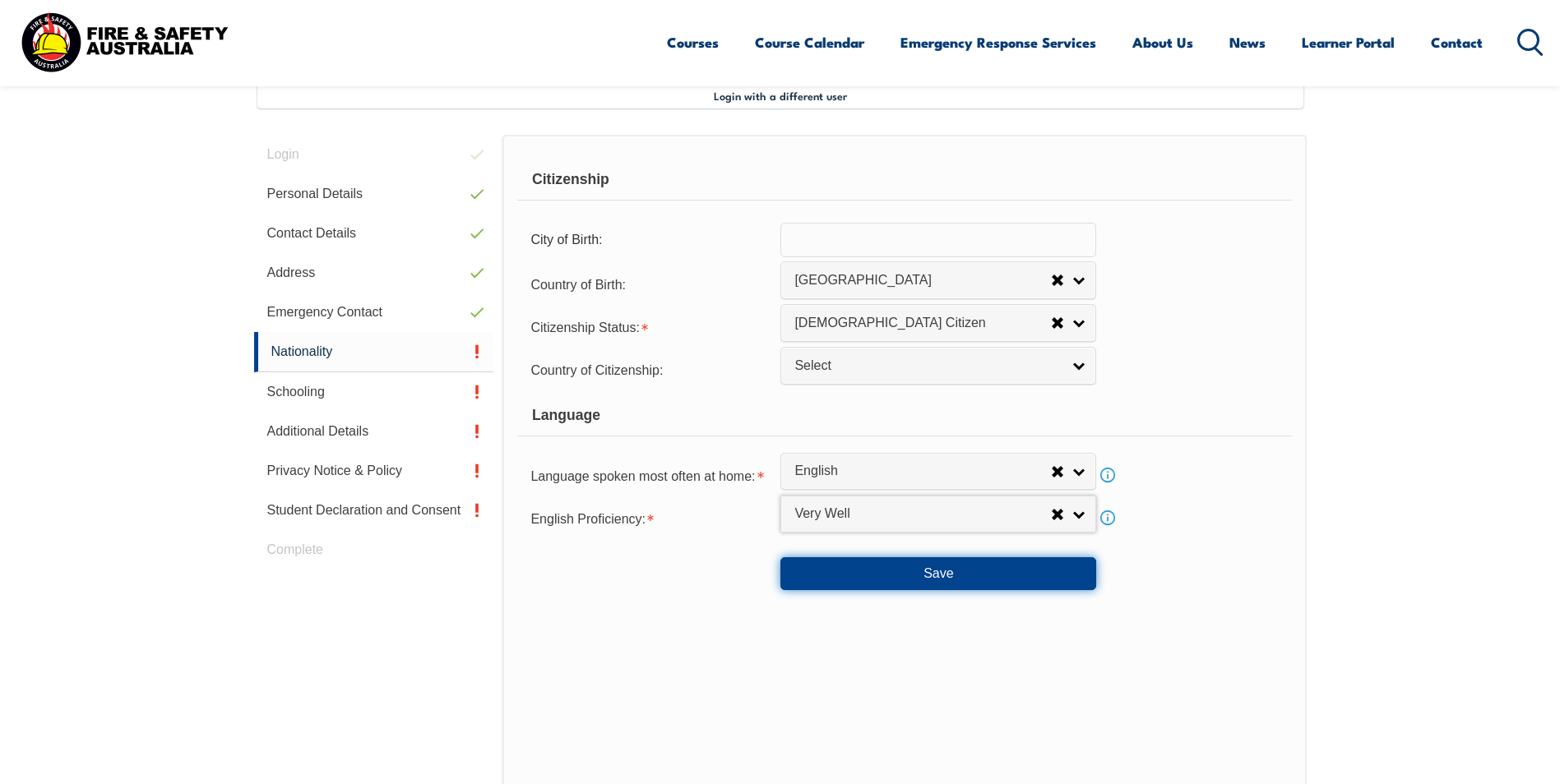
click at [1008, 583] on button "Save" at bounding box center [938, 574] width 316 height 33
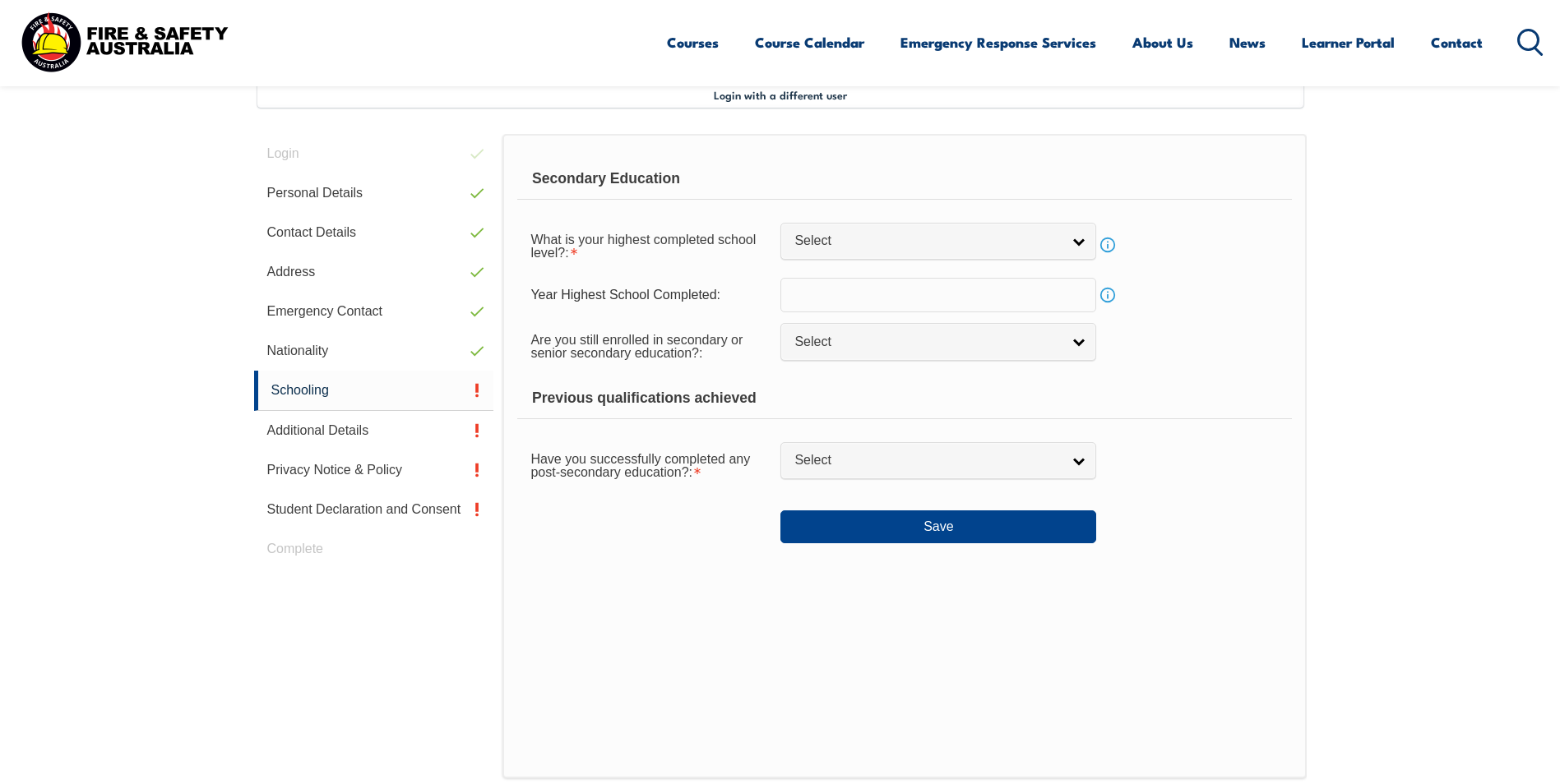
scroll to position [448, 0]
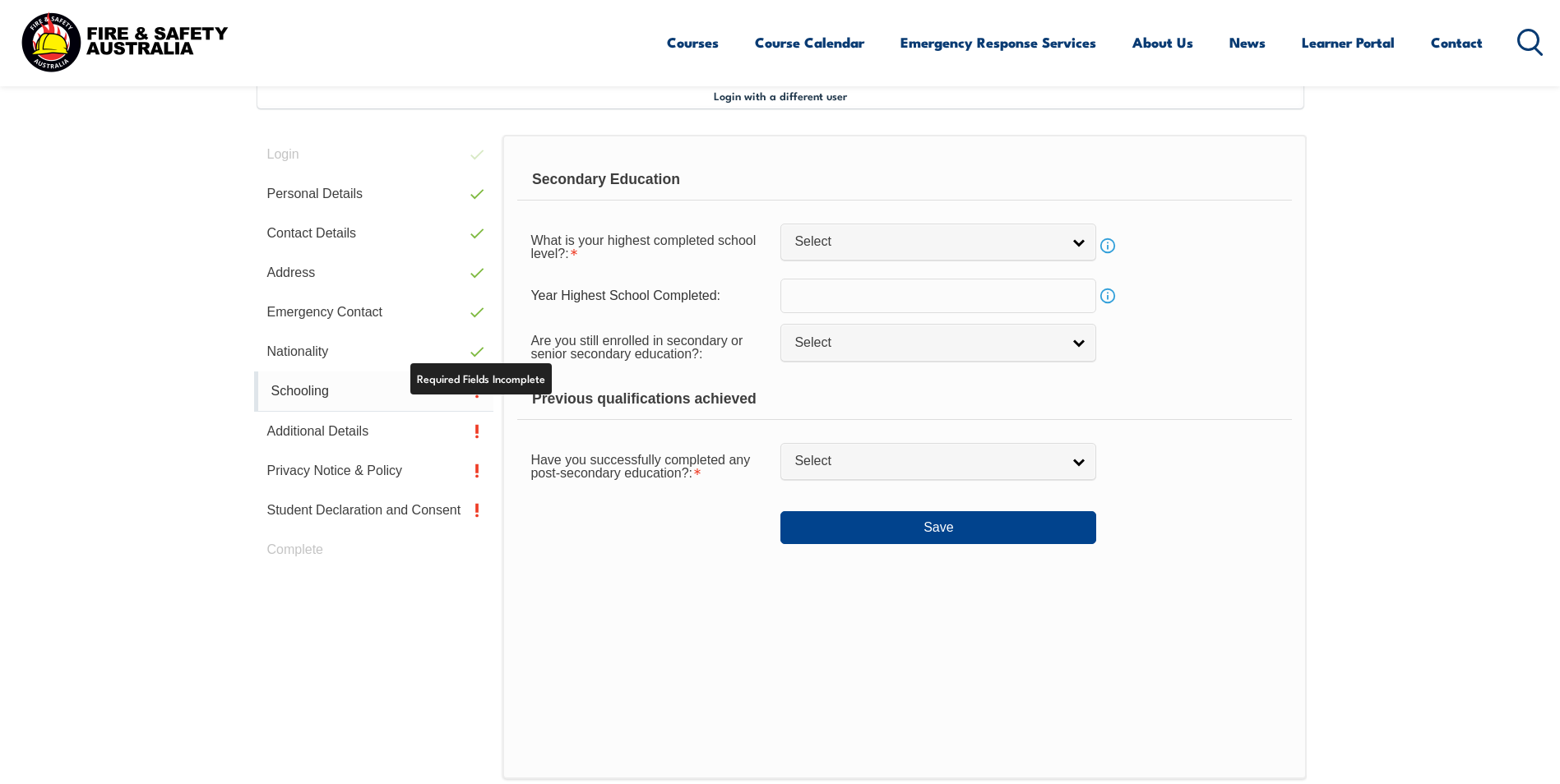
click at [388, 389] on link "Schooling" at bounding box center [374, 391] width 240 height 40
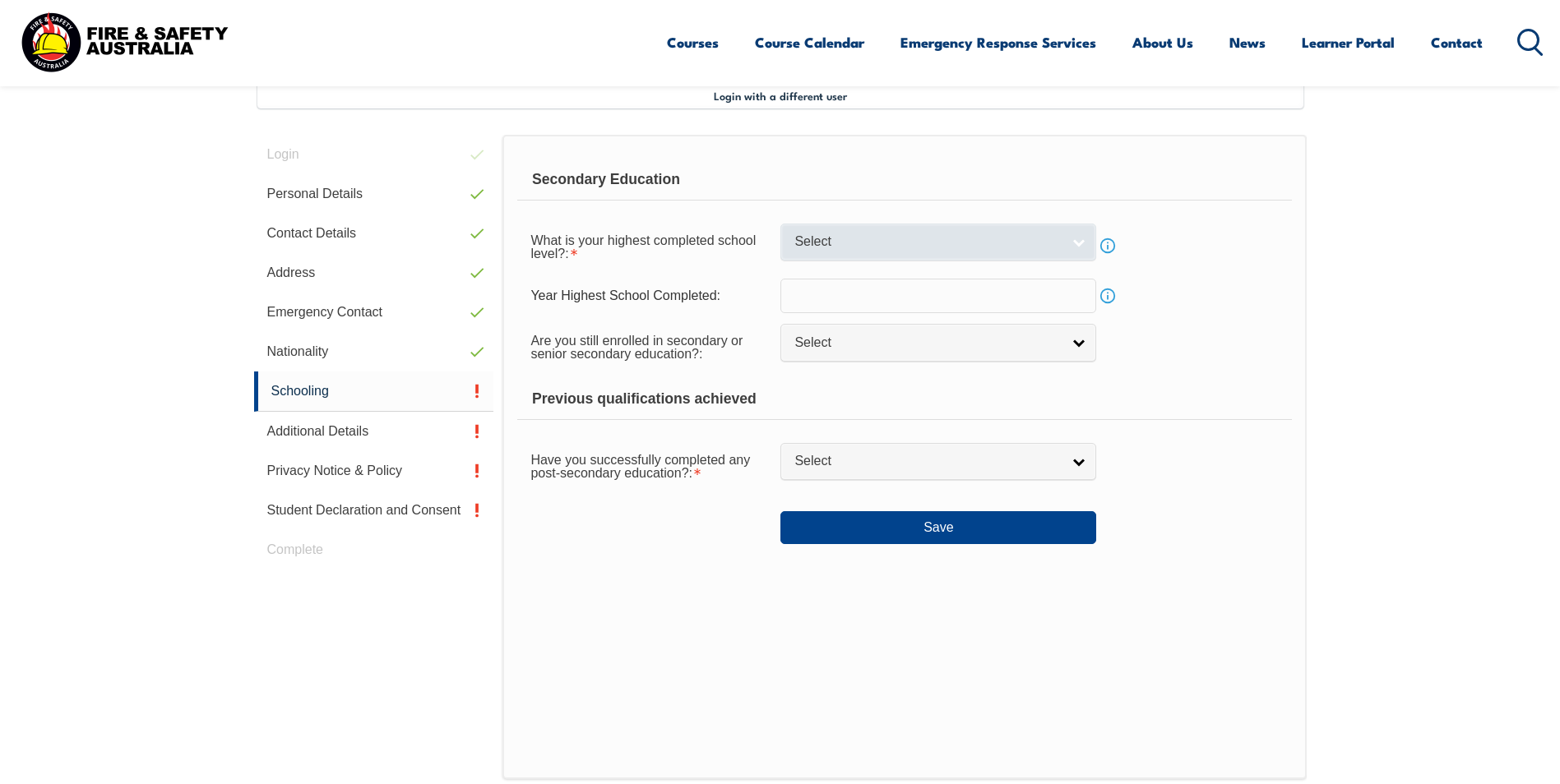
click at [1072, 246] on link "Select" at bounding box center [938, 242] width 316 height 37
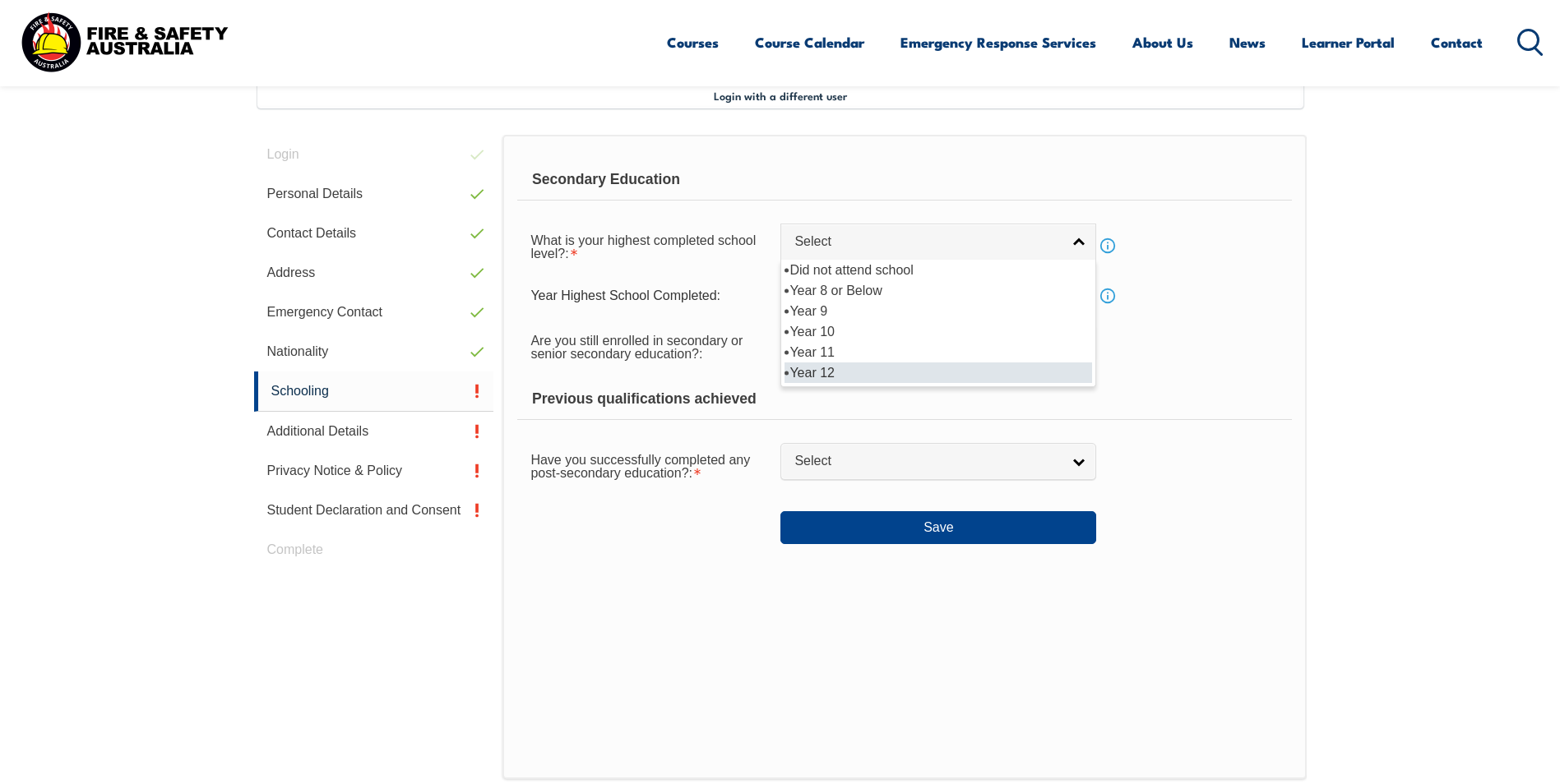
click at [868, 368] on li "Year 12" at bounding box center [938, 372] width 308 height 21
select select "12"
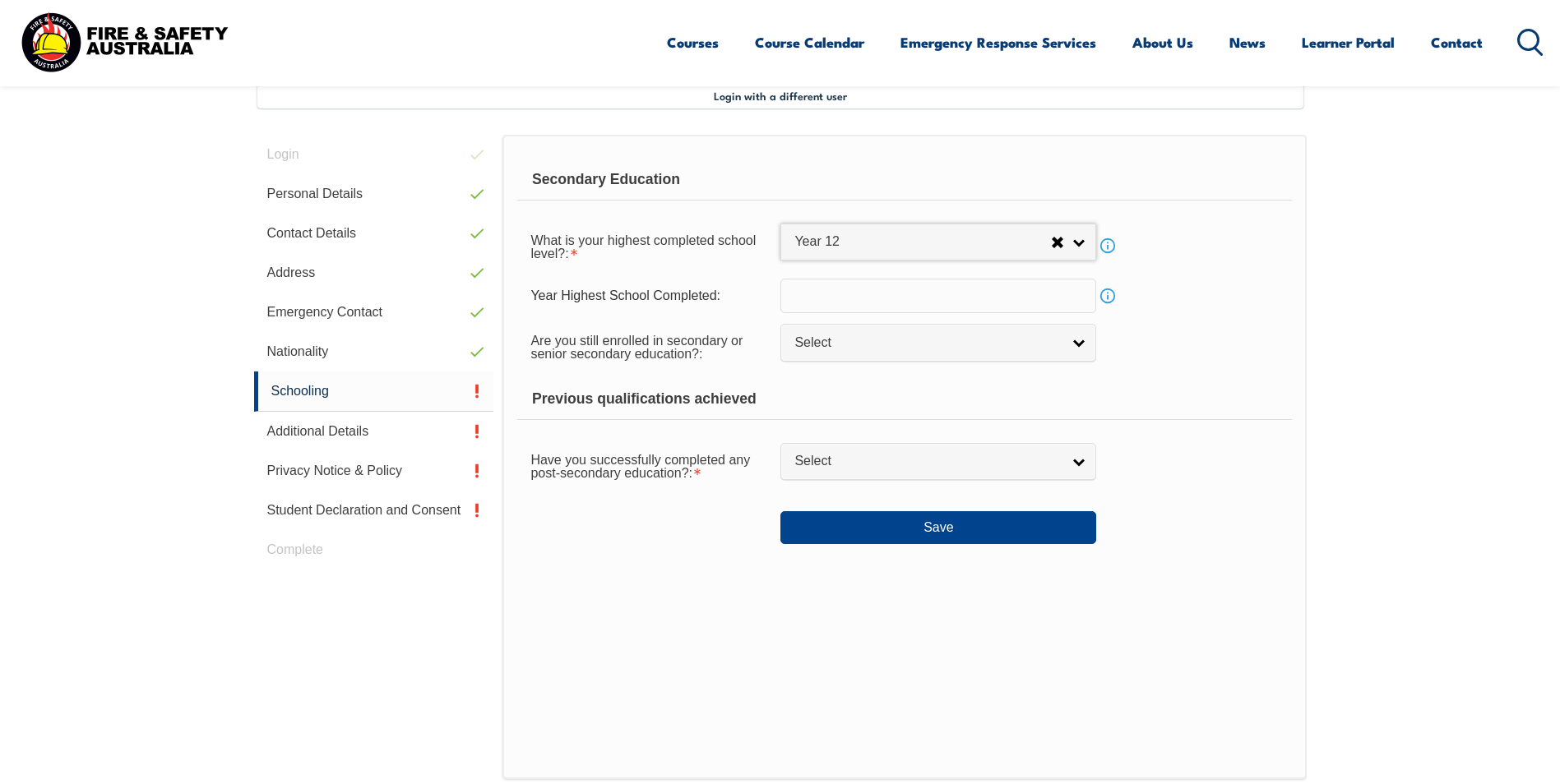
click at [906, 295] on input "text" at bounding box center [938, 295] width 316 height 35
type input "1990"
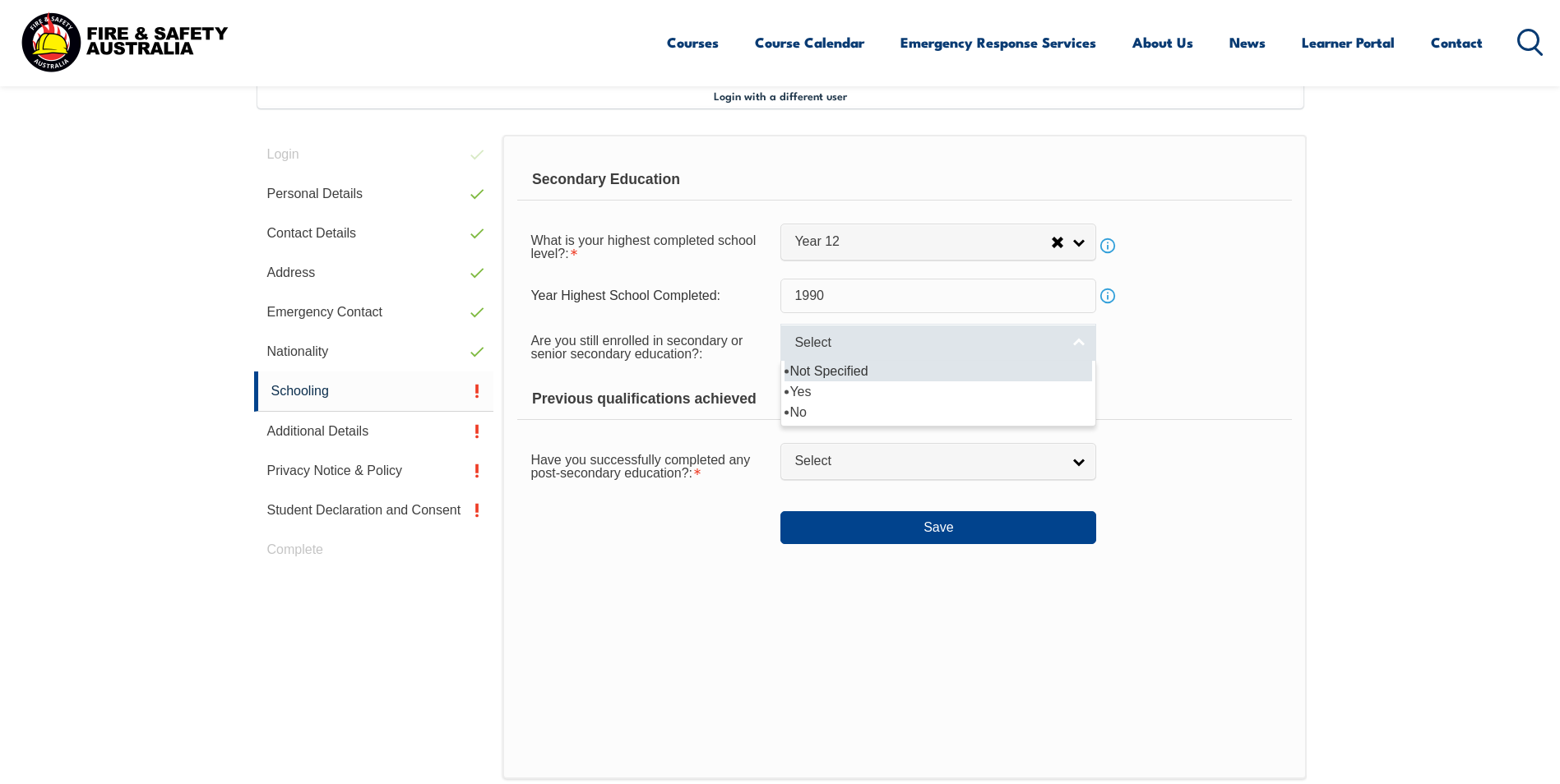
click at [1070, 346] on link "Select" at bounding box center [938, 342] width 316 height 37
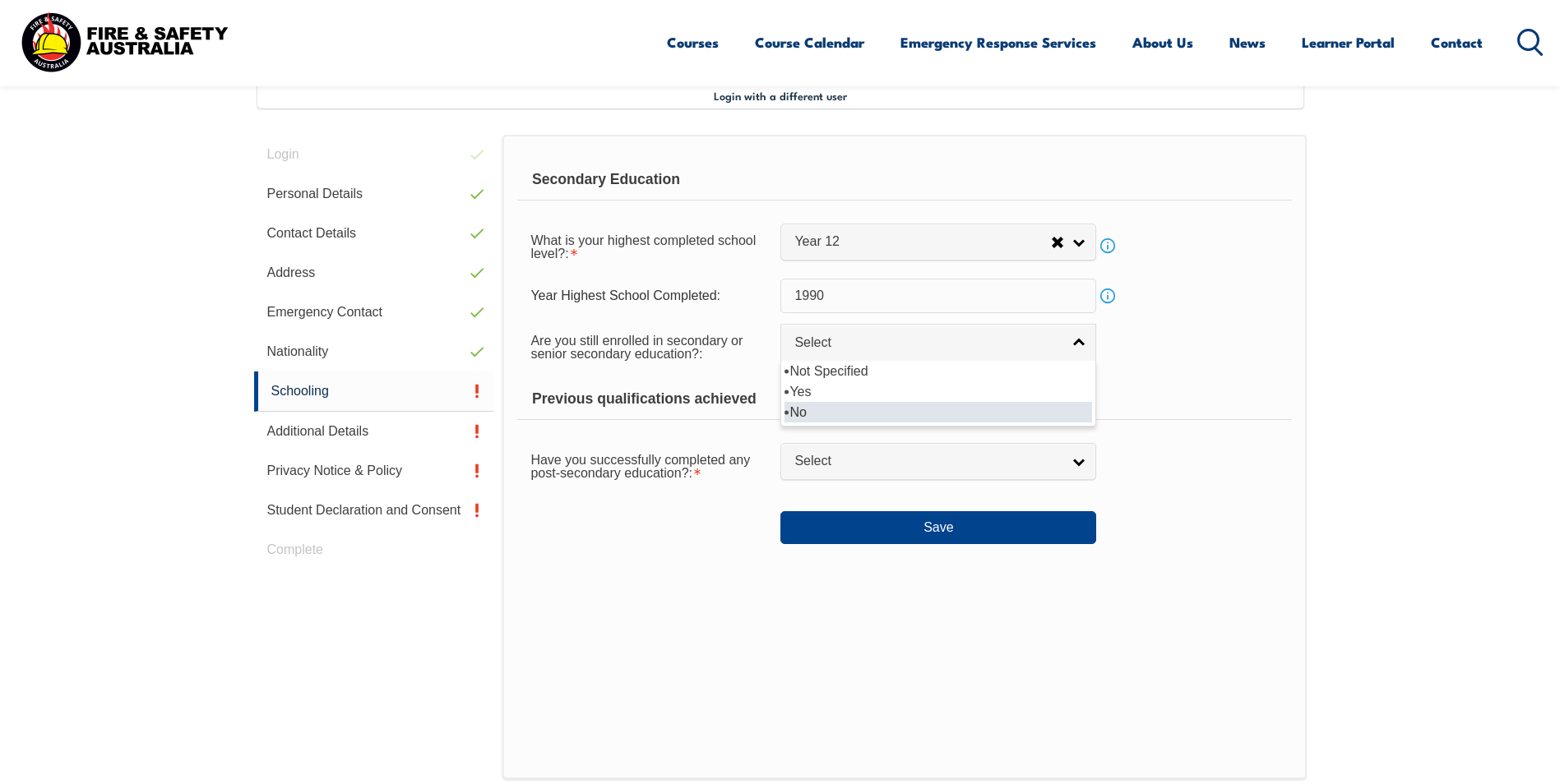
click at [961, 409] on li "No" at bounding box center [938, 412] width 308 height 21
select select "false"
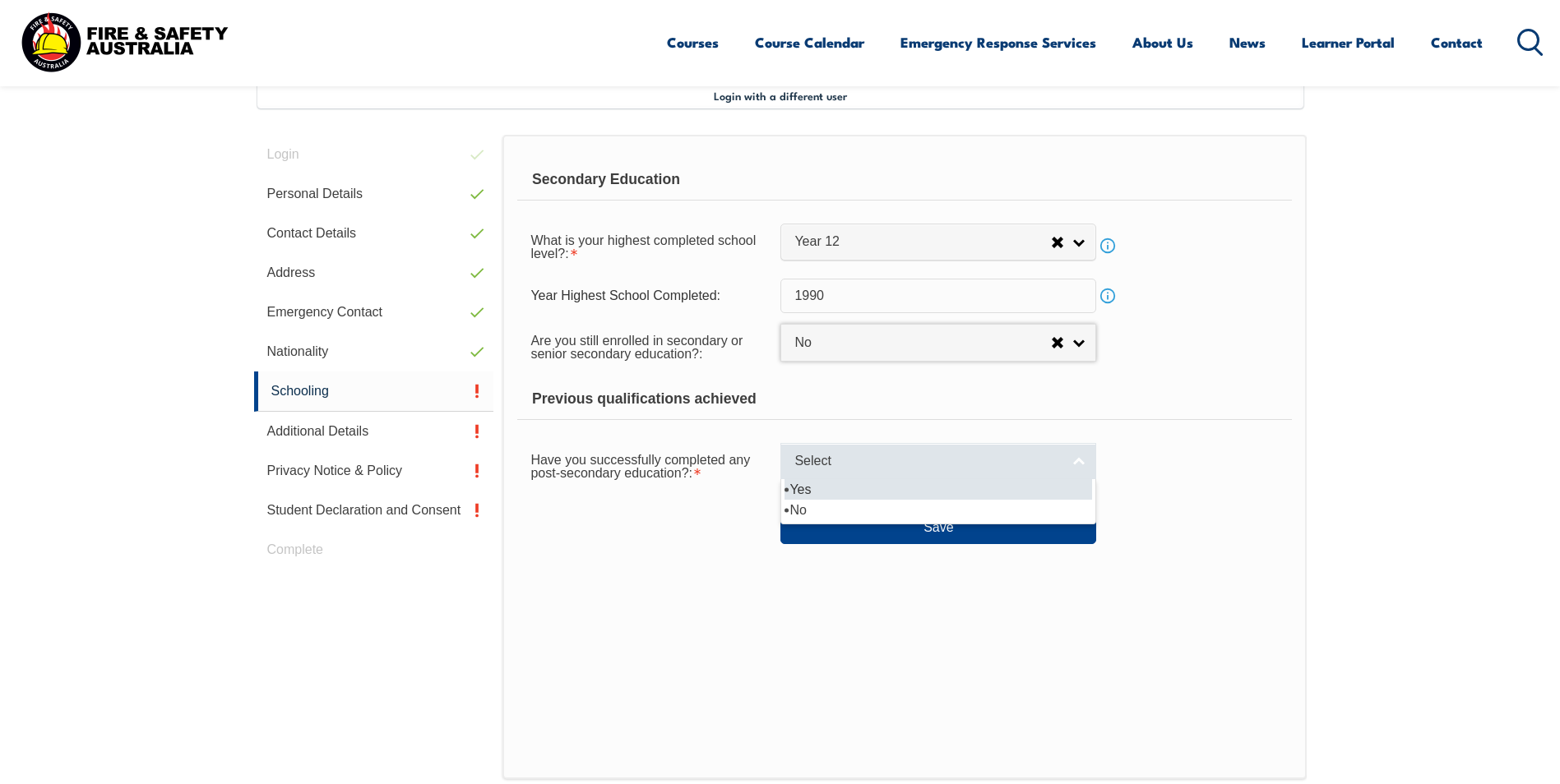
click at [1076, 458] on link "Select" at bounding box center [938, 461] width 316 height 37
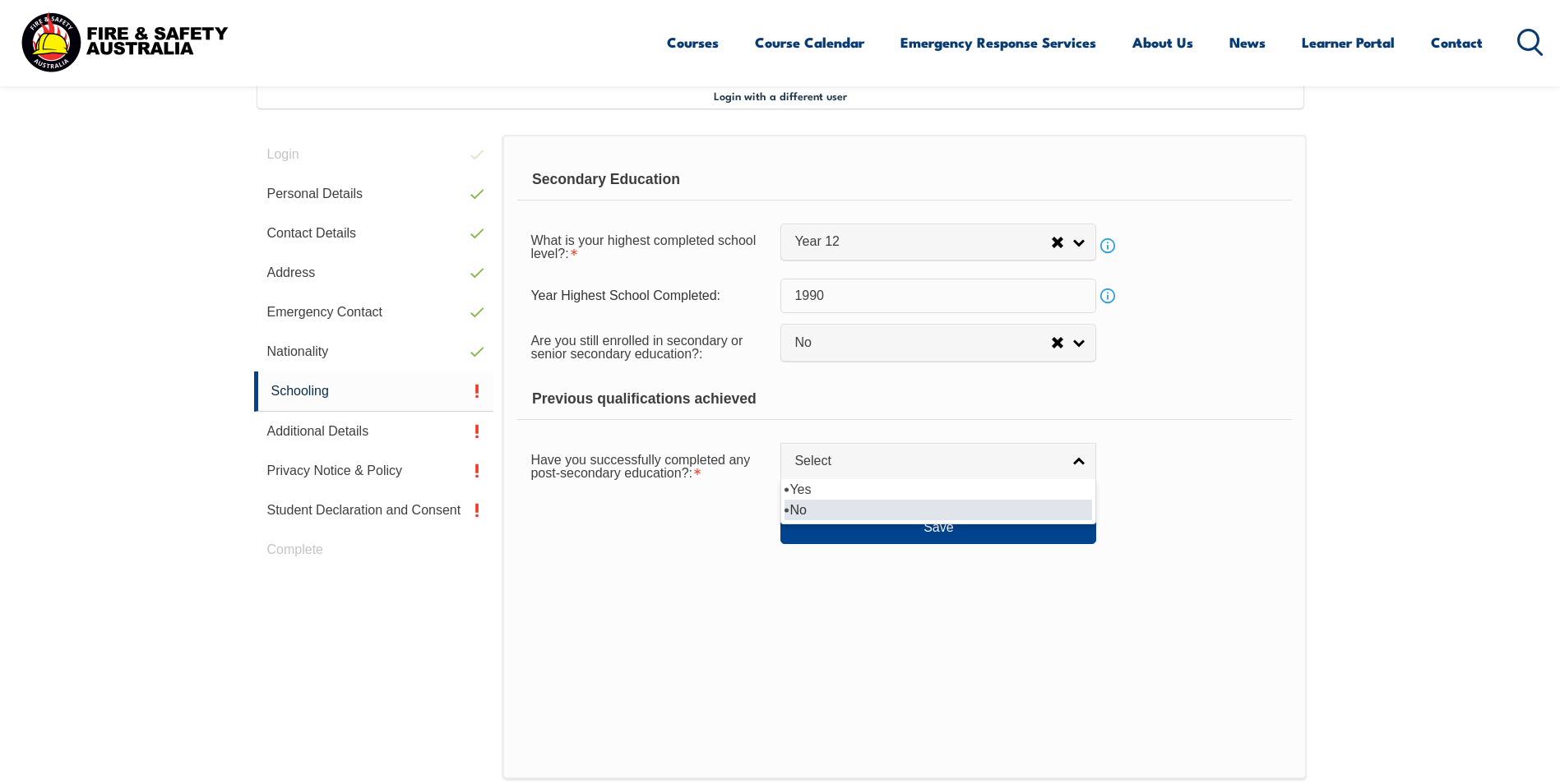
click at [1007, 505] on li "No" at bounding box center [938, 509] width 308 height 21
select select "false"
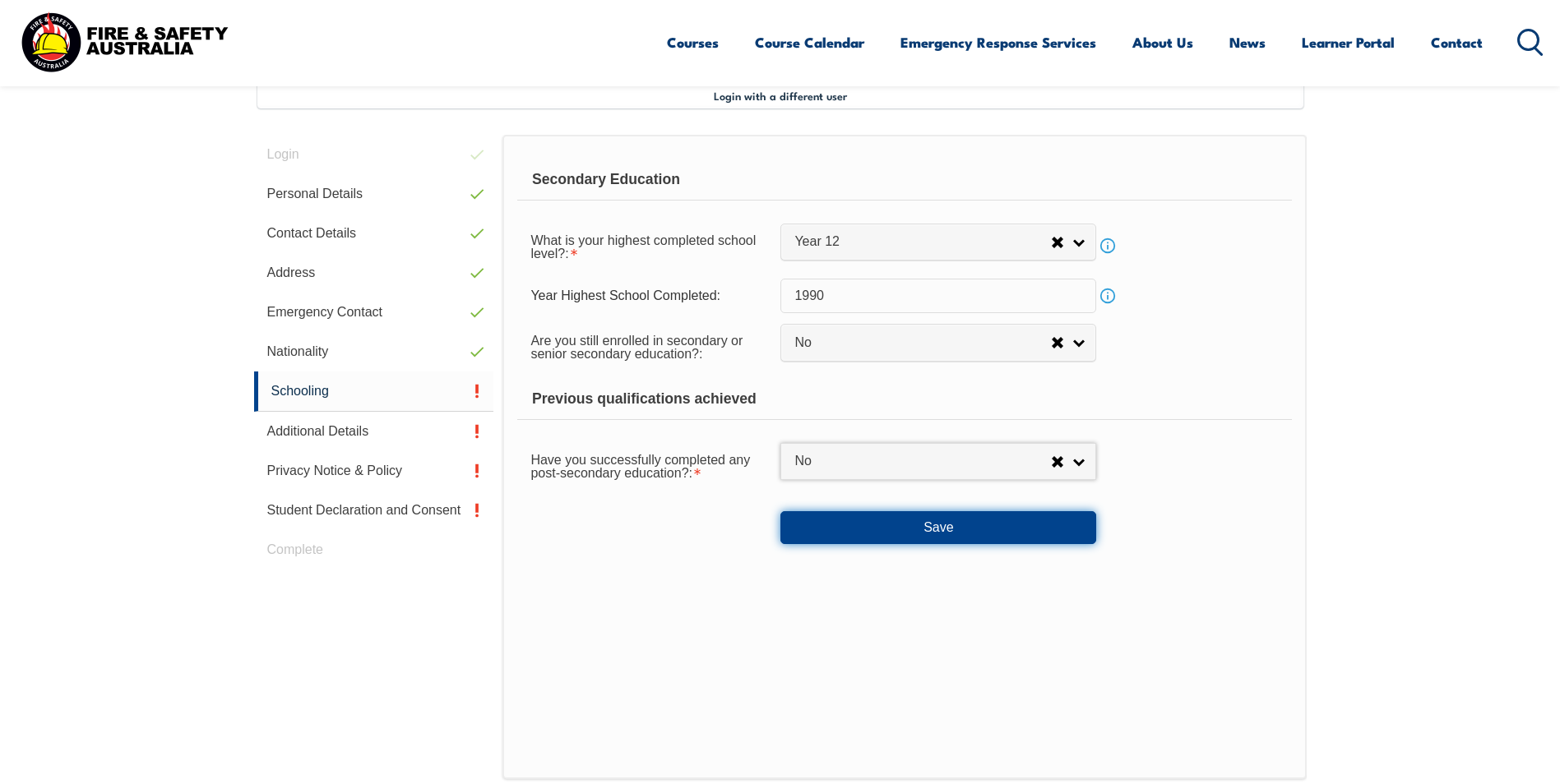
click at [995, 530] on button "Save" at bounding box center [938, 527] width 316 height 33
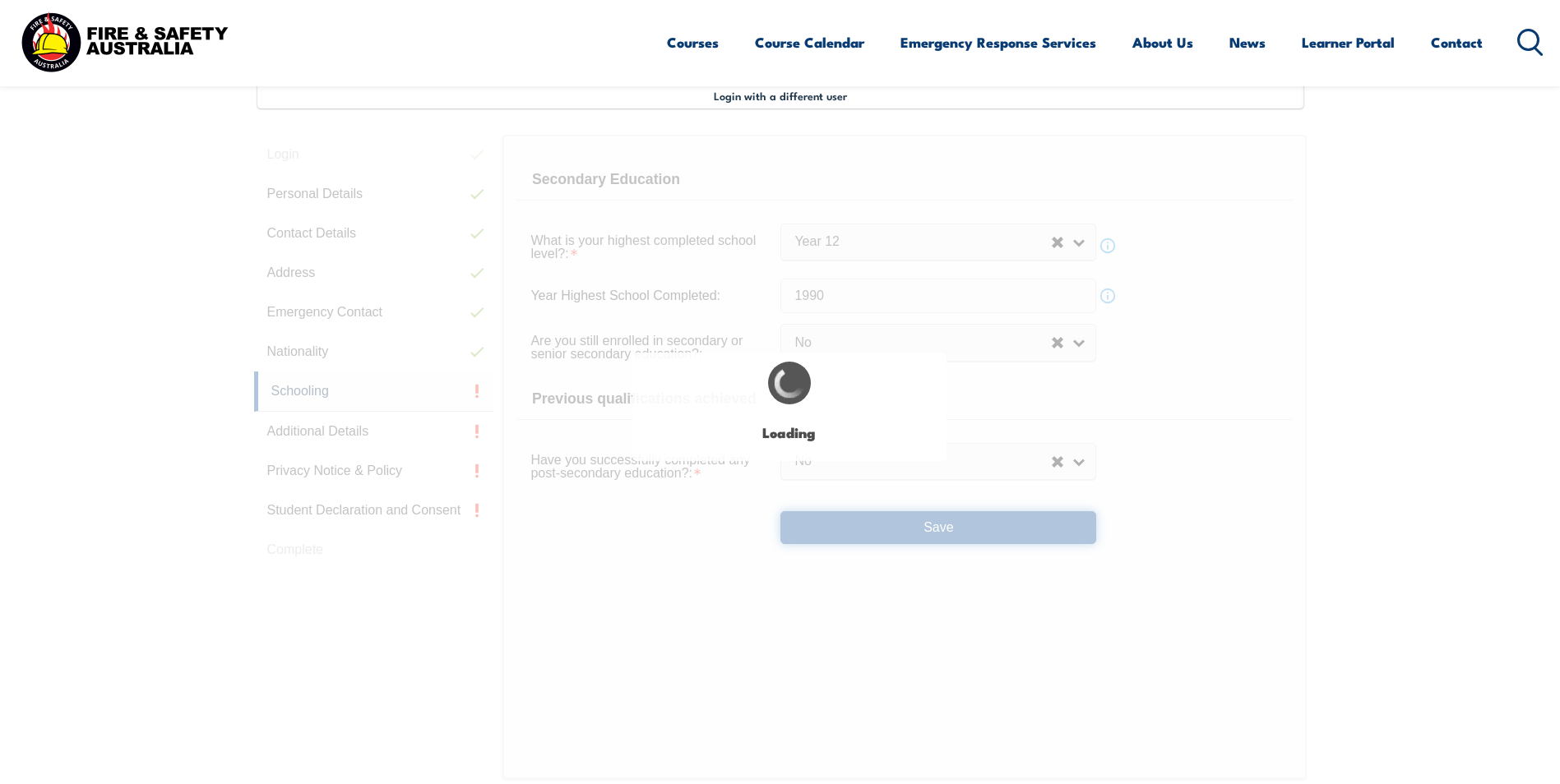
select select
select select "false"
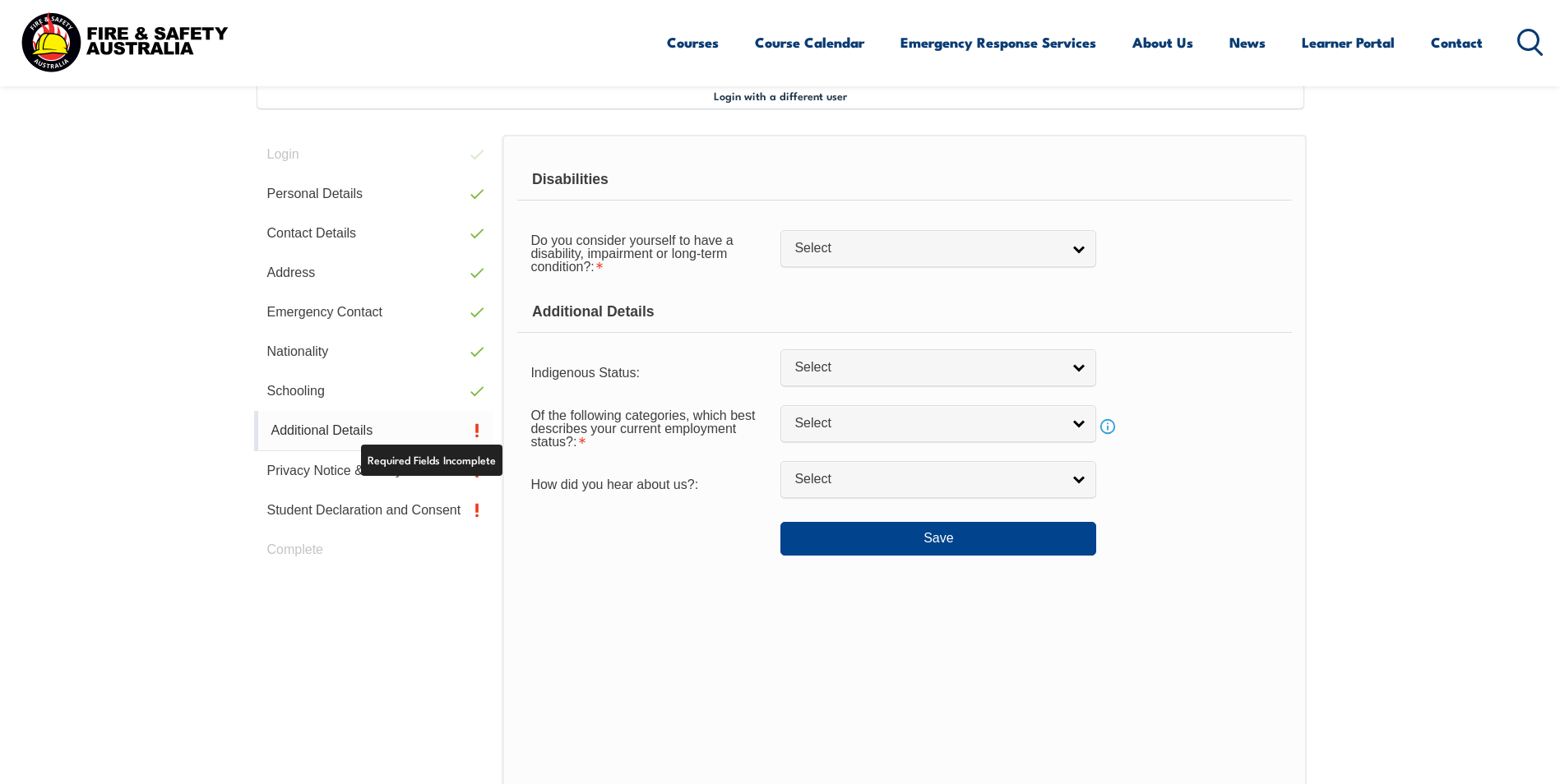
click at [409, 438] on link "Additional Details" at bounding box center [374, 431] width 240 height 40
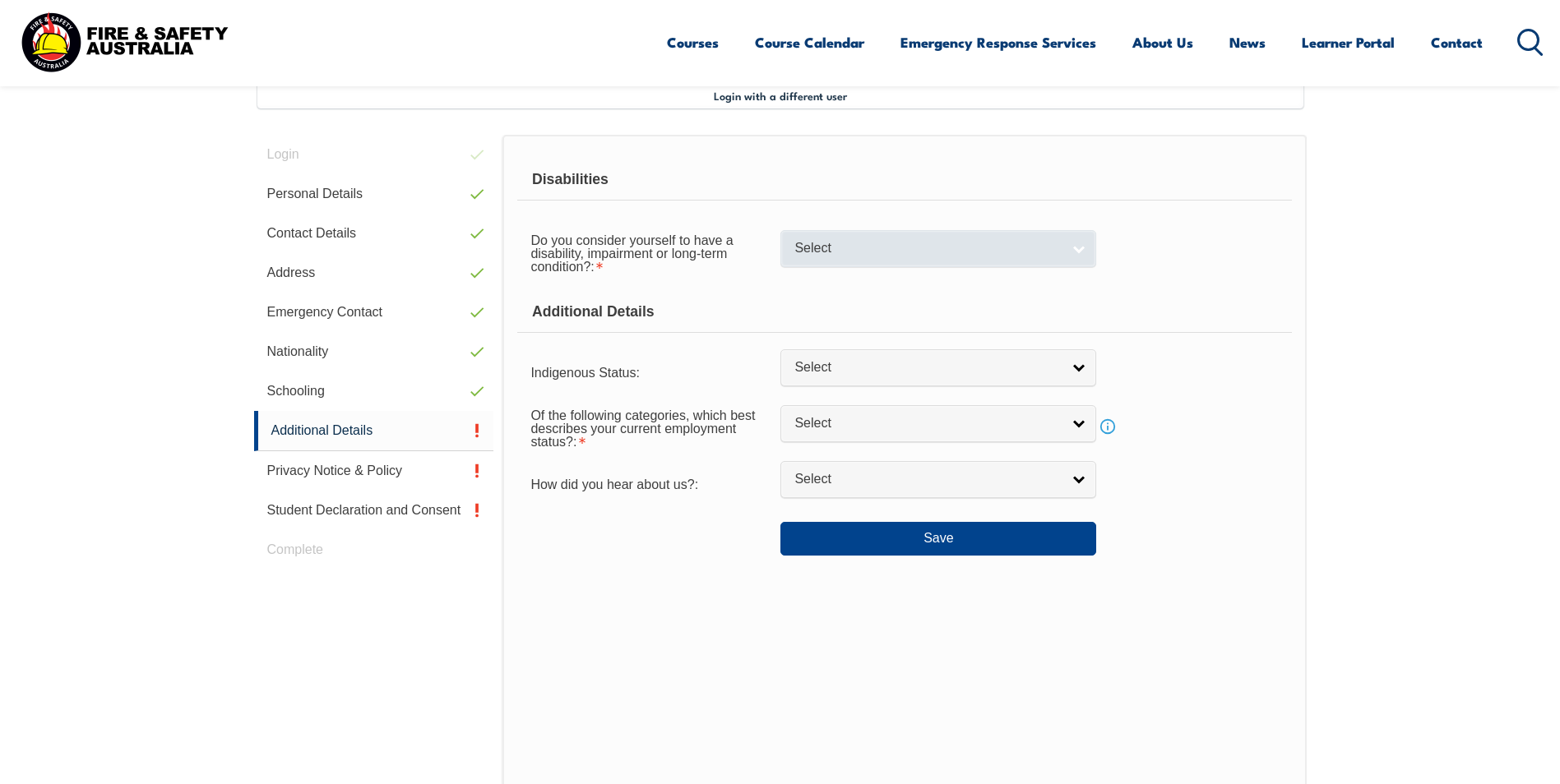
click at [1083, 246] on link "Select" at bounding box center [938, 248] width 316 height 37
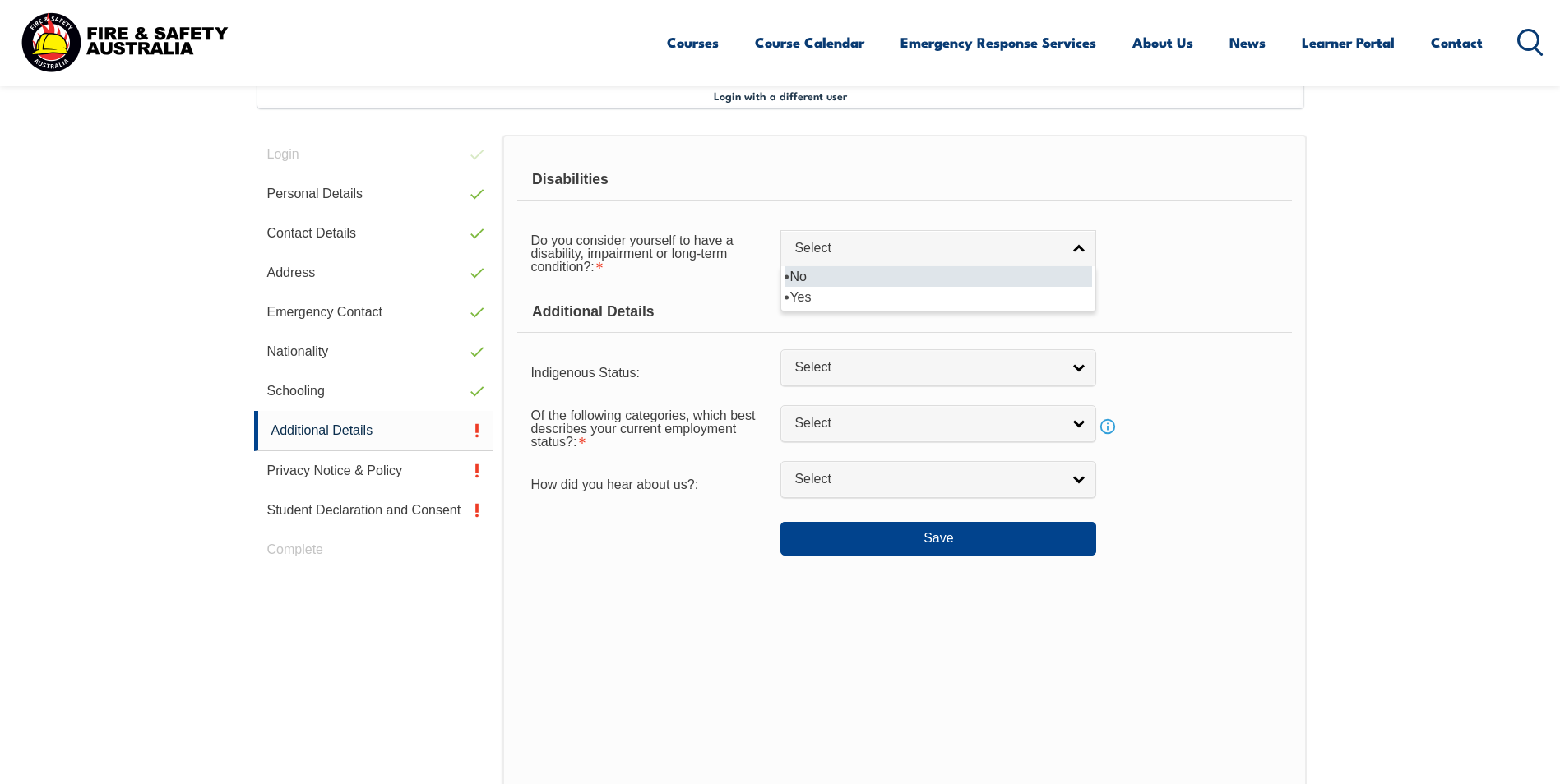
click at [1036, 275] on li "No" at bounding box center [938, 276] width 308 height 21
select select "false"
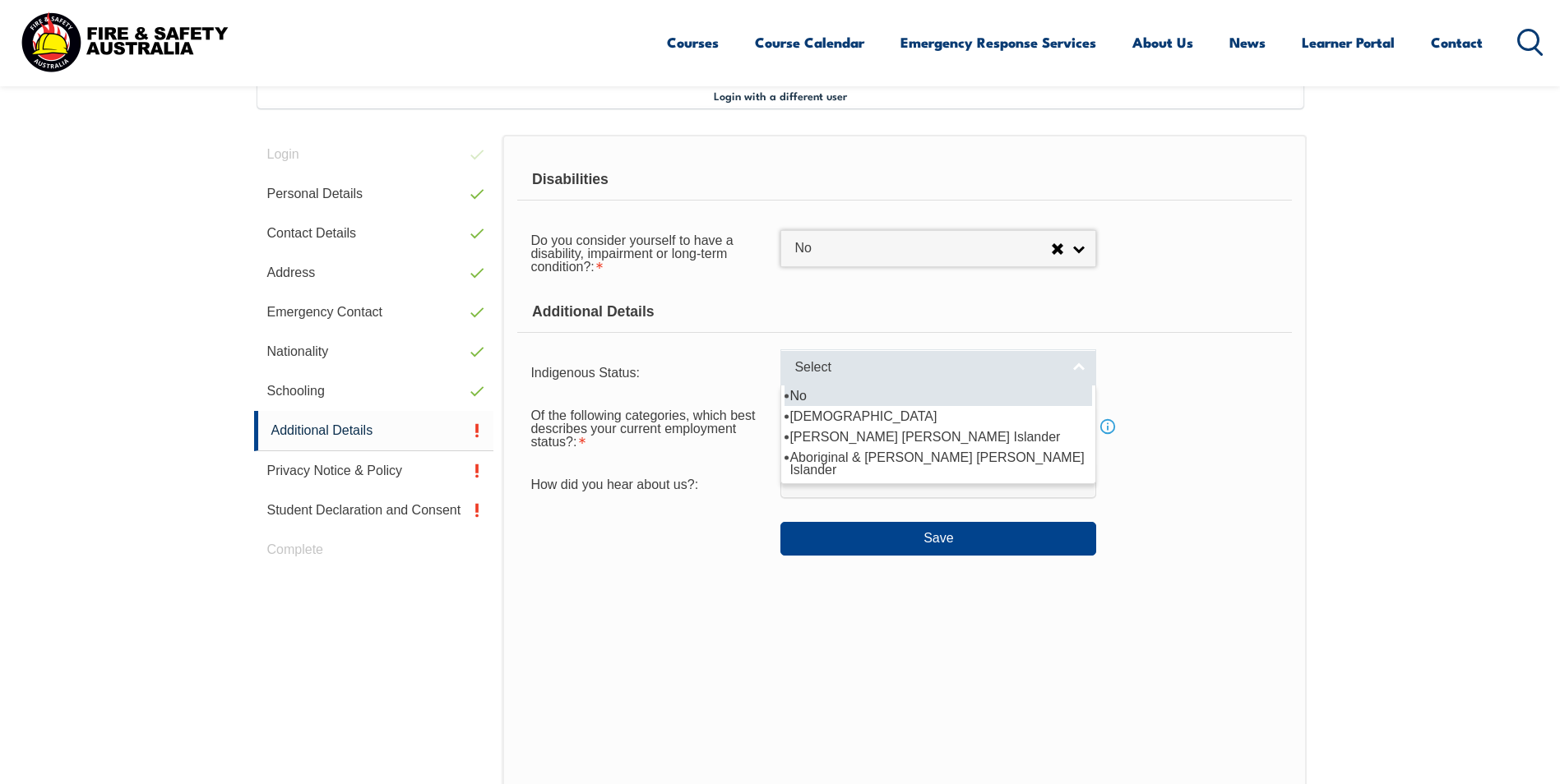
click at [1083, 378] on link "Select" at bounding box center [938, 367] width 316 height 37
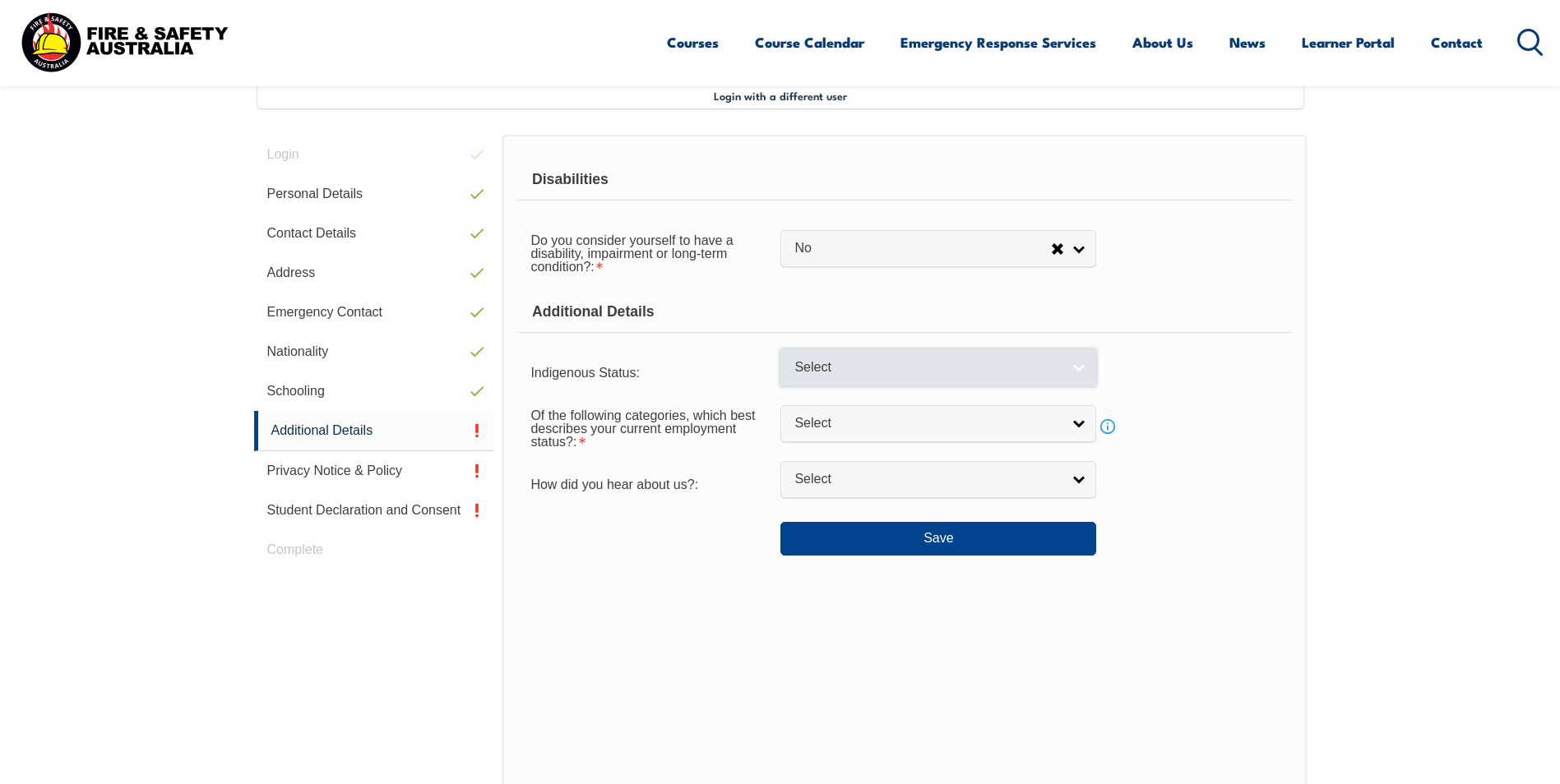
click at [1085, 380] on link "Select" at bounding box center [938, 367] width 316 height 37
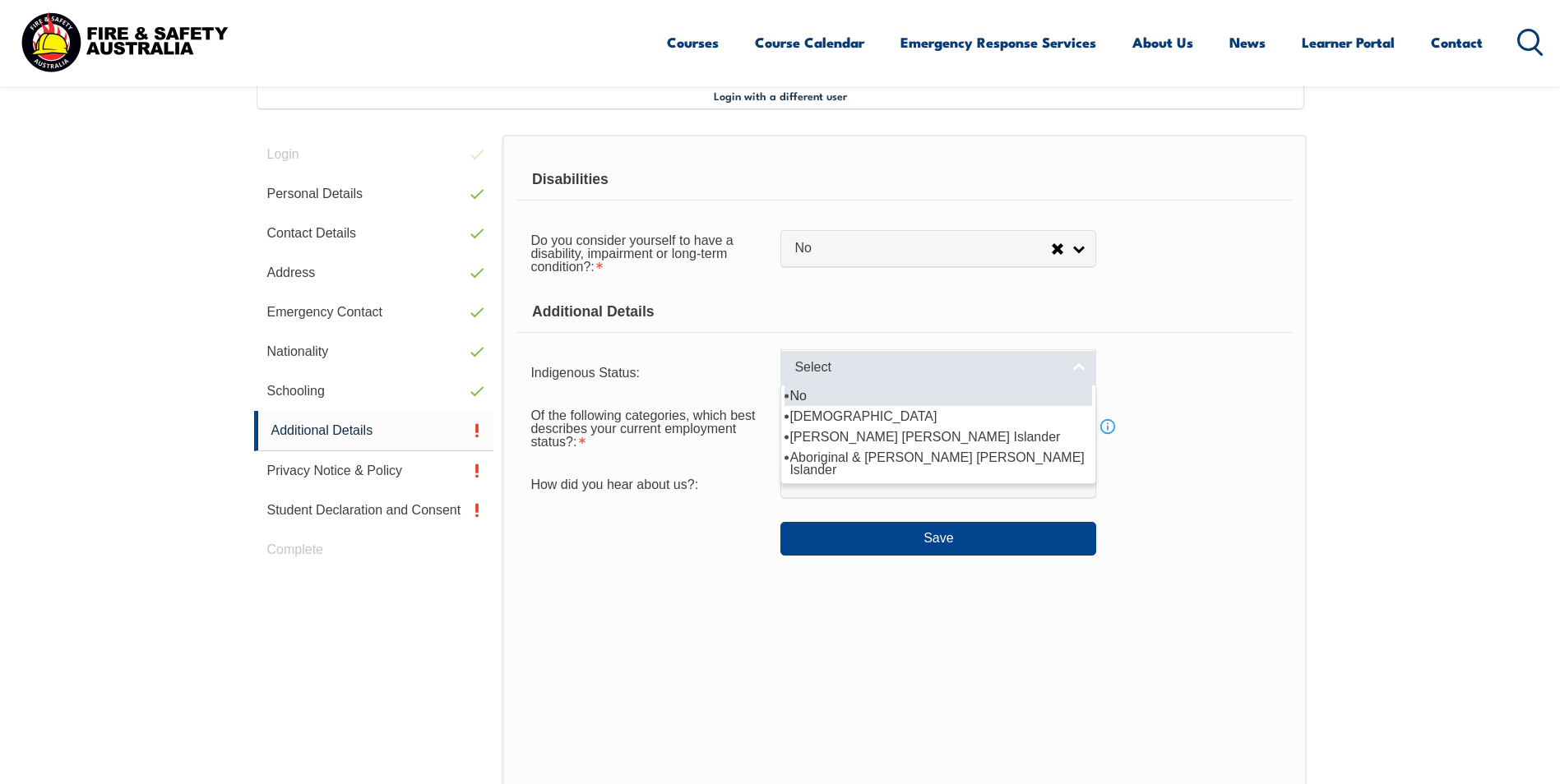
click at [1085, 380] on link "Select" at bounding box center [938, 367] width 316 height 37
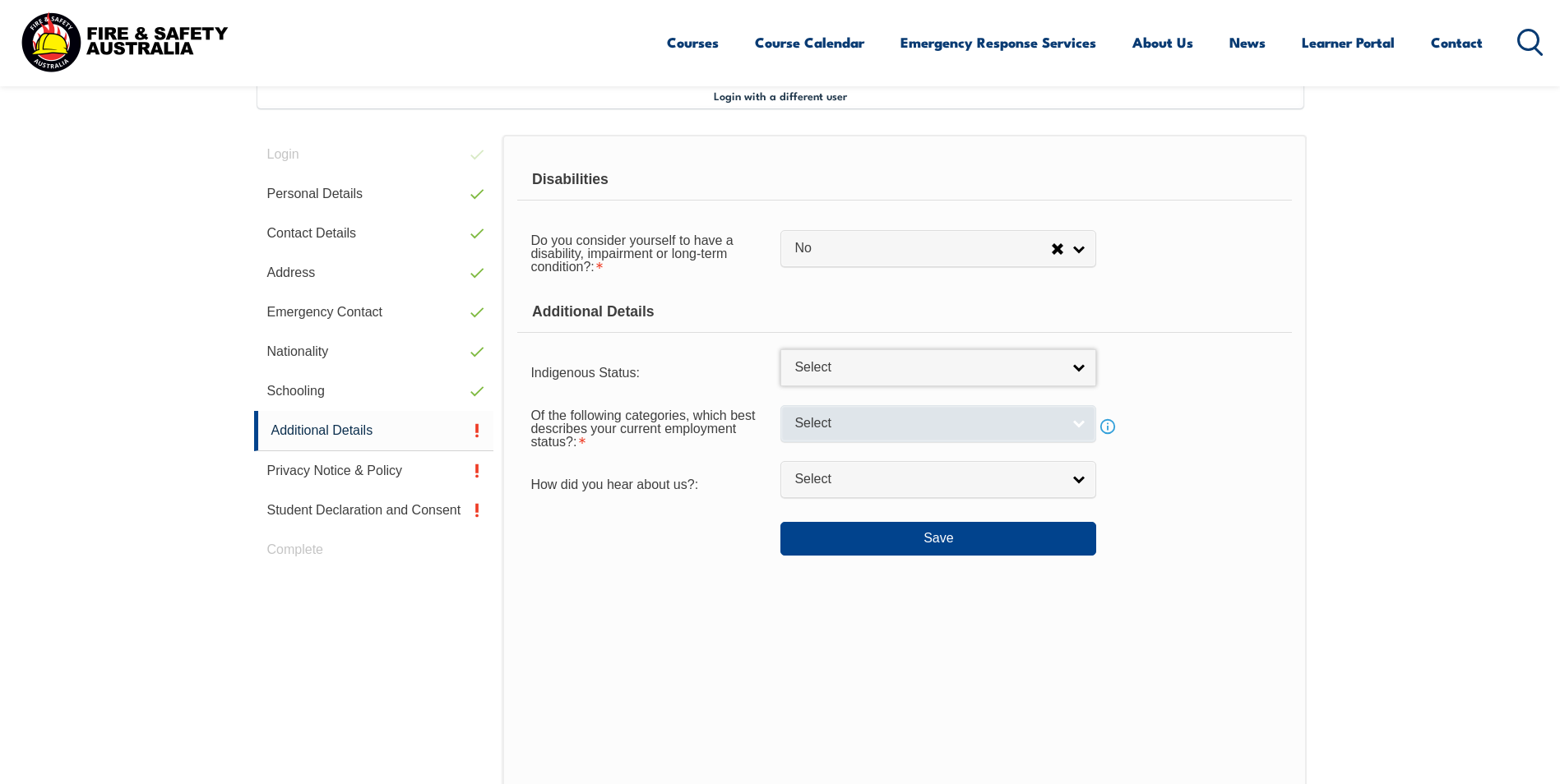
click at [1080, 417] on link "Select" at bounding box center [938, 423] width 316 height 37
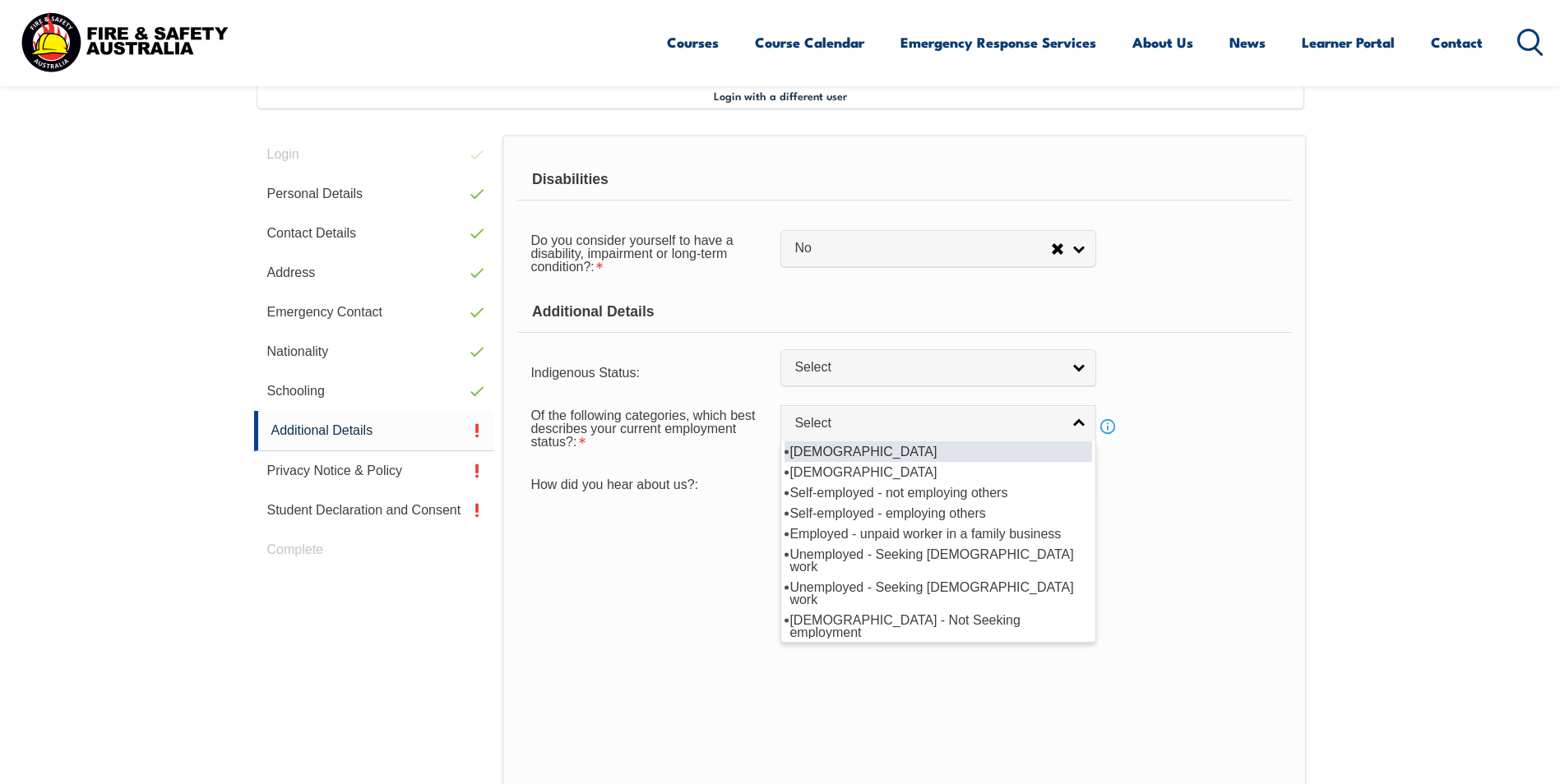
click at [908, 450] on li "Full-time employee" at bounding box center [938, 451] width 308 height 21
select select "1"
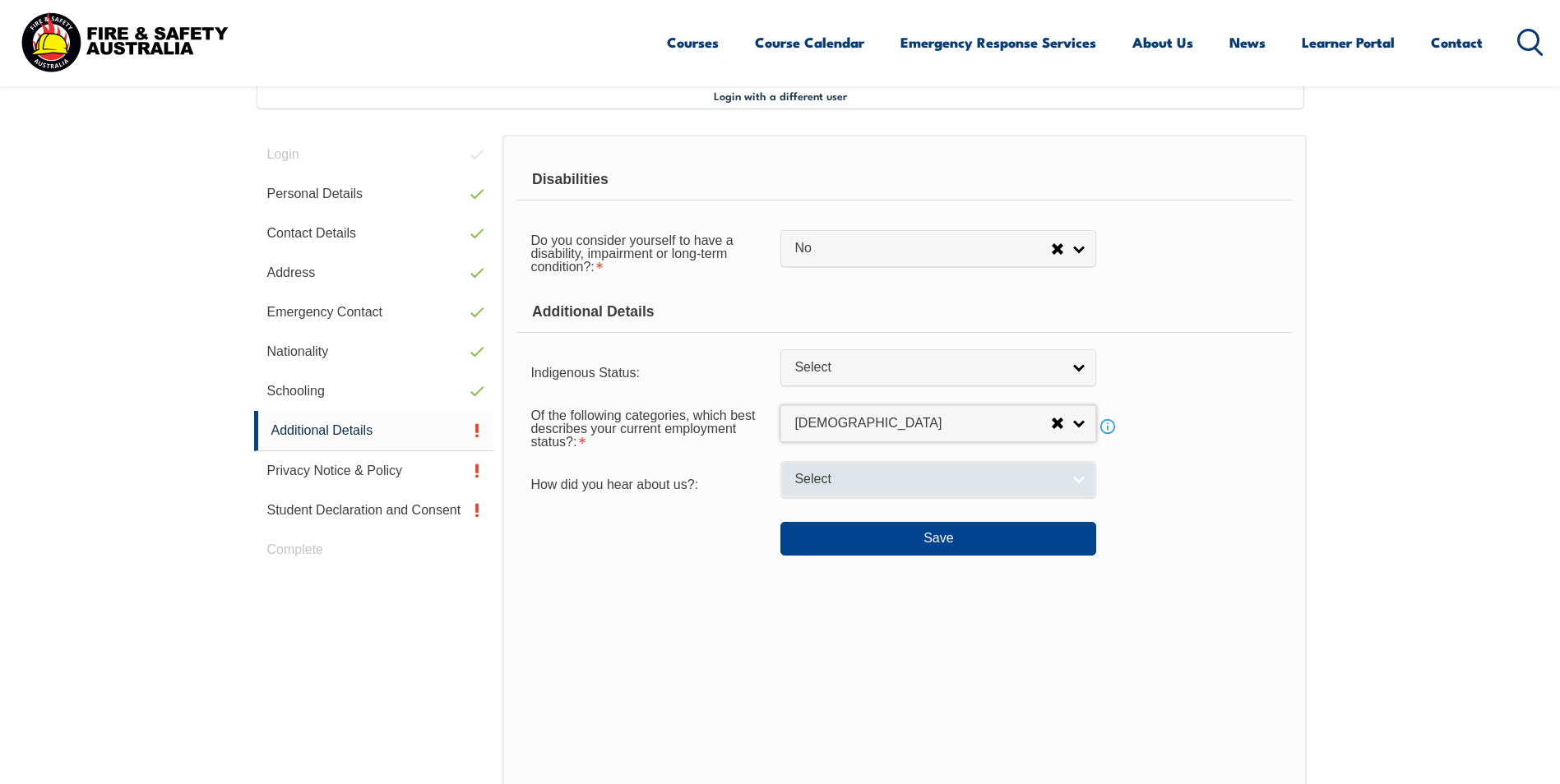
click at [1079, 475] on link "Select" at bounding box center [938, 479] width 316 height 37
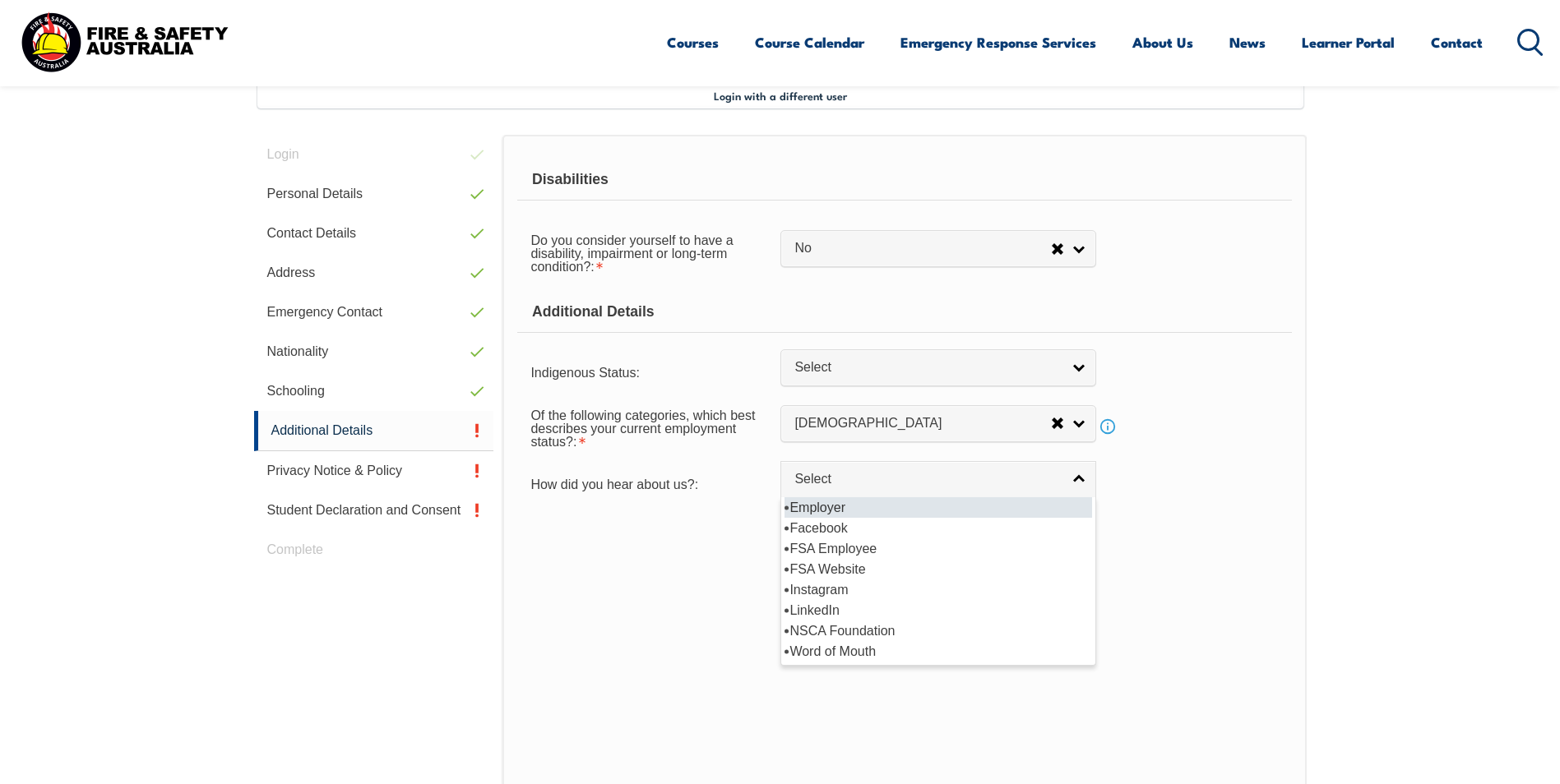
click at [1061, 507] on li "Employer" at bounding box center [938, 507] width 308 height 21
select select "8019"
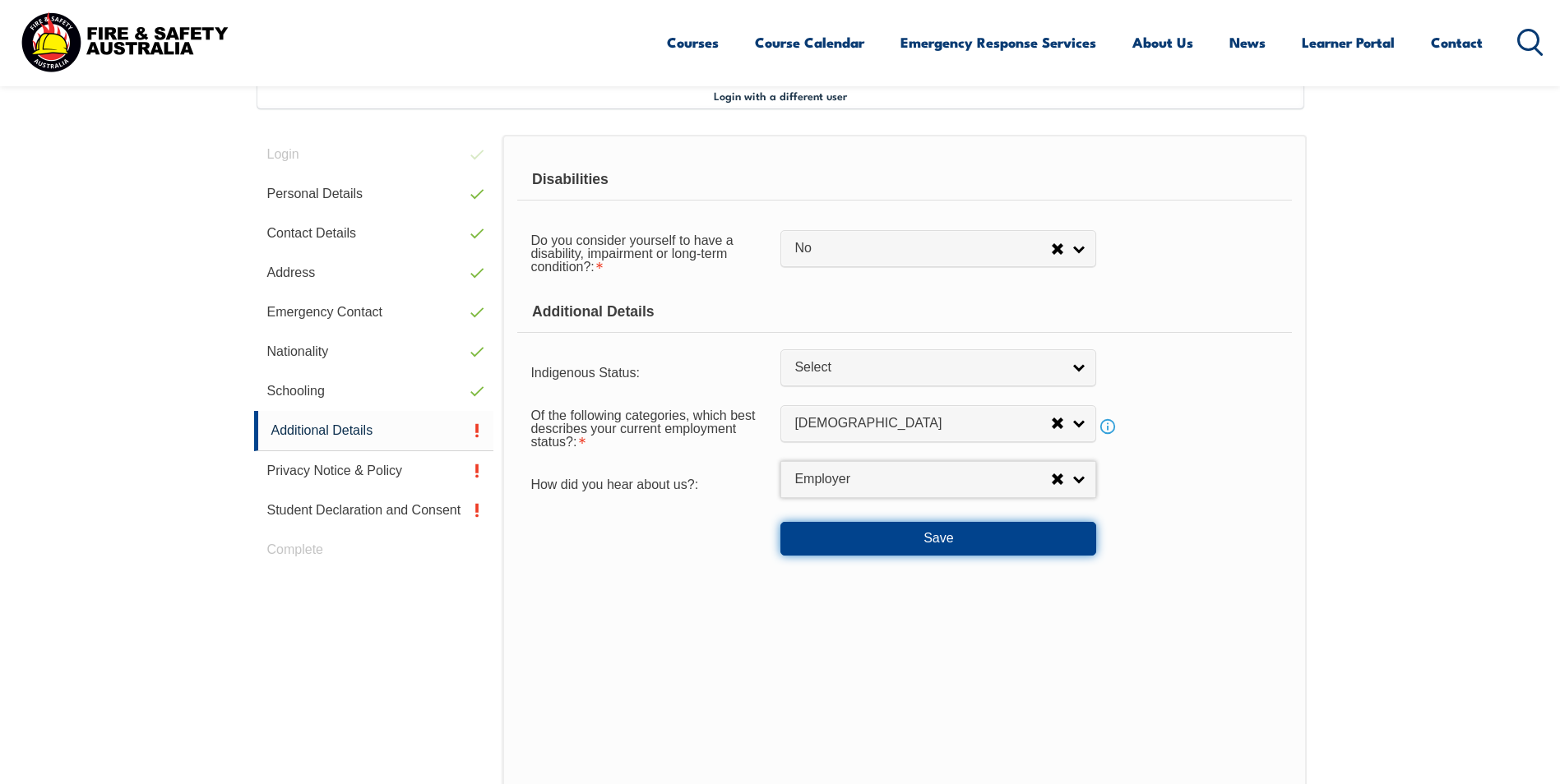
click at [1019, 544] on button "Save" at bounding box center [938, 538] width 316 height 33
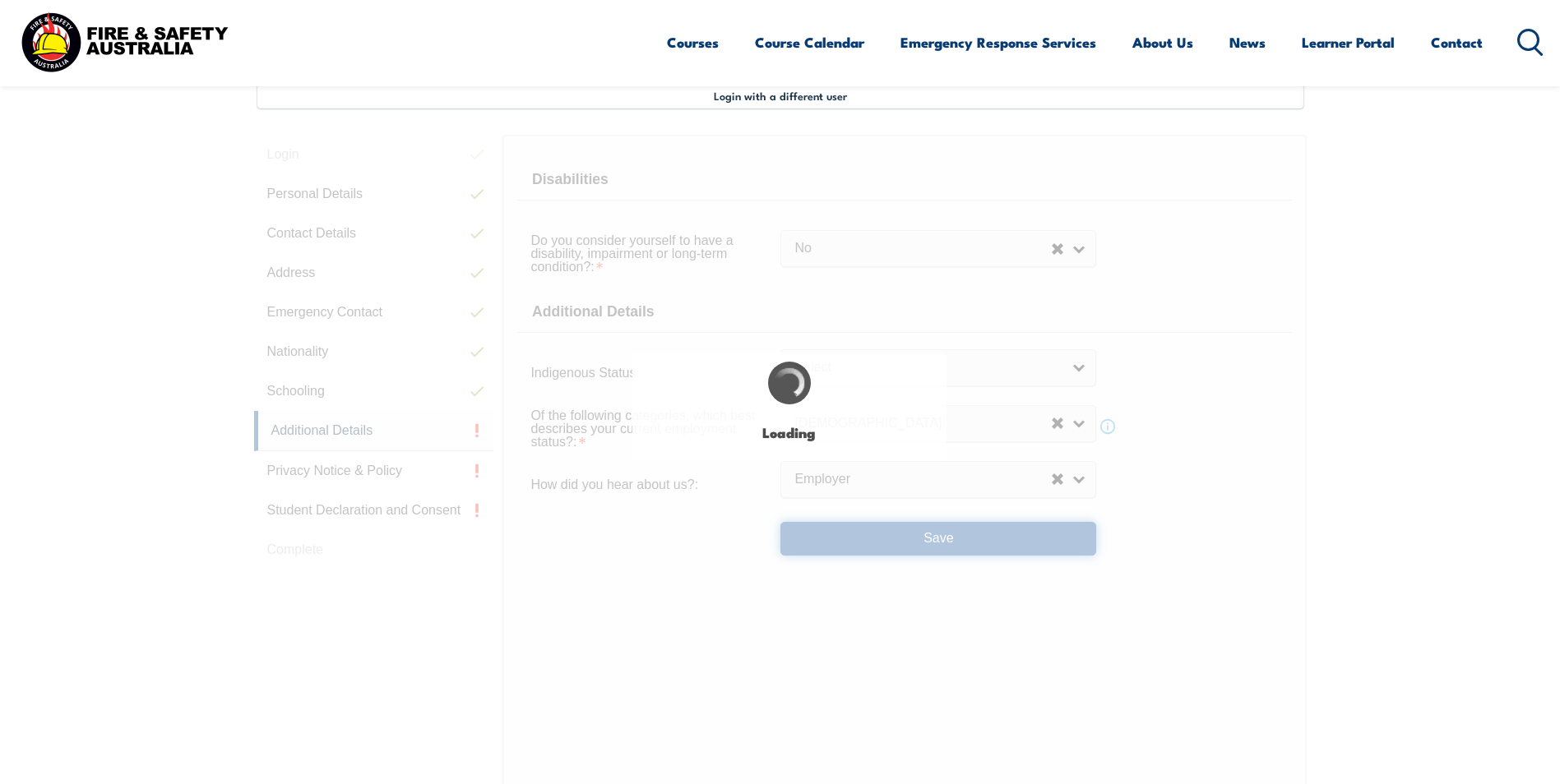
select select "false"
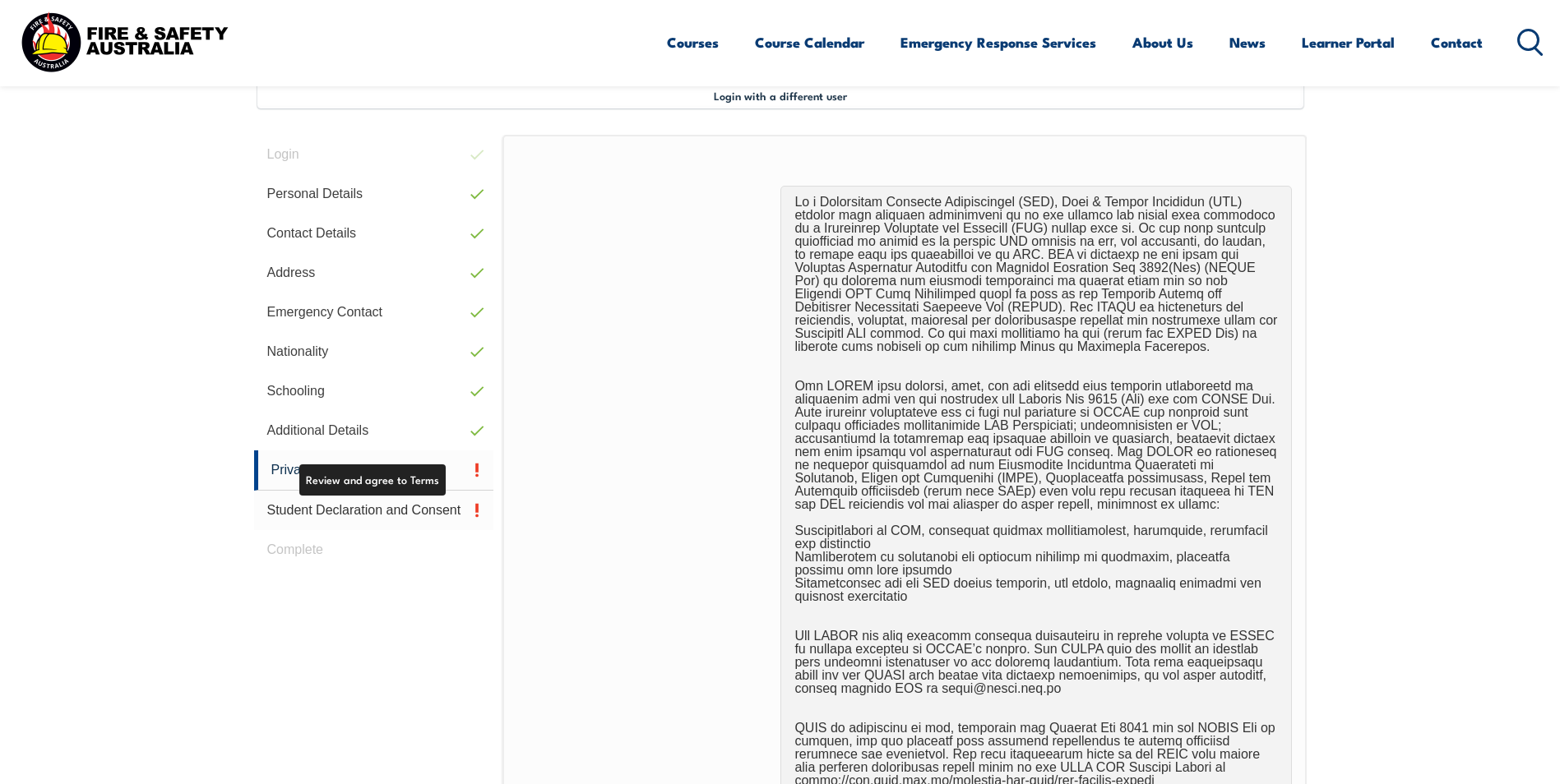
click at [378, 471] on link "Privacy Notice & Policy" at bounding box center [374, 470] width 240 height 40
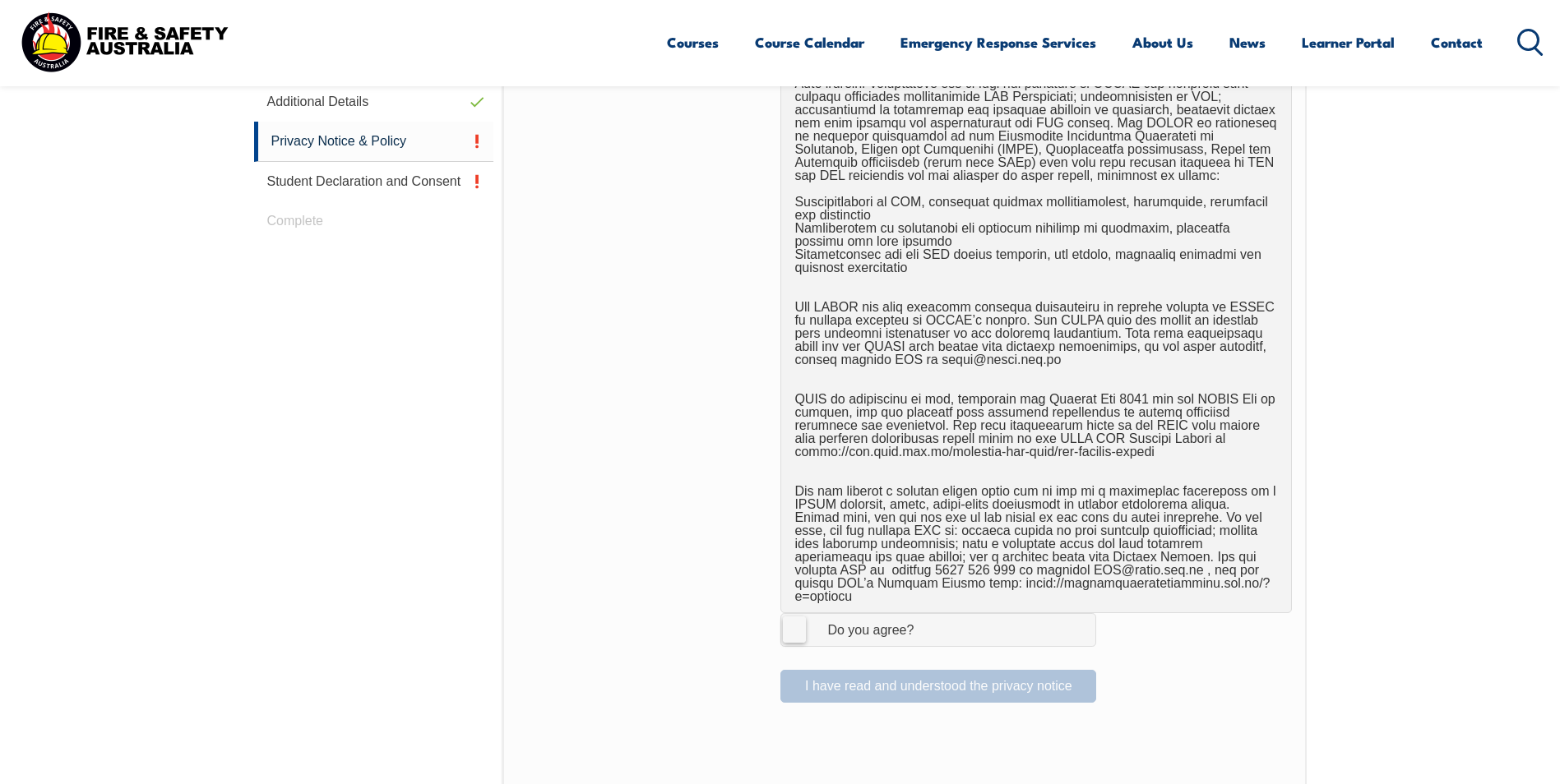
scroll to position [941, 0]
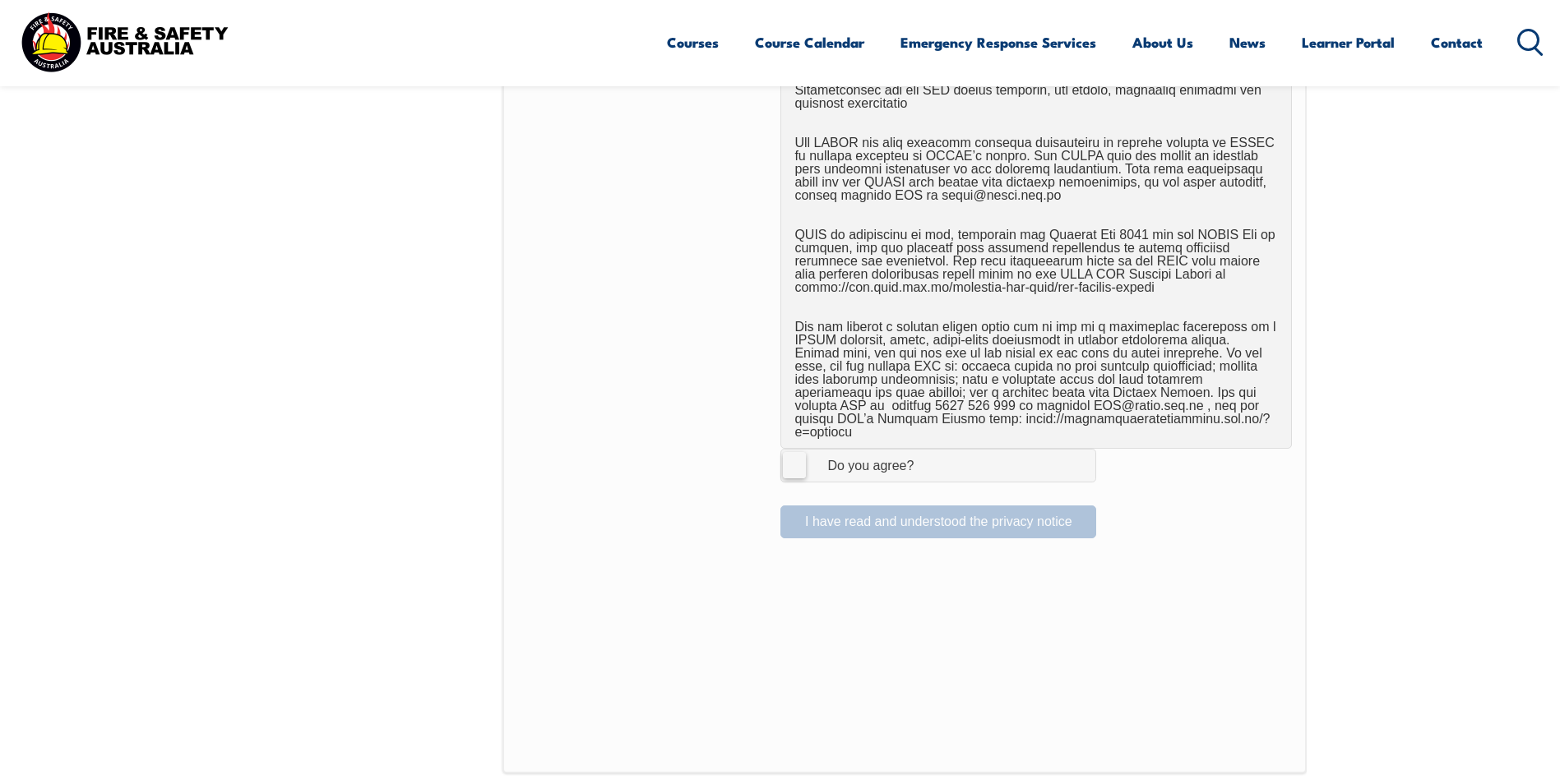
click at [791, 453] on label "I Agree Do you agree?" at bounding box center [938, 465] width 316 height 33
click at [926, 453] on input "I Agree Do you agree?" at bounding box center [940, 465] width 28 height 31
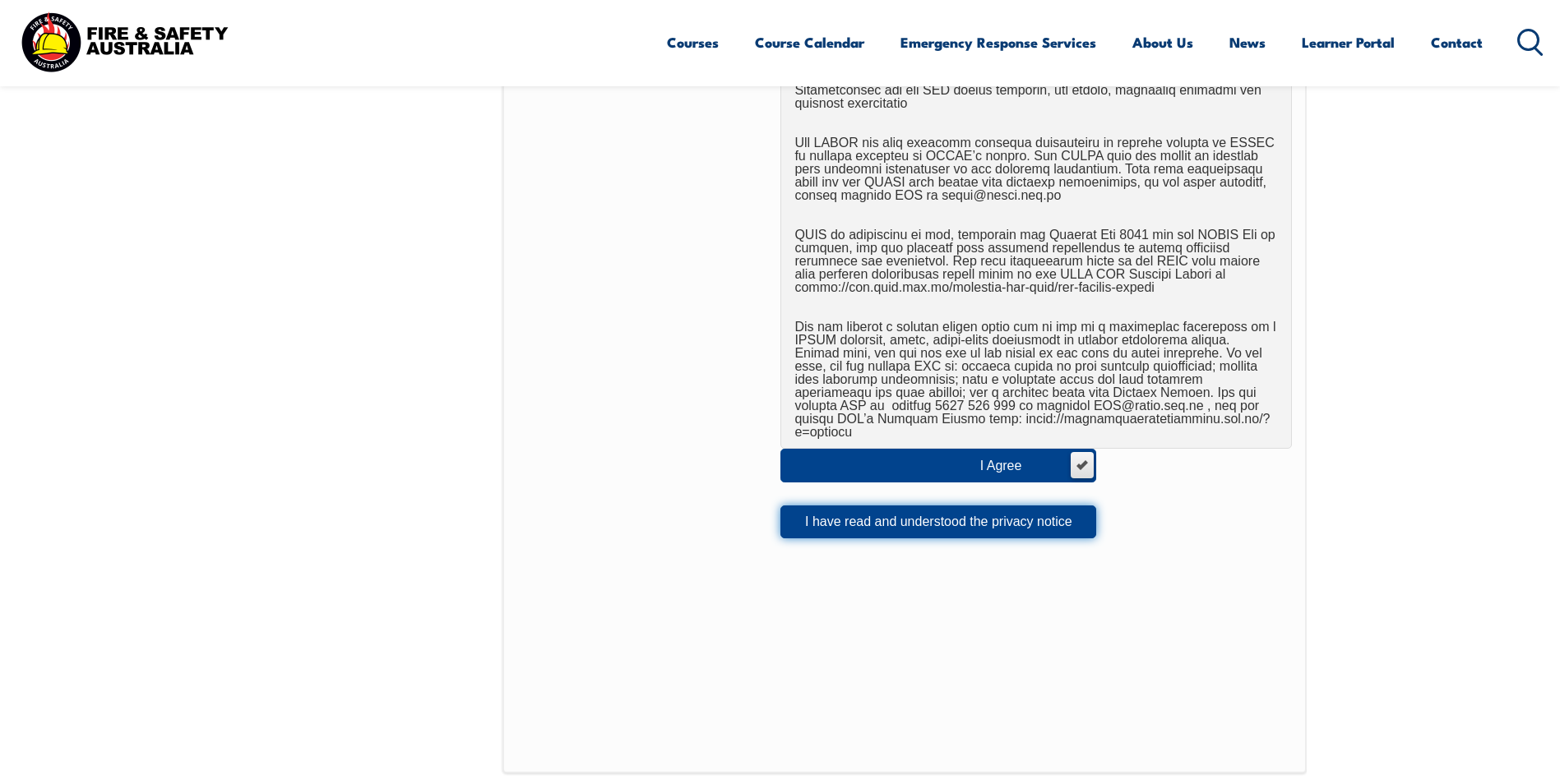
click at [912, 516] on button "I have read and understood the privacy notice" at bounding box center [938, 522] width 316 height 33
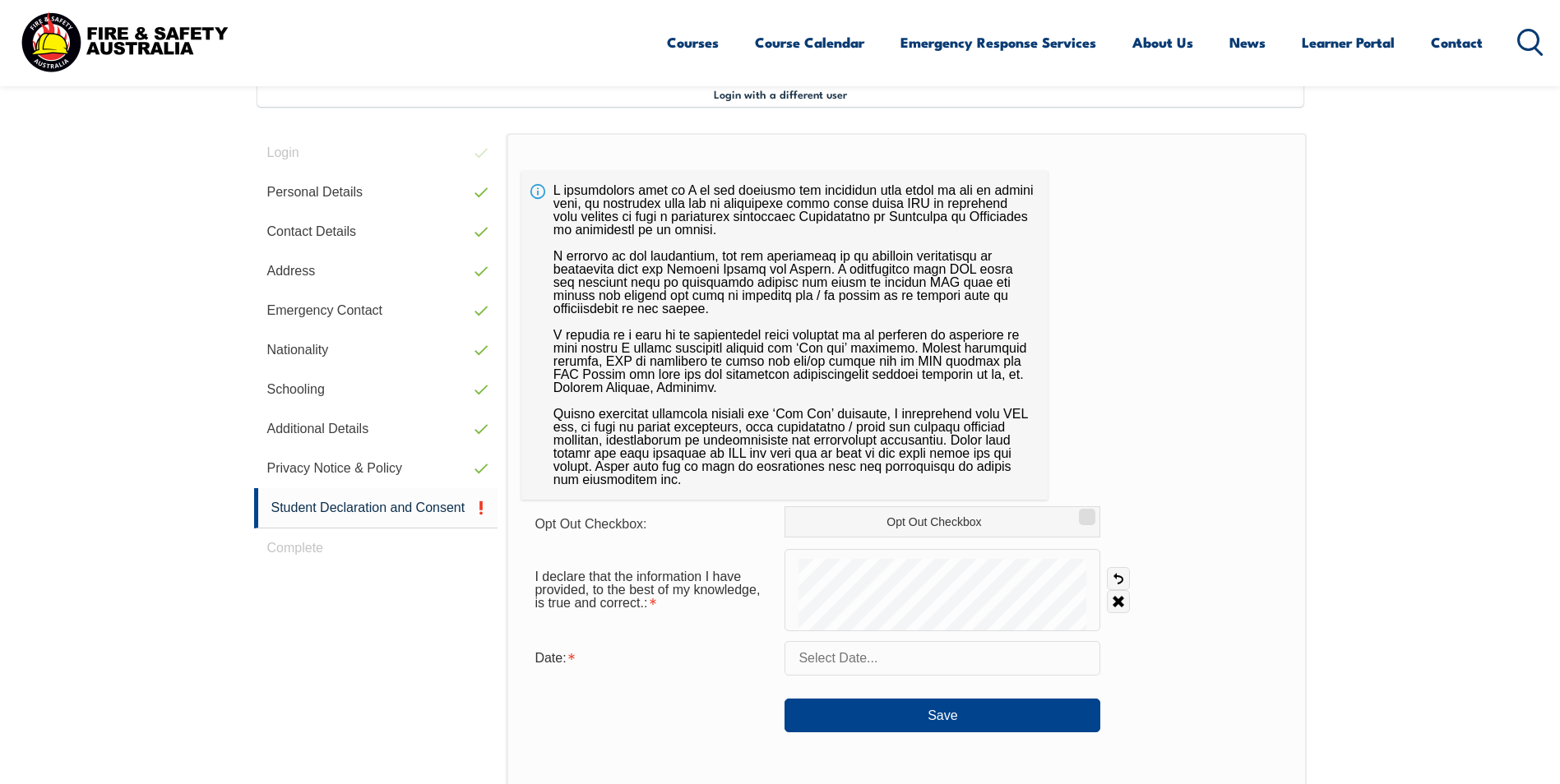
scroll to position [448, 0]
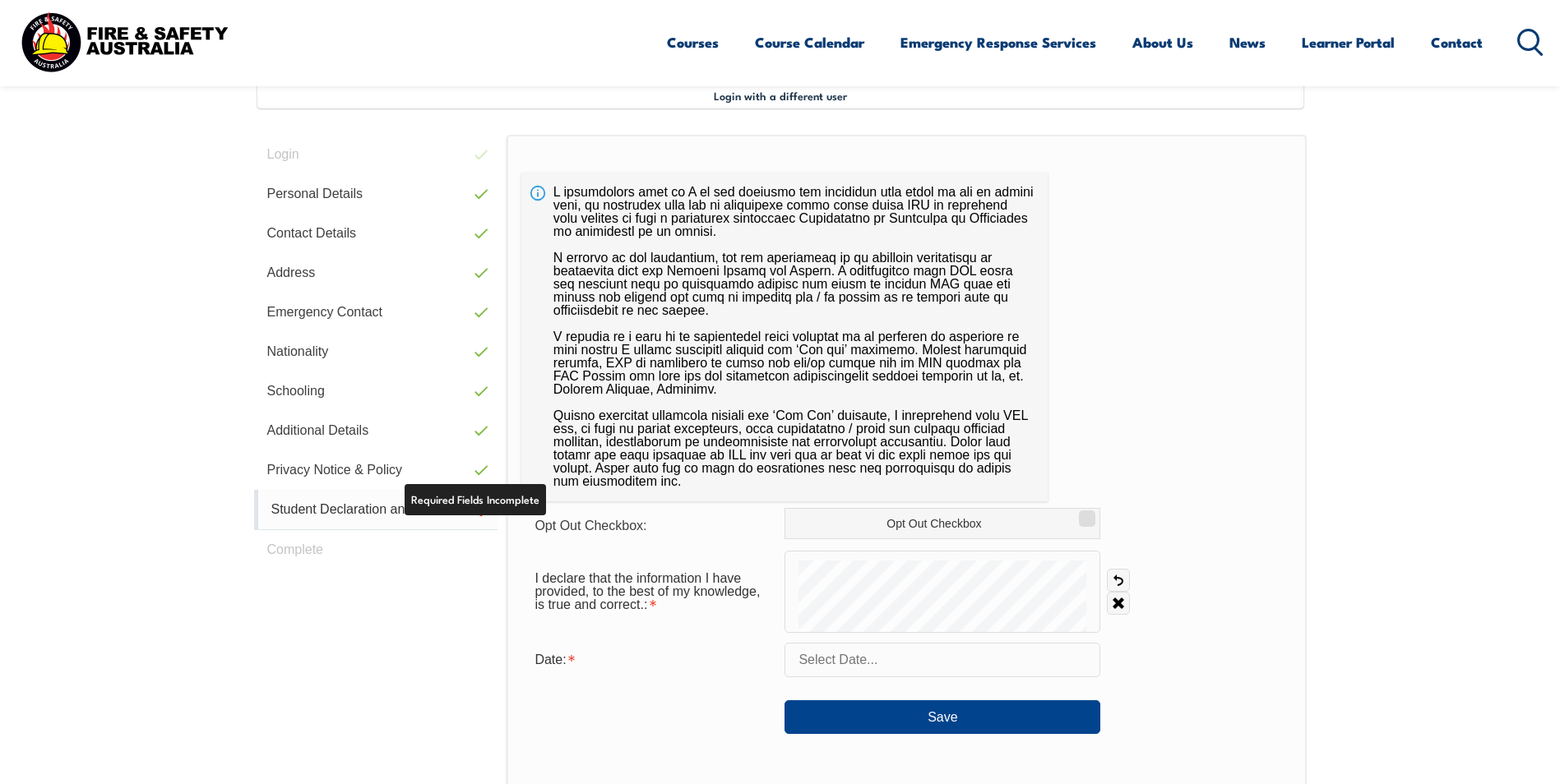
click at [418, 508] on link "Student Declaration and Consent" at bounding box center [377, 509] width 245 height 40
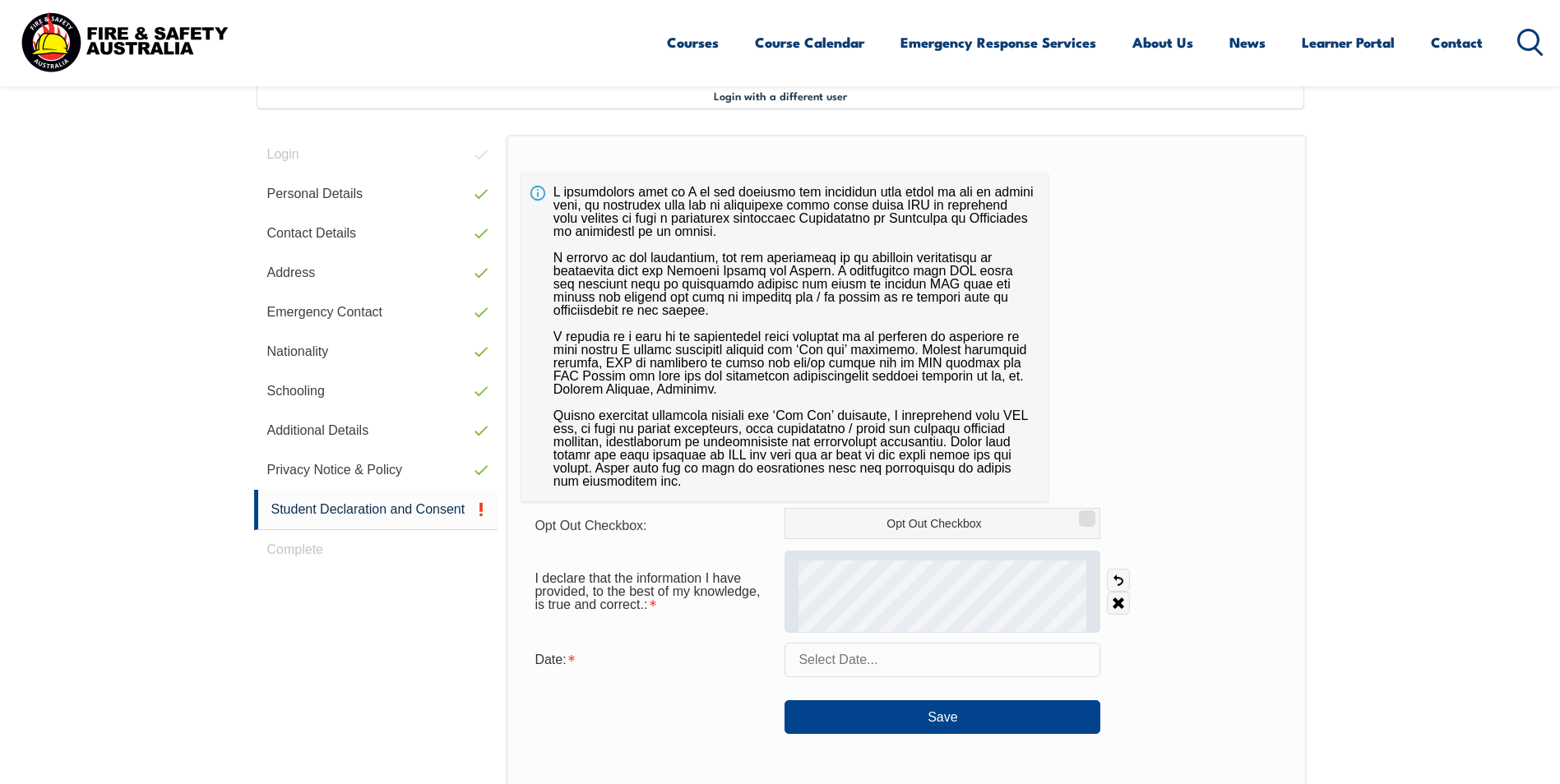
click at [795, 623] on div at bounding box center [942, 591] width 316 height 82
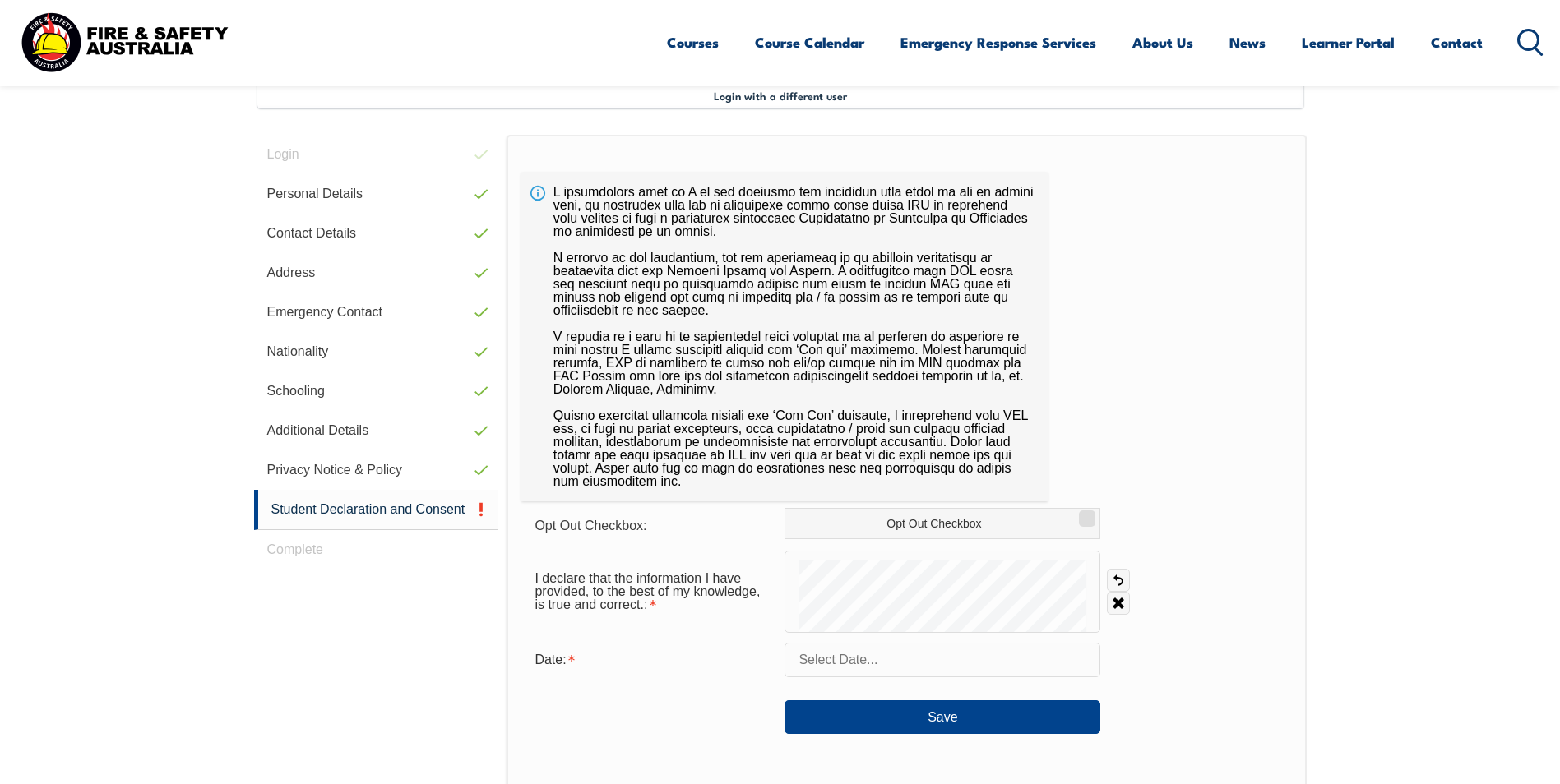
click at [1127, 565] on div "I declare that the information I have provided, to the best of my knowledge, is…" at bounding box center [906, 591] width 769 height 82
click at [936, 658] on input "text" at bounding box center [942, 660] width 316 height 35
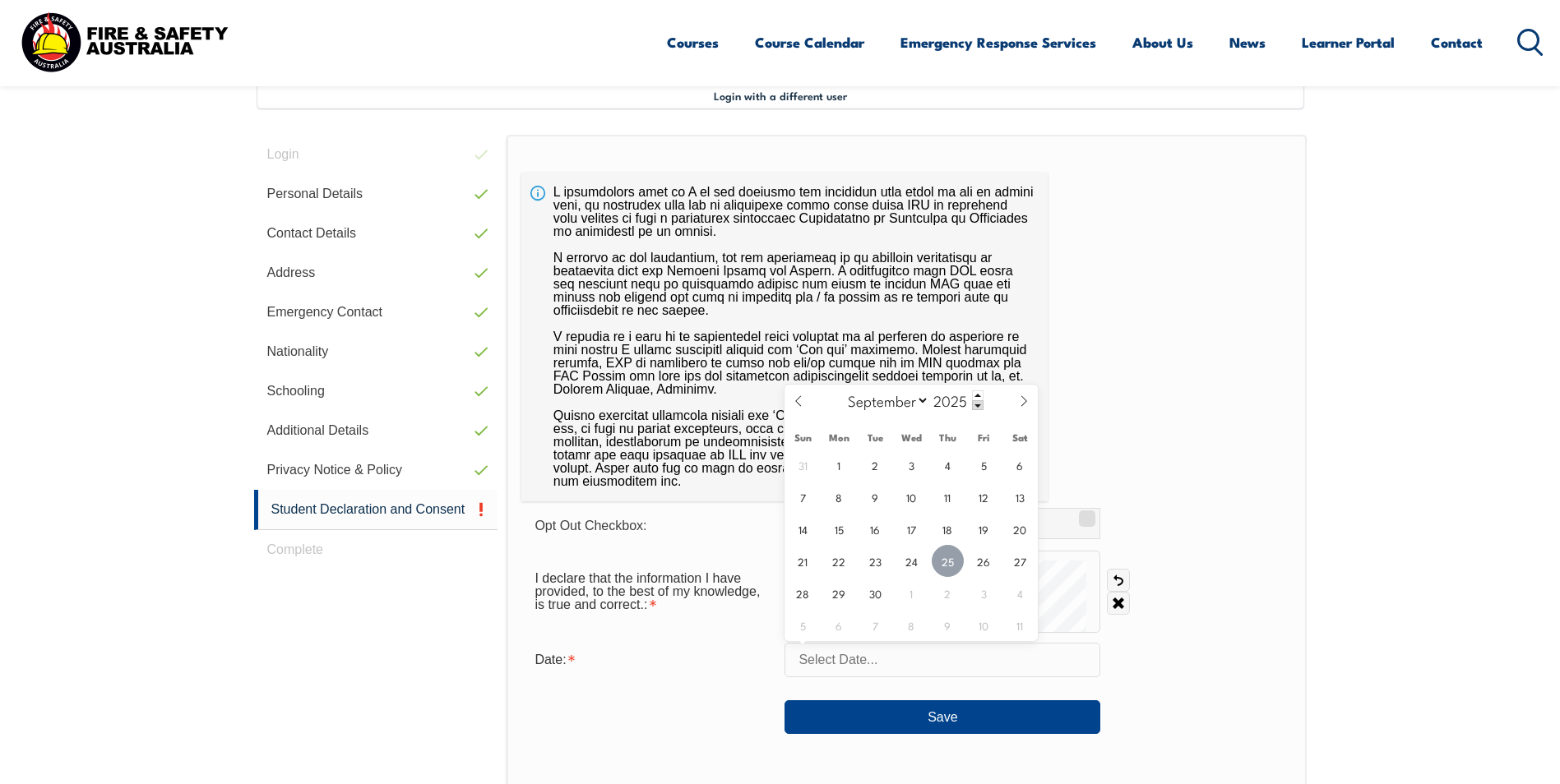
click at [939, 560] on span "25" at bounding box center [948, 561] width 32 height 32
type input "September 25, 2025"
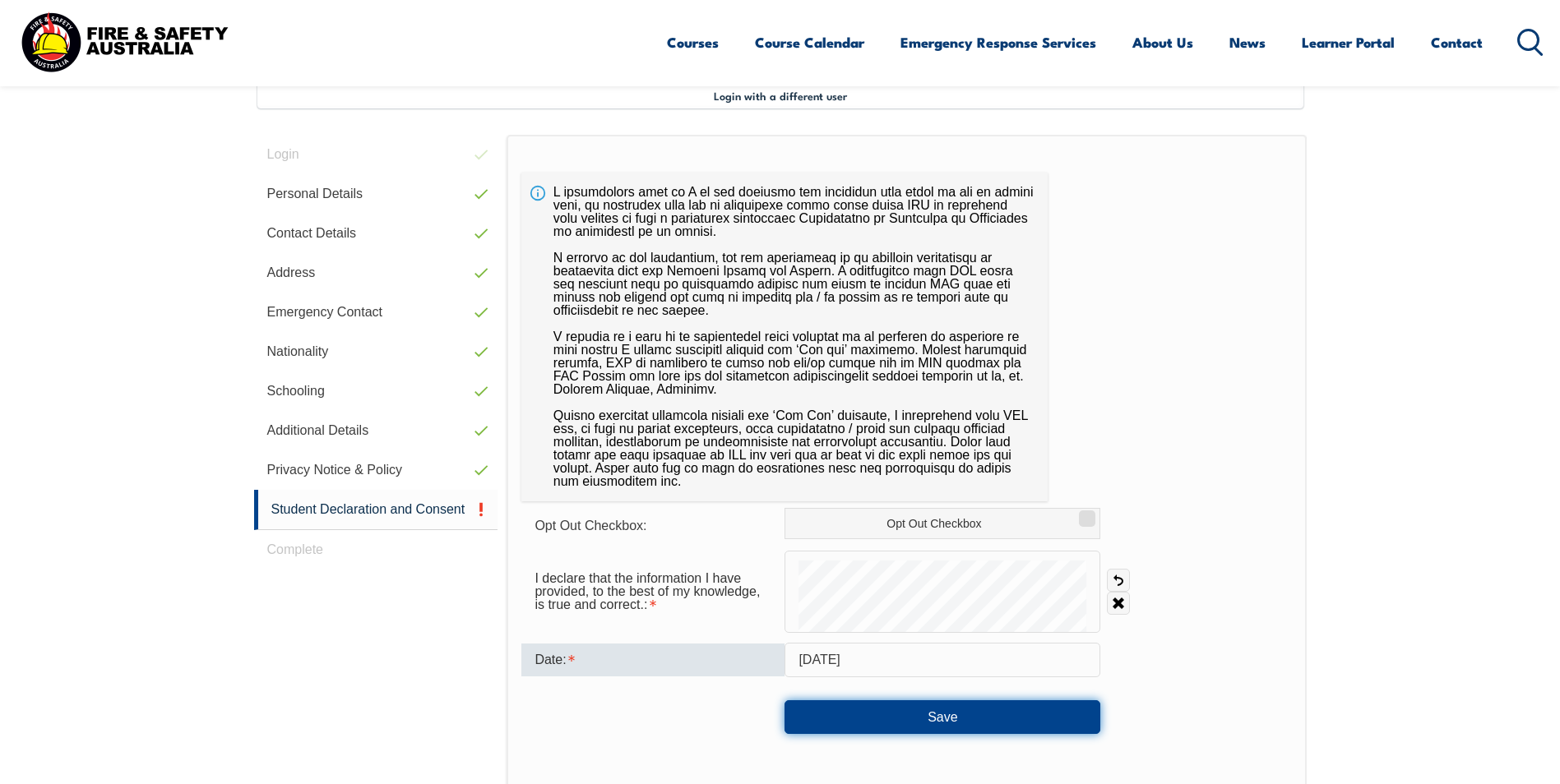
click at [909, 713] on button "Save" at bounding box center [942, 716] width 316 height 33
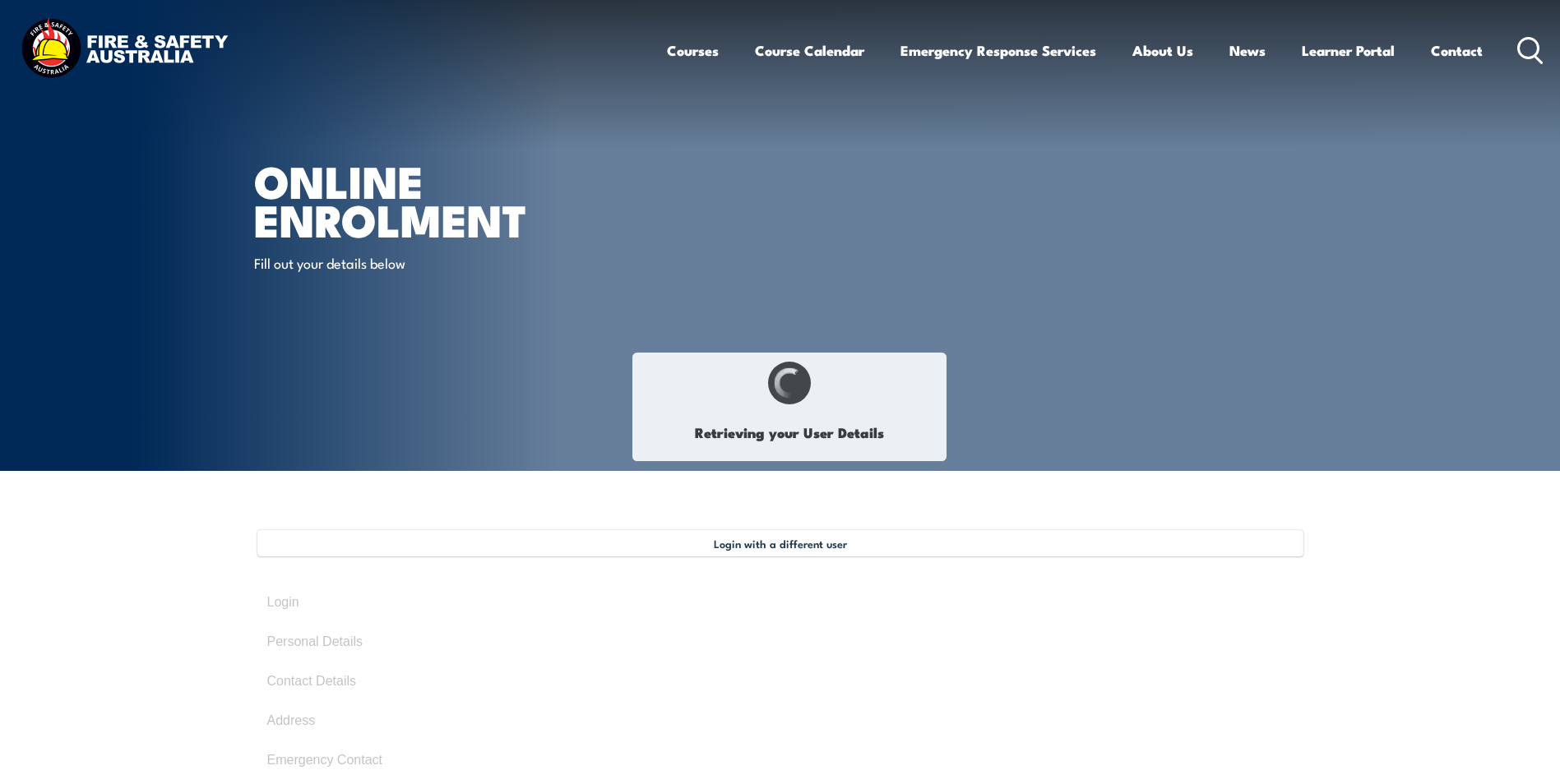
select select "Ms"
type input "DARLENE"
type input "PEARSON"
type input "December 11, 1972"
type input "LXA5NLZUGV"
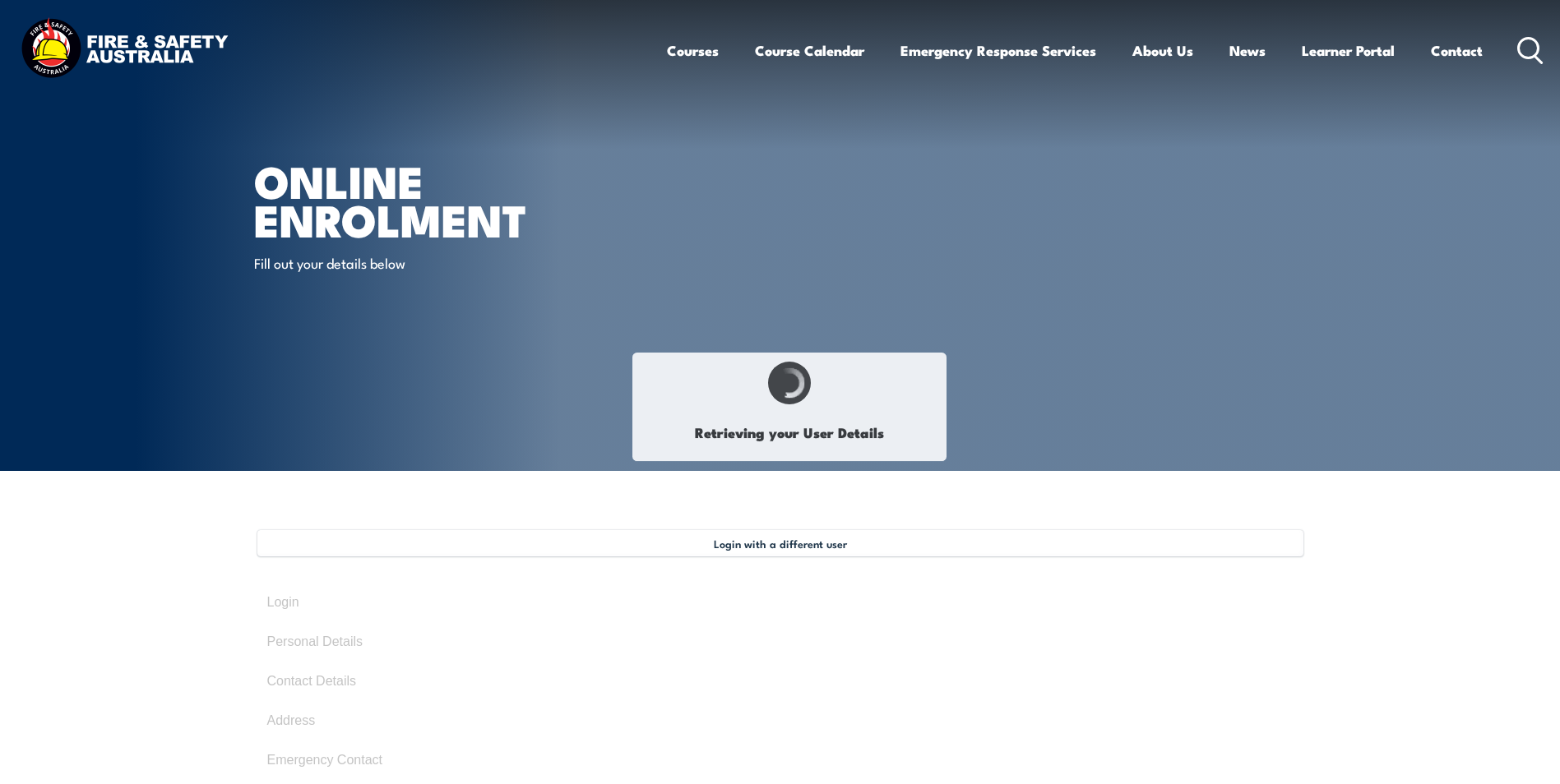
select select "F"
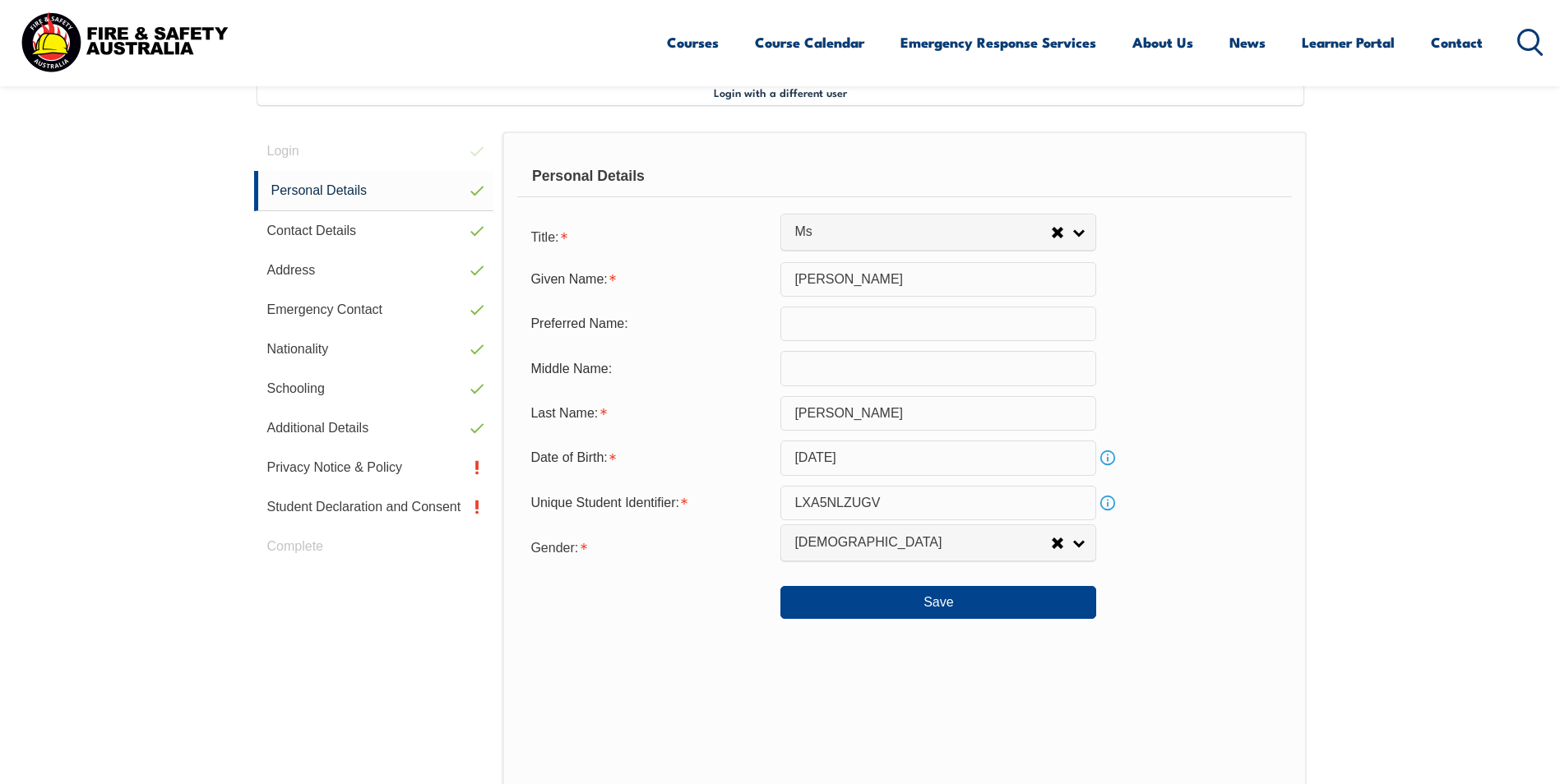
scroll to position [448, 0]
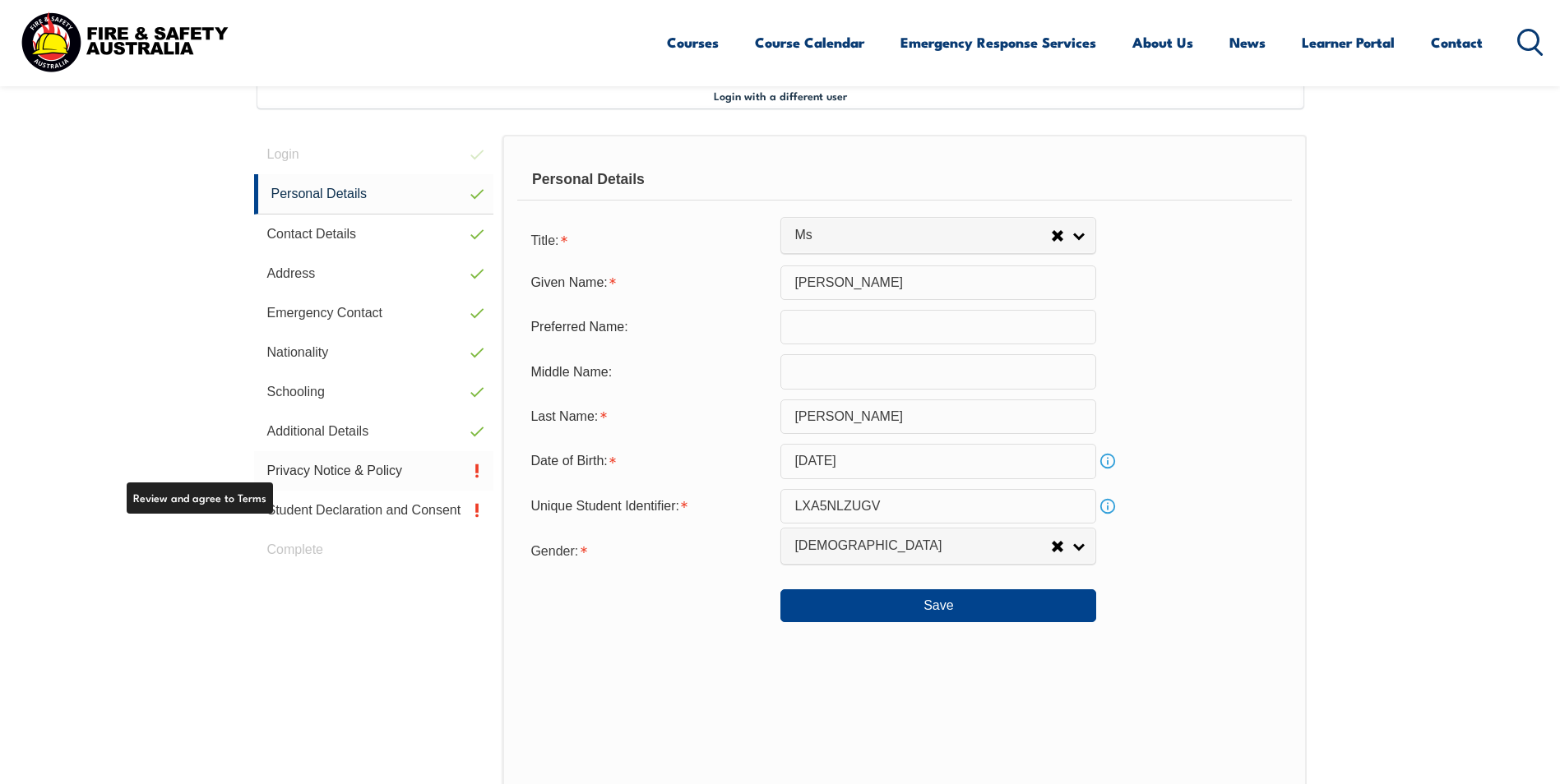
click at [341, 471] on link "Privacy Notice & Policy" at bounding box center [374, 471] width 240 height 39
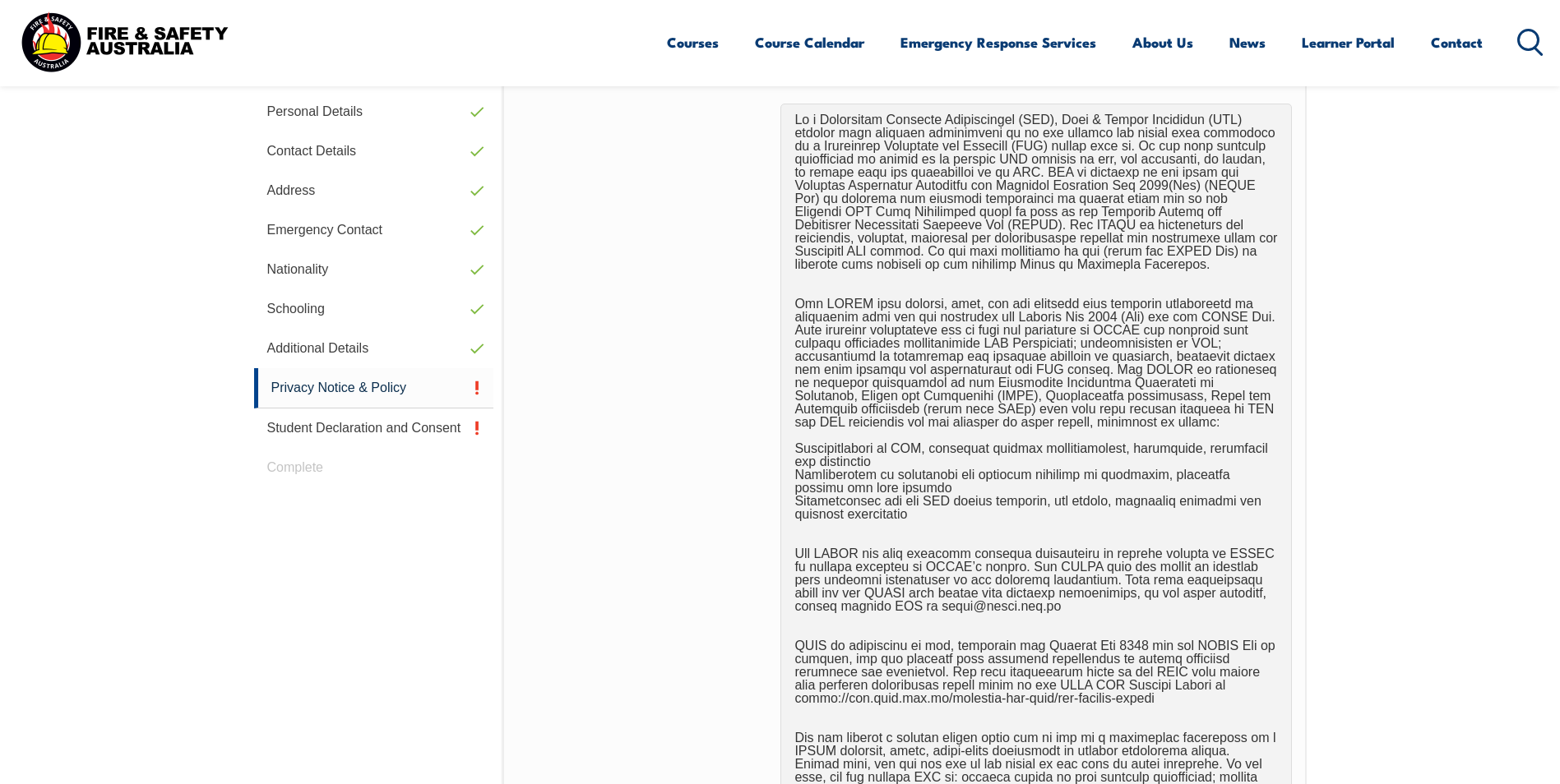
scroll to position [941, 0]
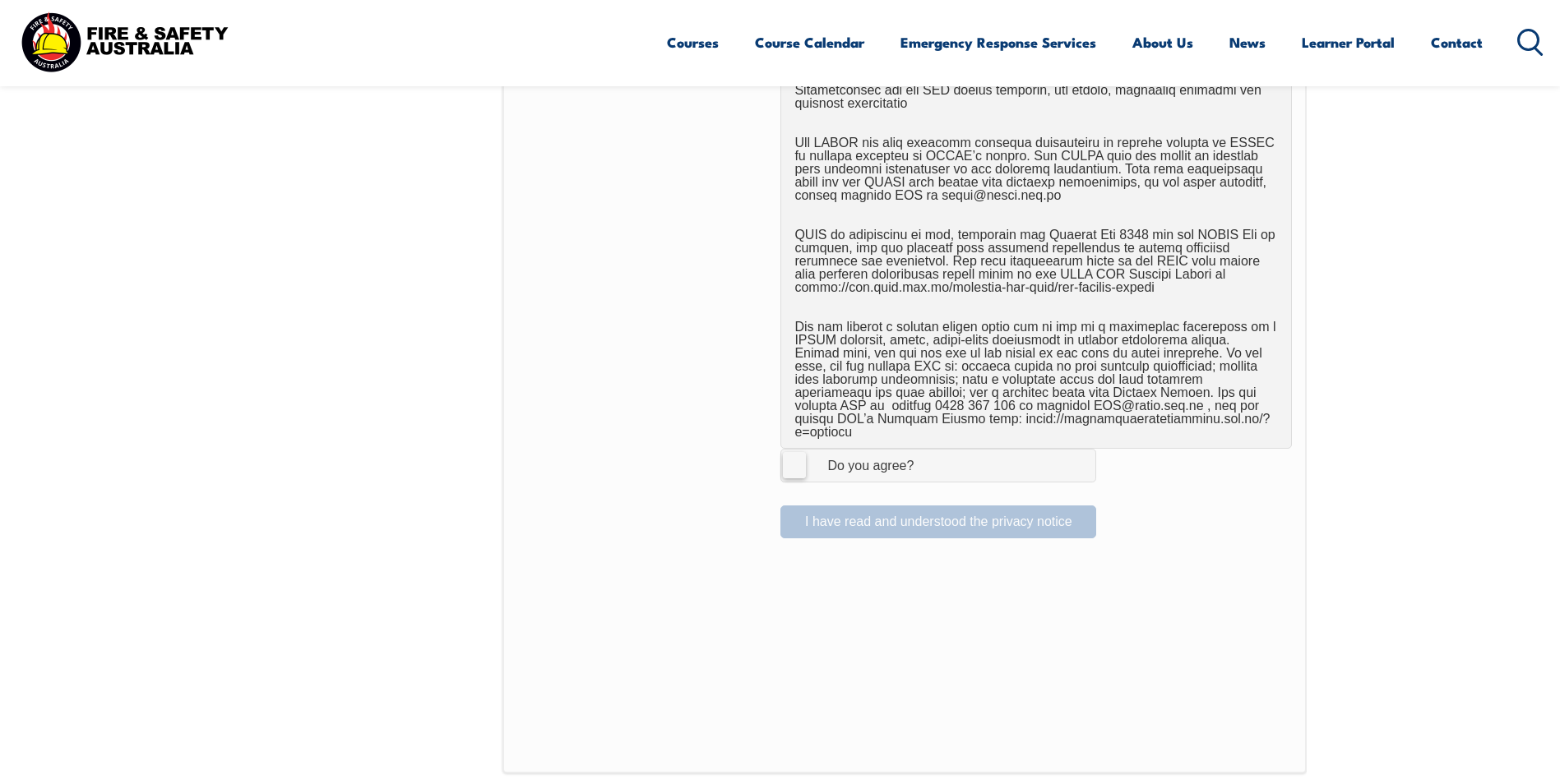
click at [792, 460] on label "I Agree Do you agree?" at bounding box center [938, 465] width 316 height 33
click at [926, 460] on input "I Agree Do you agree?" at bounding box center [940, 465] width 28 height 31
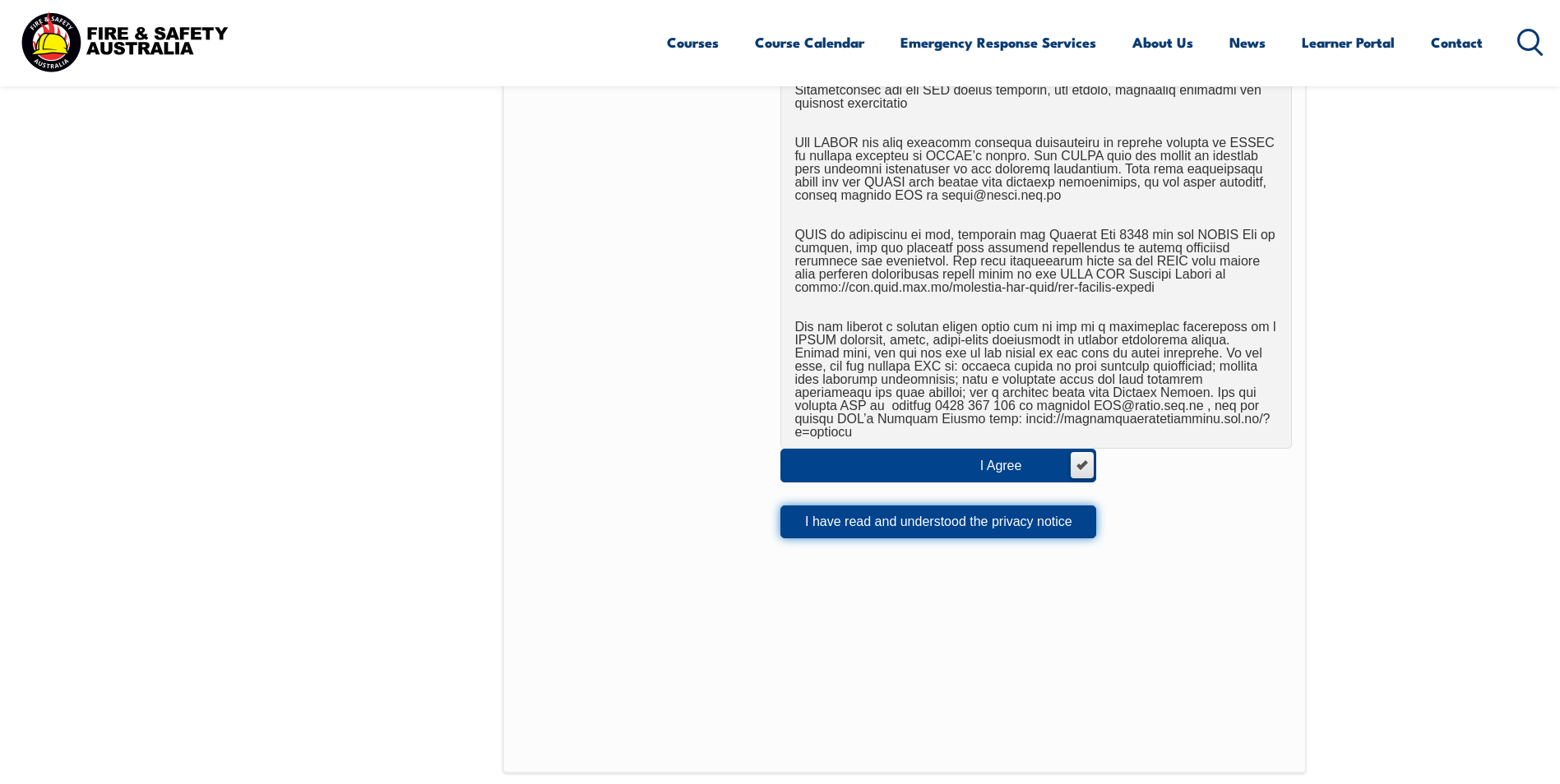
click at [815, 509] on button "I have read and understood the privacy notice" at bounding box center [938, 522] width 316 height 33
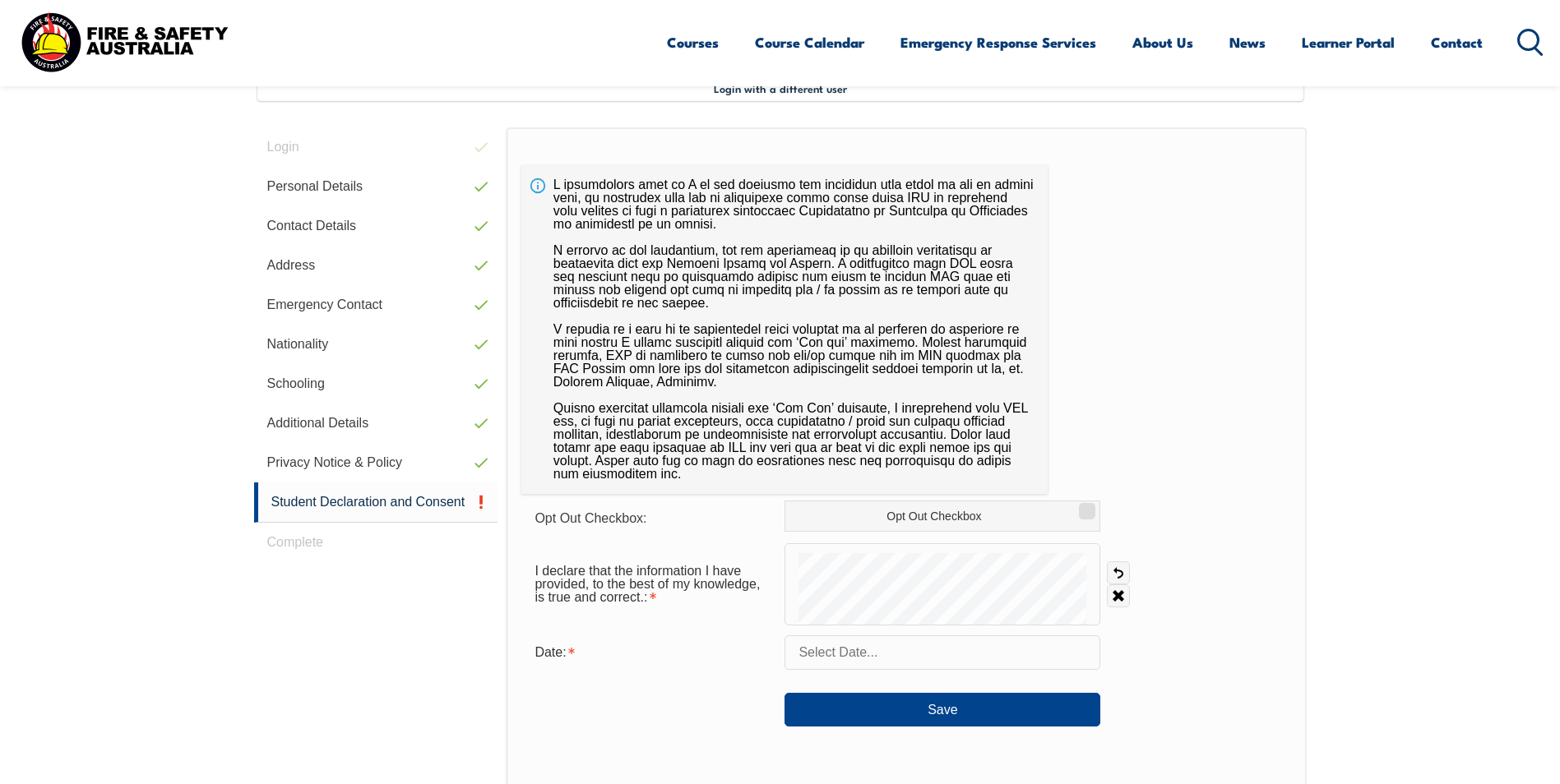
scroll to position [448, 0]
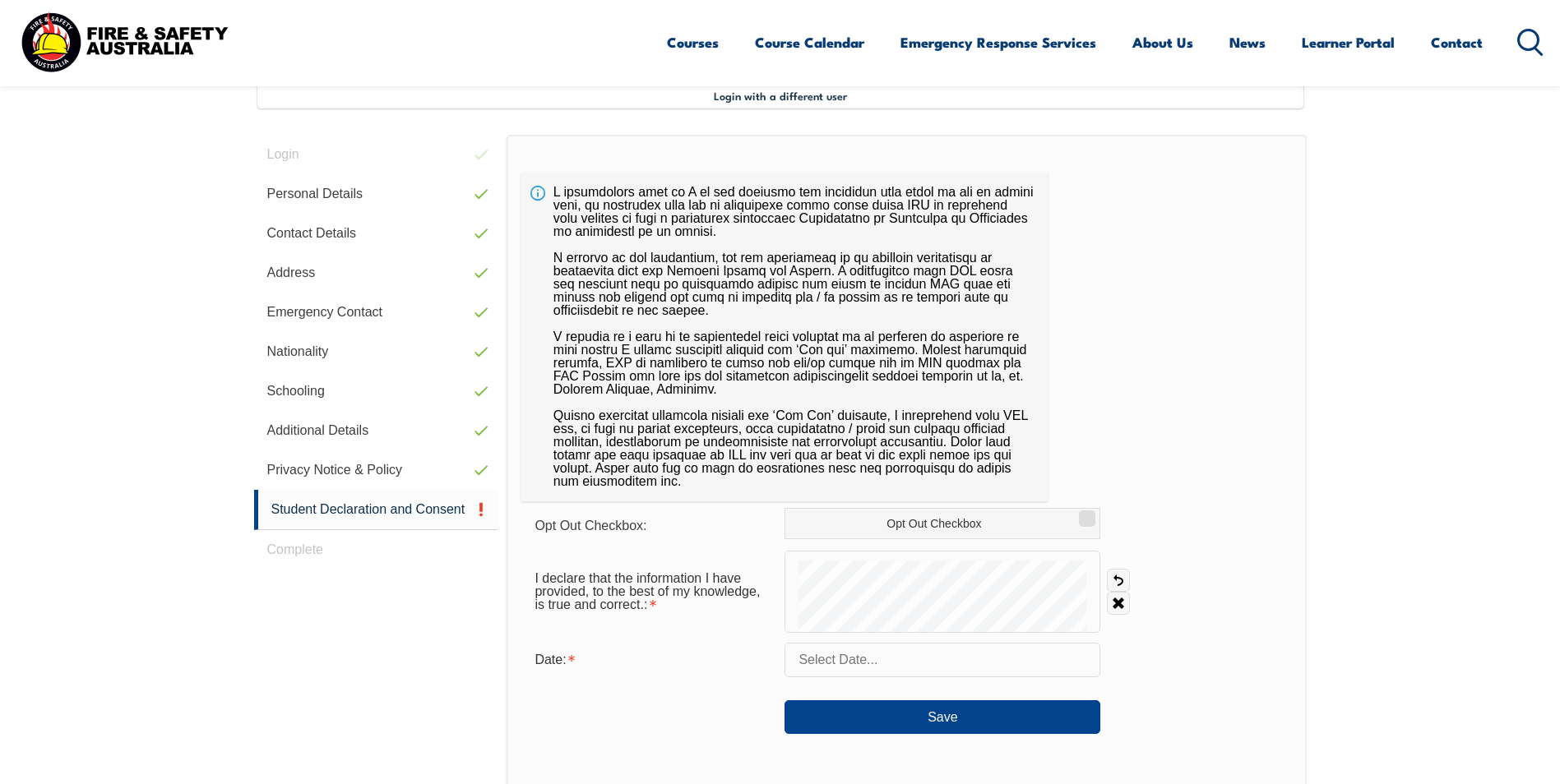
click at [835, 633] on form "Opt Out Checkbox: Opt Out Checkbox I declare that the information I have provid…" at bounding box center [906, 620] width 769 height 226
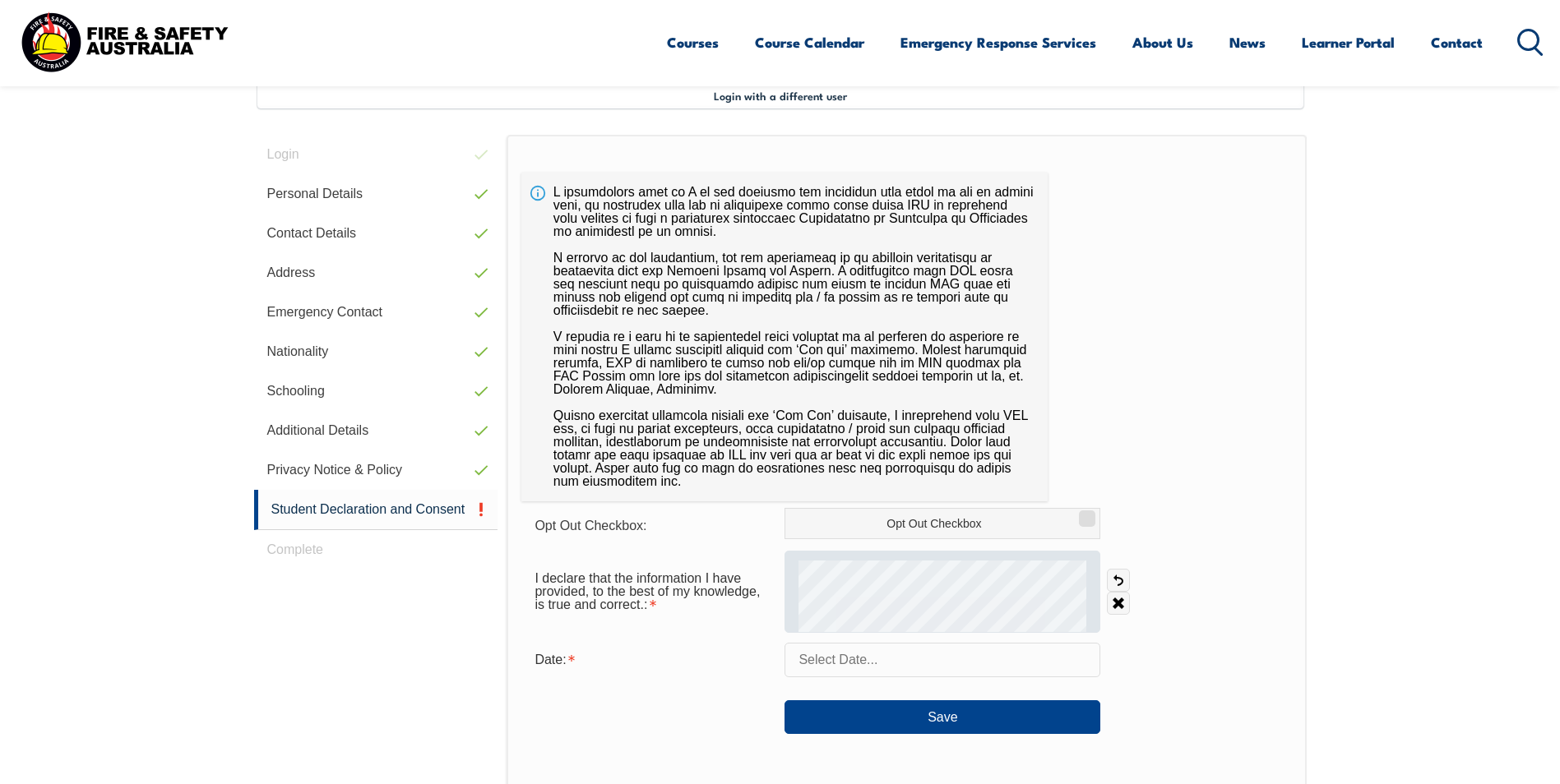
click at [999, 557] on div at bounding box center [942, 591] width 316 height 82
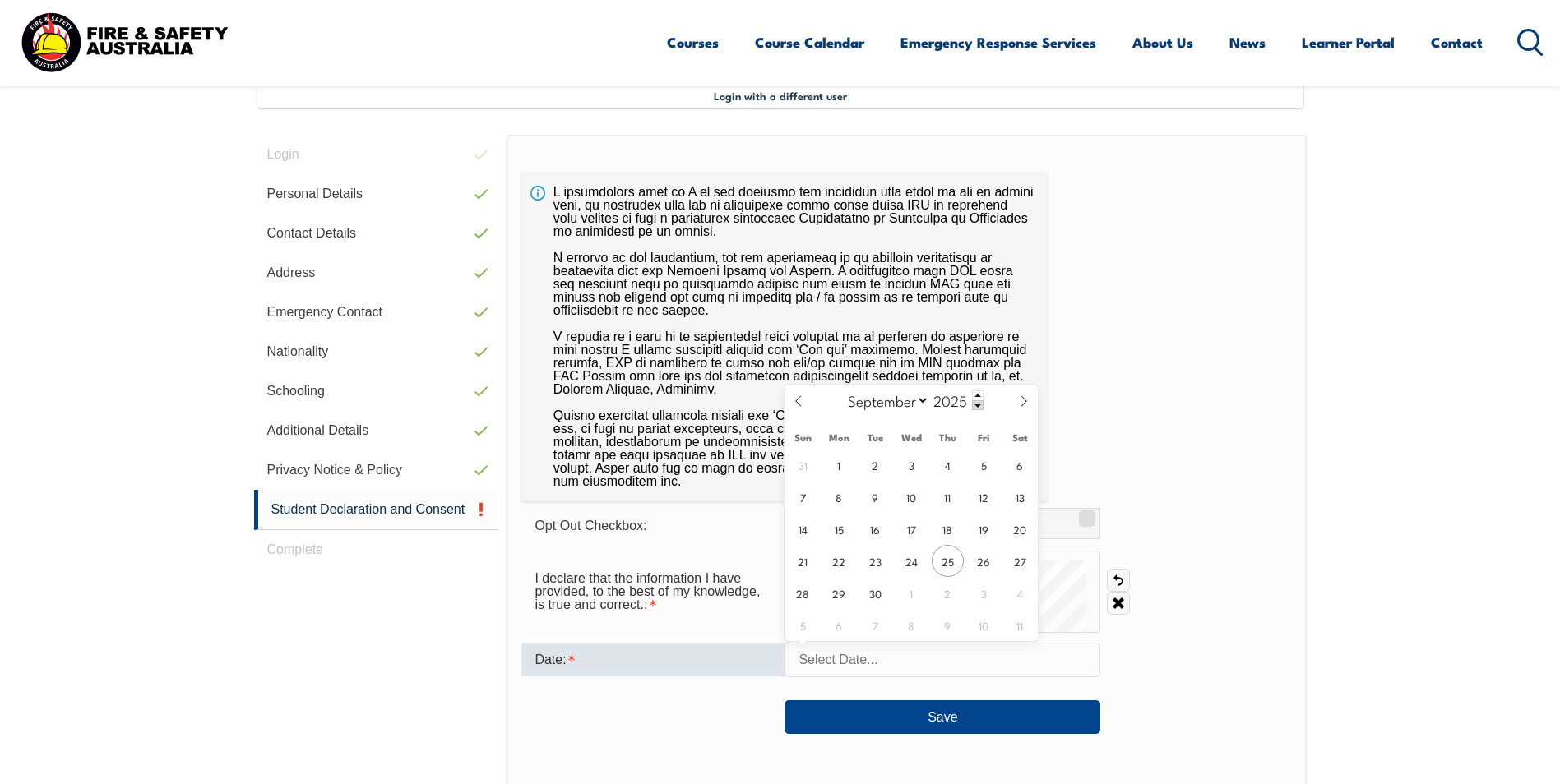
click at [910, 673] on input "text" at bounding box center [942, 660] width 316 height 35
click at [946, 558] on span "25" at bounding box center [948, 561] width 32 height 32
type input "September 25, 2025"
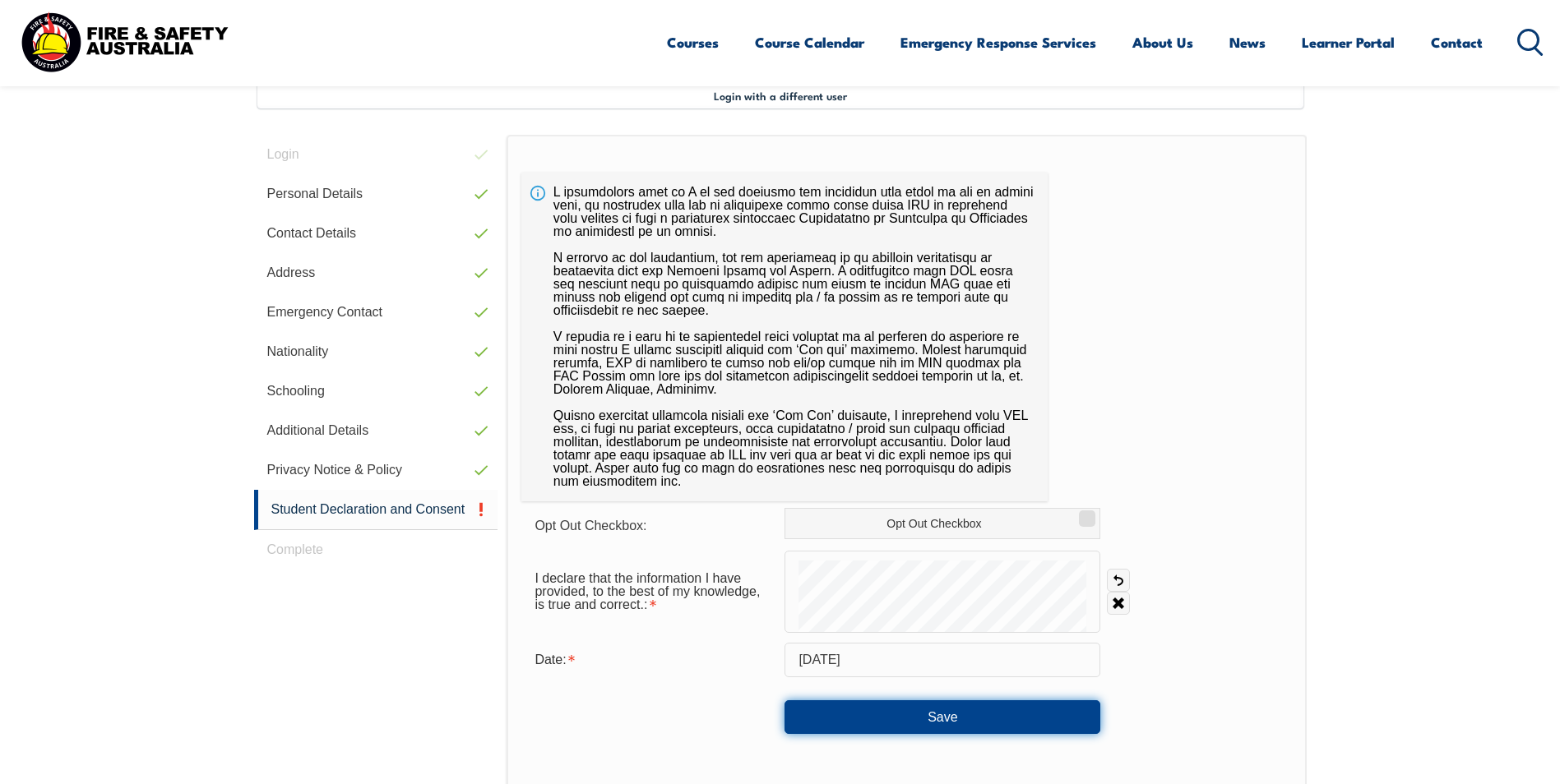
click at [997, 716] on button "Save" at bounding box center [942, 716] width 316 height 33
